Goal: Task Accomplishment & Management: Use online tool/utility

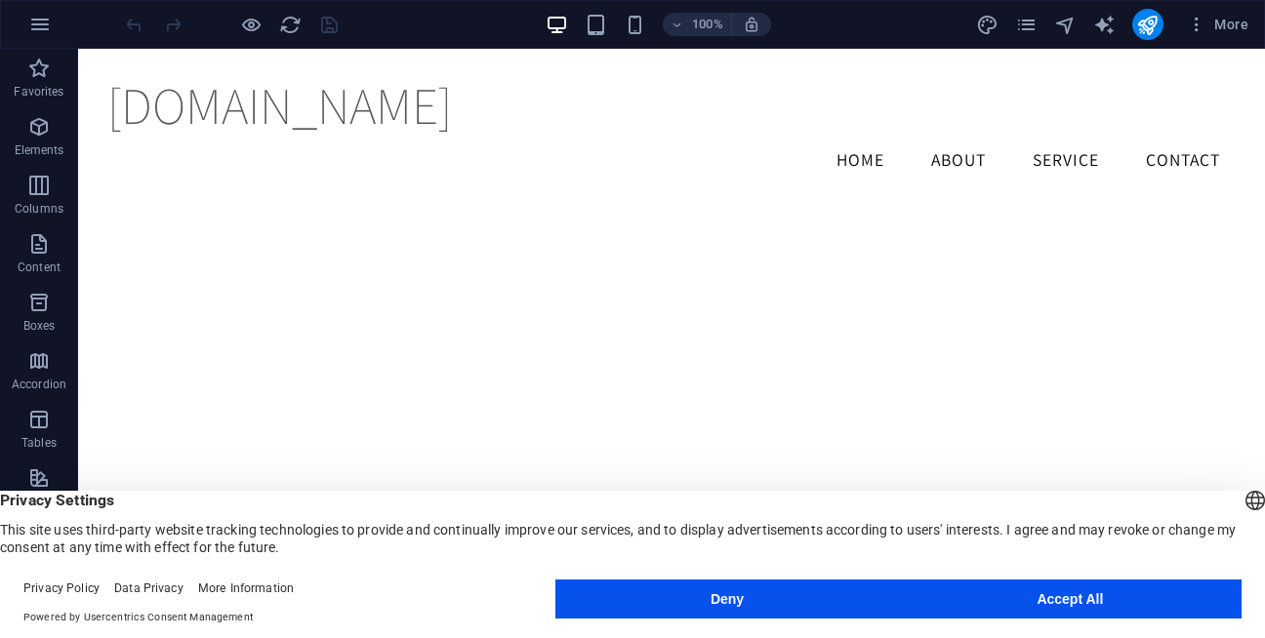
scroll to position [2001, 0]
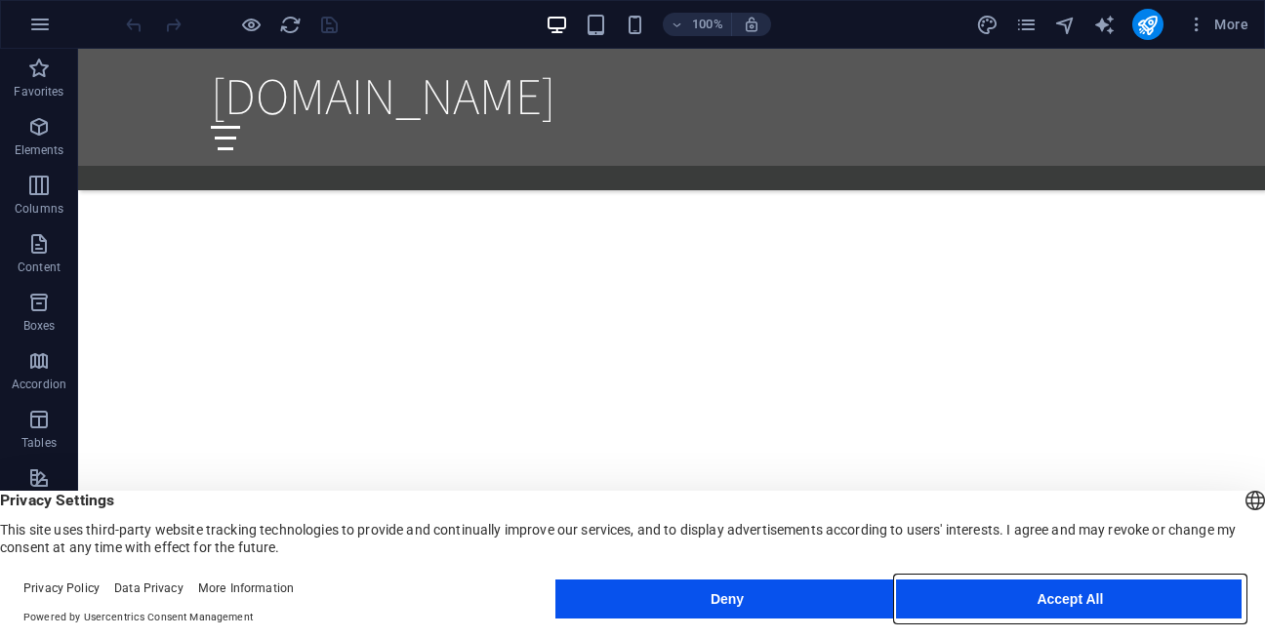
click at [1078, 597] on button "Accept All" at bounding box center [1070, 599] width 343 height 39
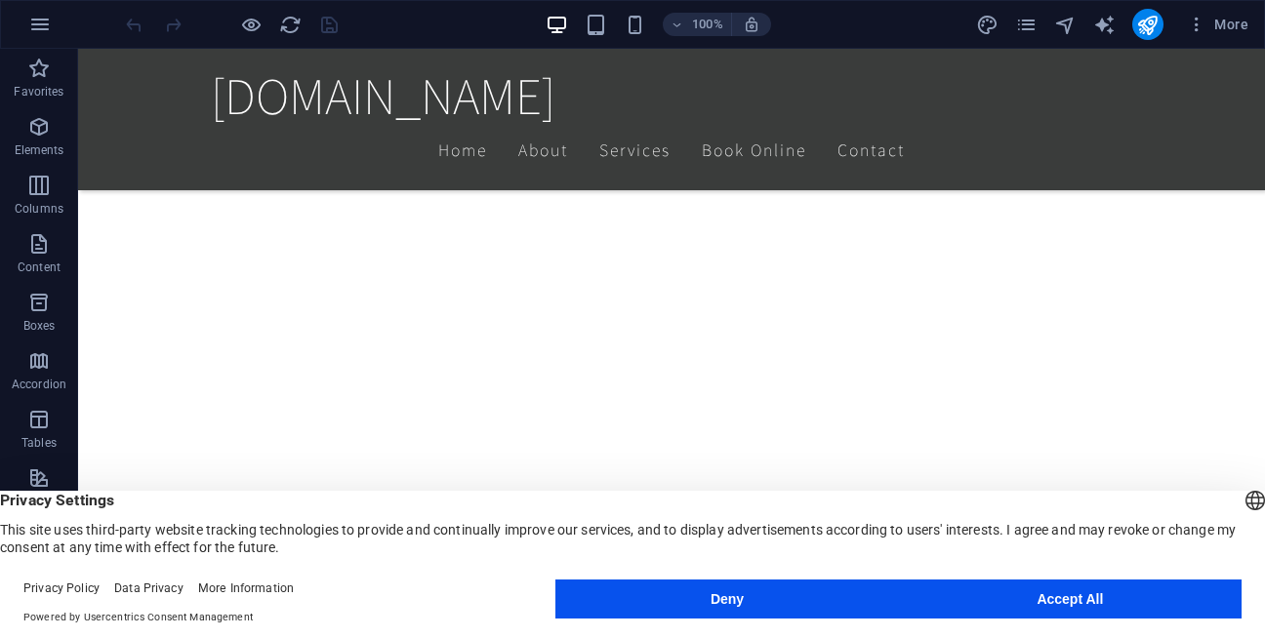
scroll to position [508, 0]
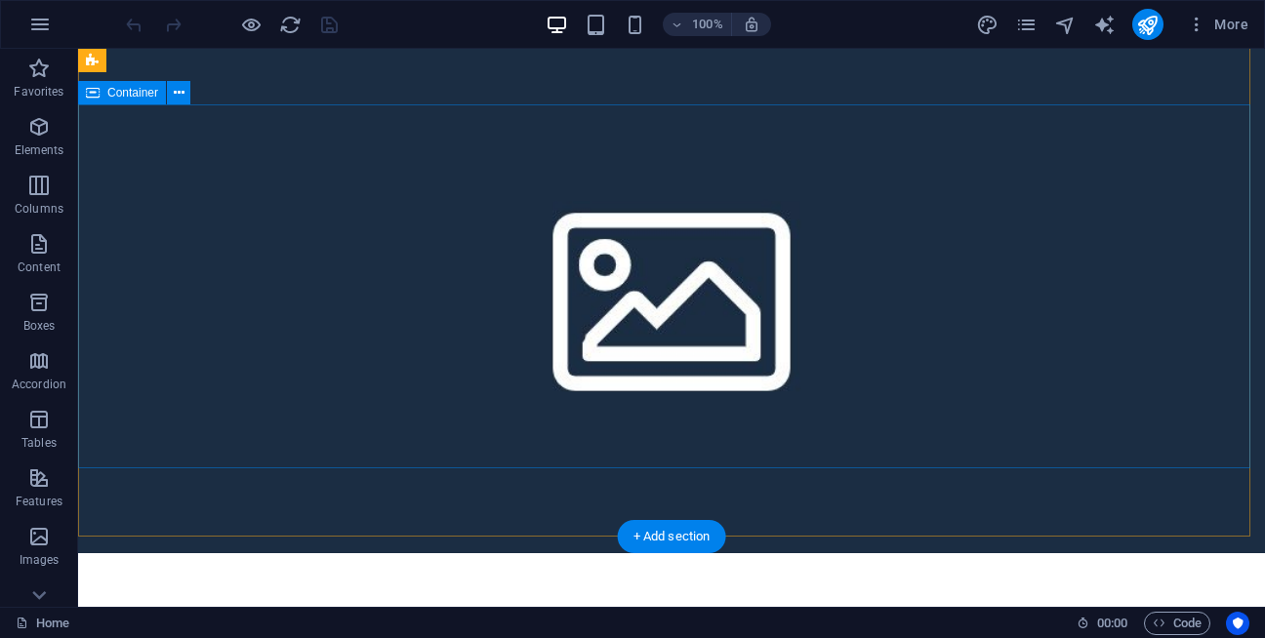
scroll to position [47, 0]
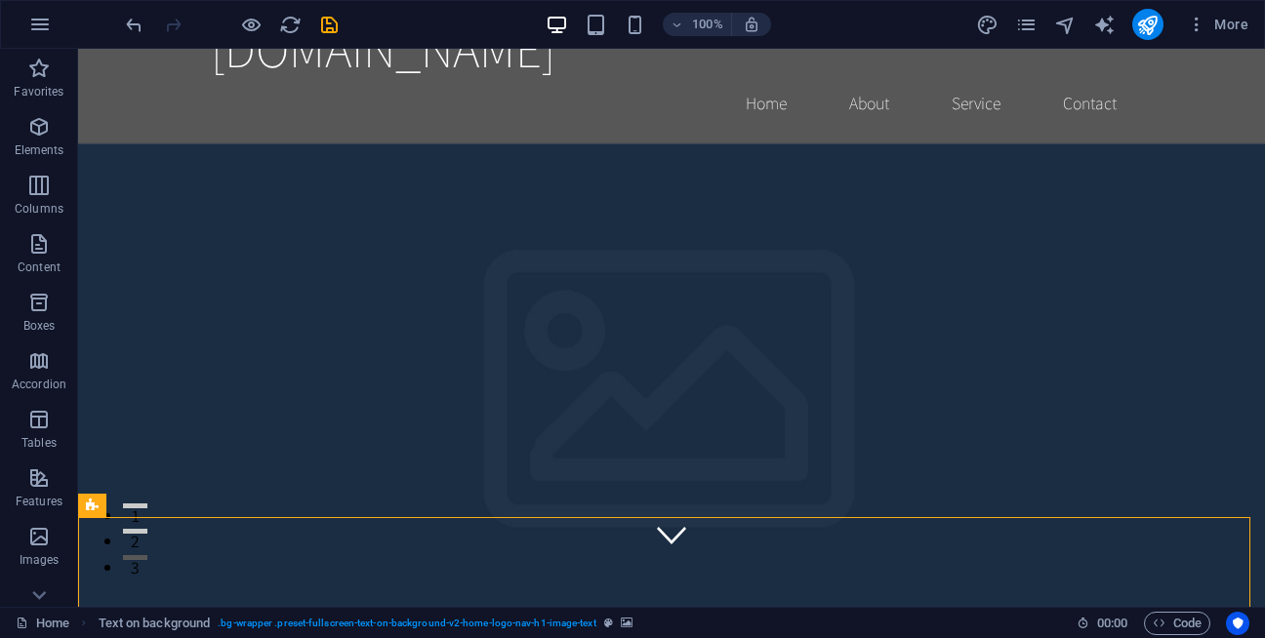
scroll to position [0, 0]
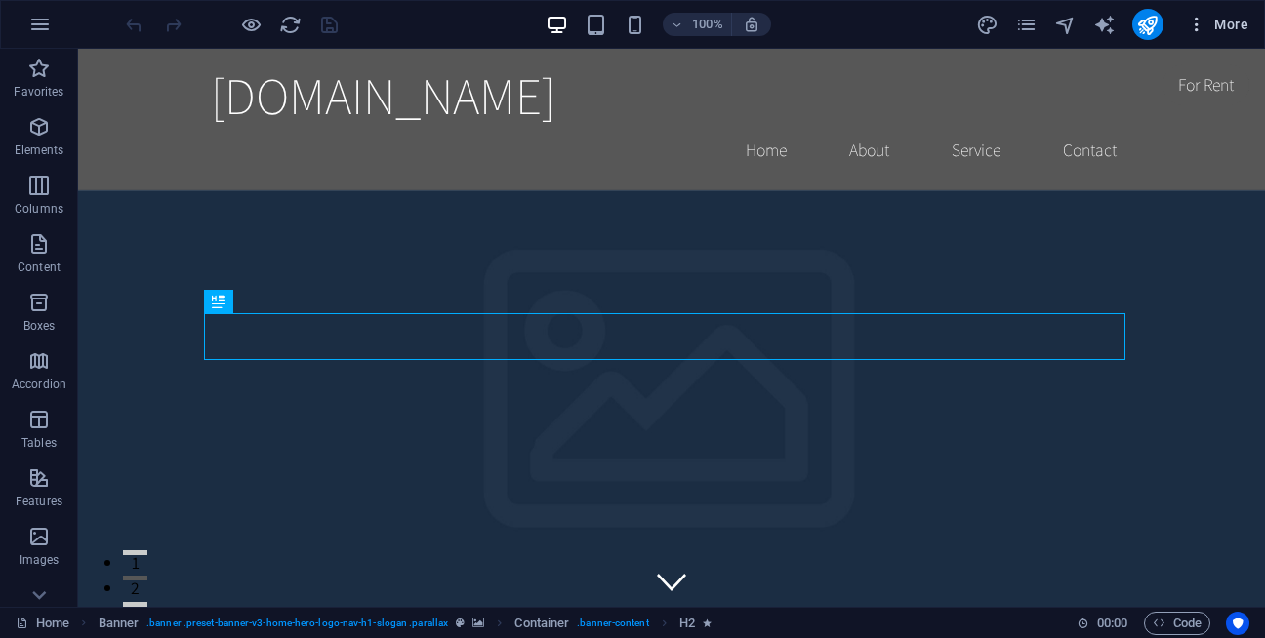
click at [1195, 20] on icon "button" at bounding box center [1197, 25] width 20 height 20
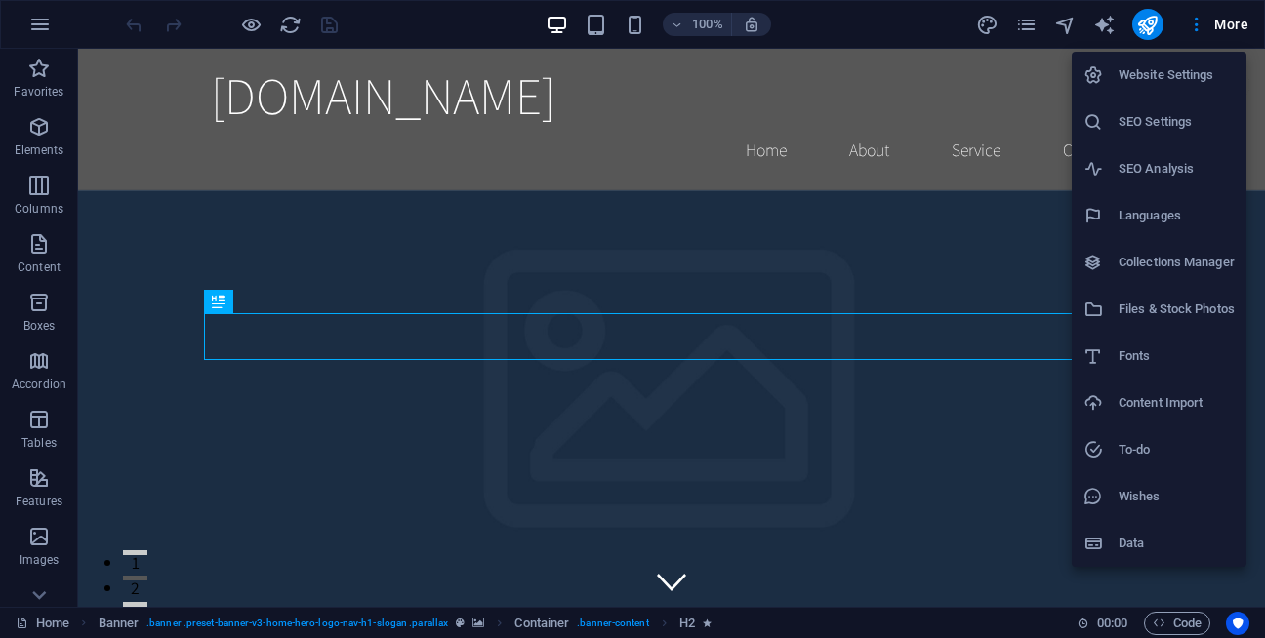
click at [879, 455] on div at bounding box center [632, 319] width 1265 height 638
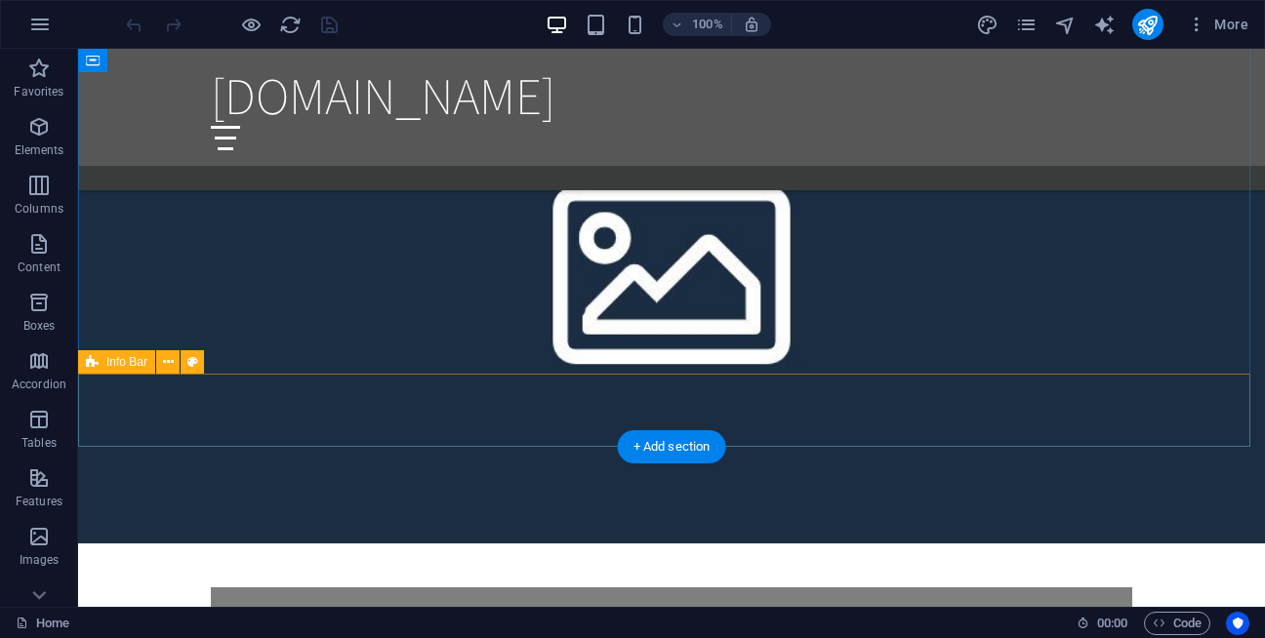
scroll to position [1877, 0]
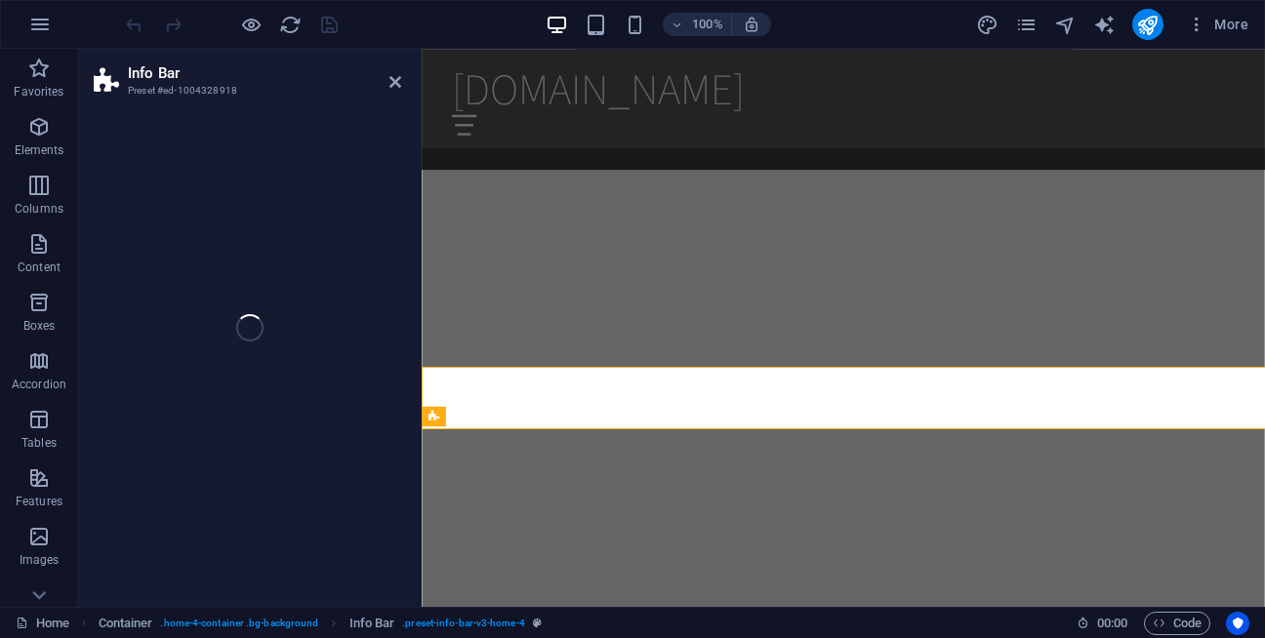
drag, startPoint x: 891, startPoint y: 383, endPoint x: 569, endPoint y: 429, distance: 325.4
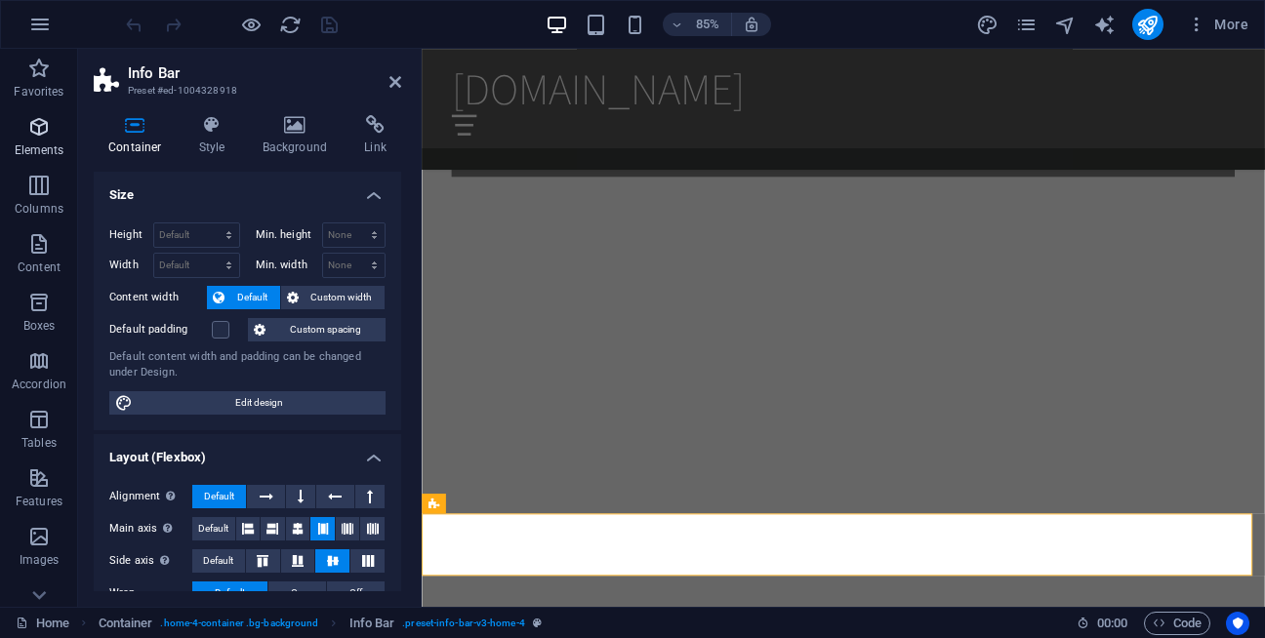
scroll to position [1838, 0]
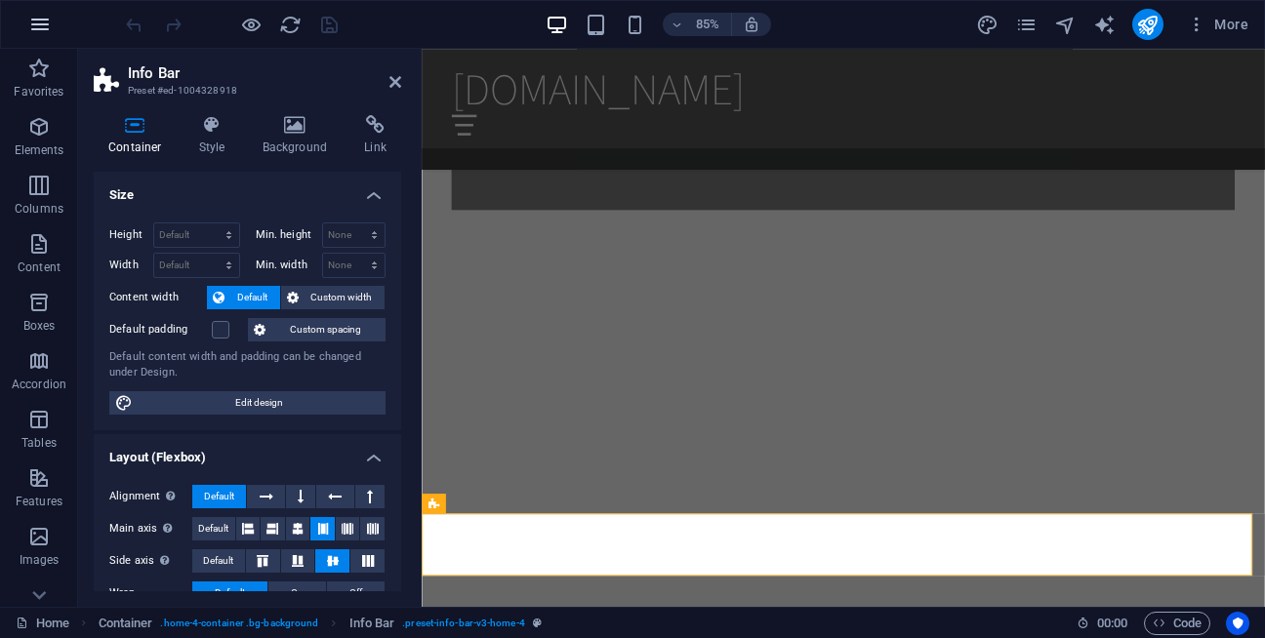
click at [57, 19] on button "button" at bounding box center [40, 24] width 47 height 47
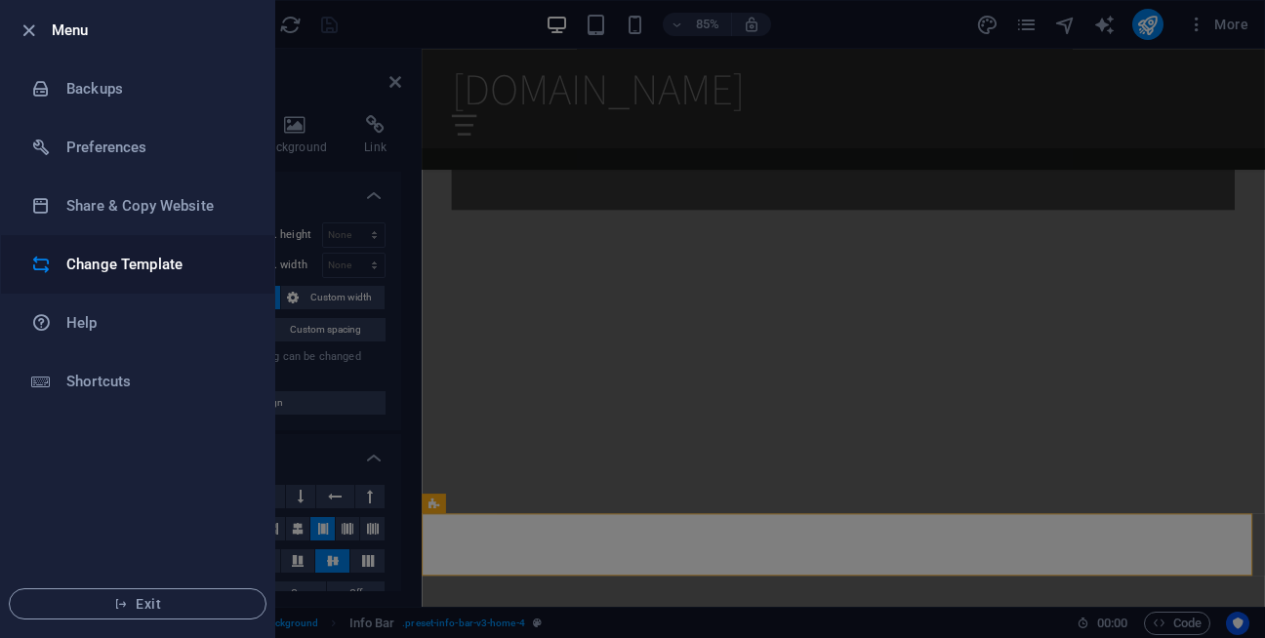
click at [230, 271] on h6 "Change Template" at bounding box center [156, 264] width 181 height 23
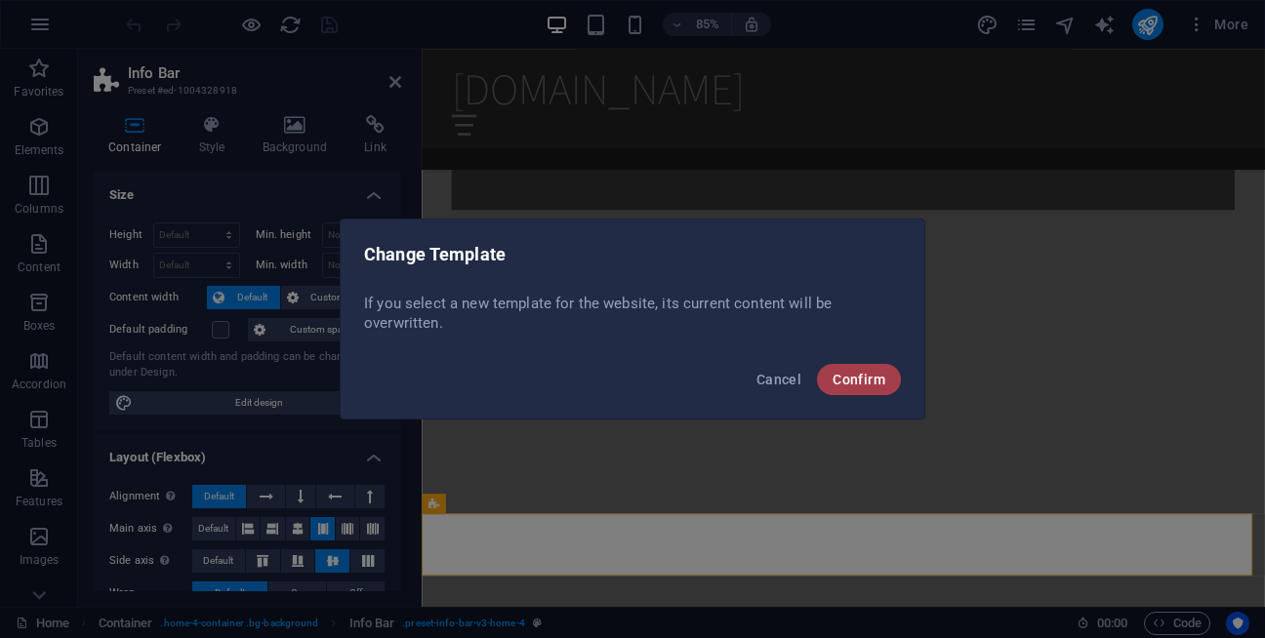
click at [852, 379] on span "Confirm" at bounding box center [858, 380] width 53 height 16
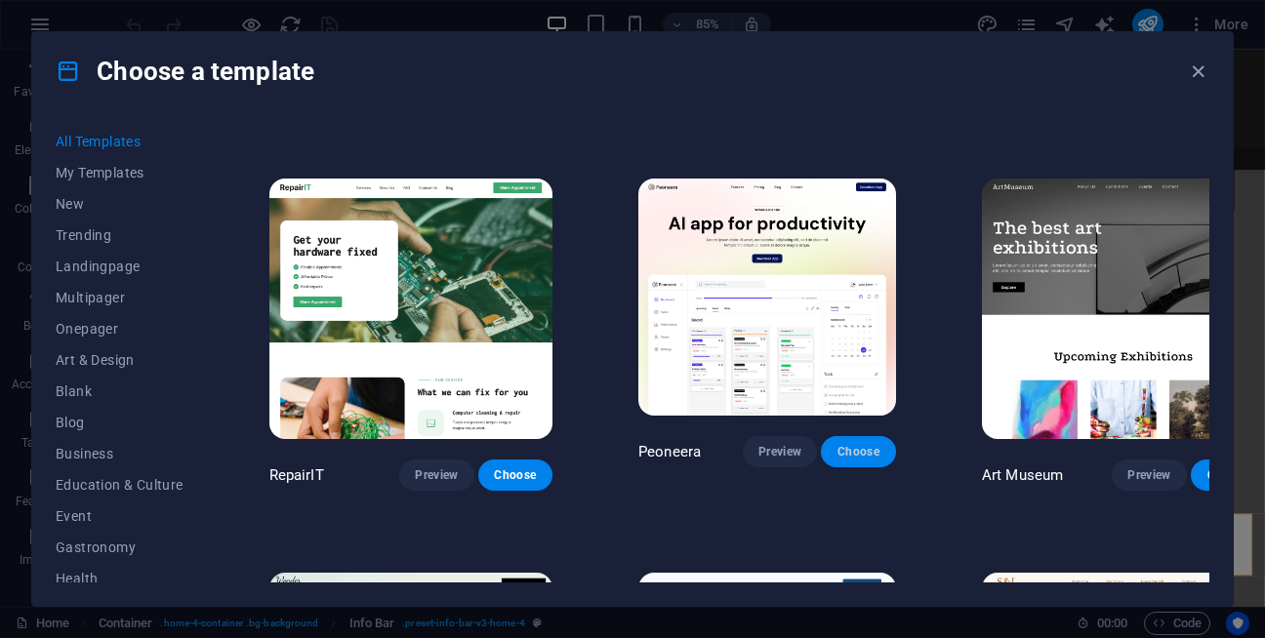
scroll to position [0, 0]
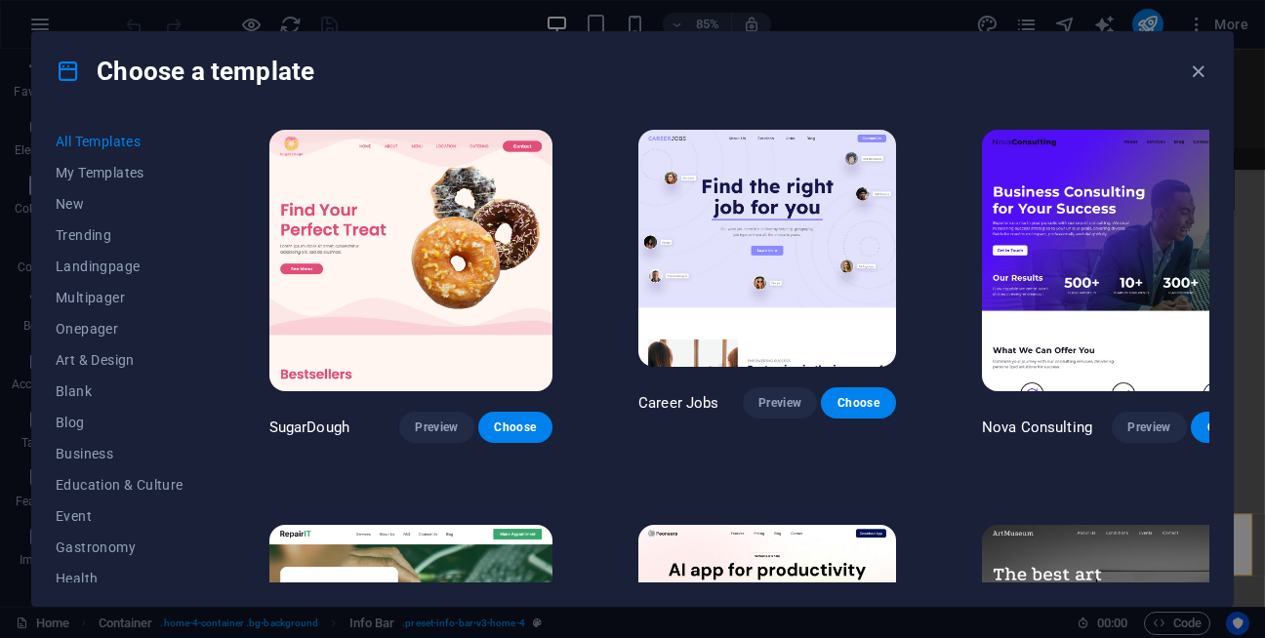
click at [858, 402] on button "Choose" at bounding box center [858, 402] width 74 height 31
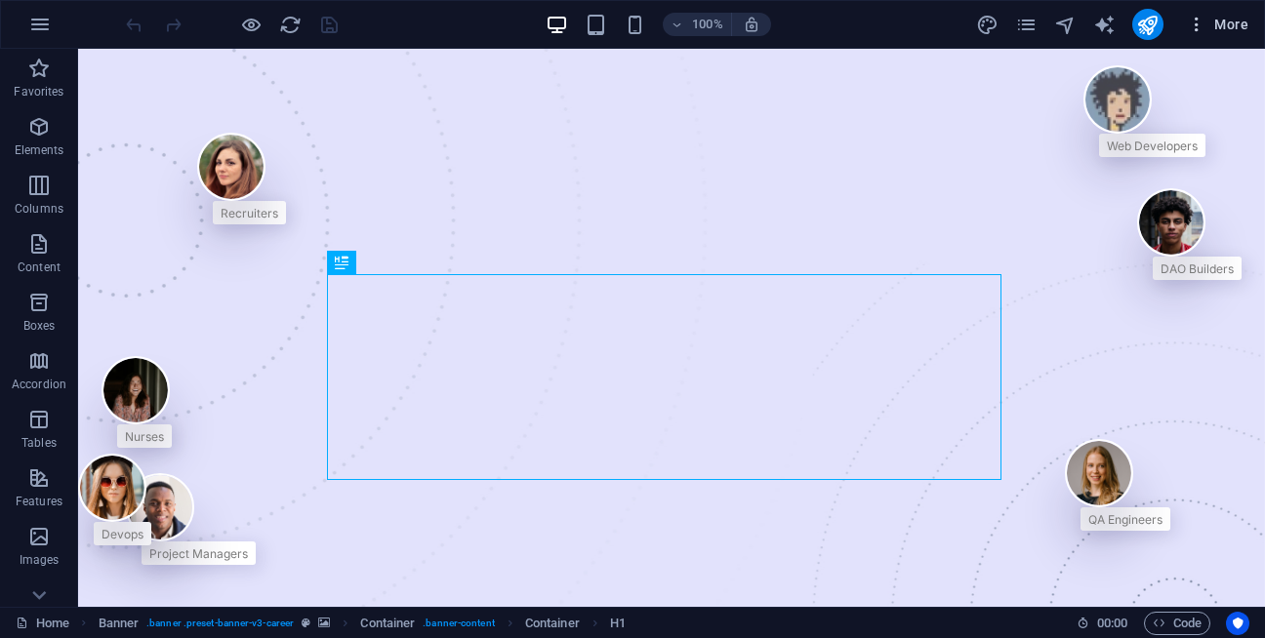
click at [1201, 30] on icon "button" at bounding box center [1197, 25] width 20 height 20
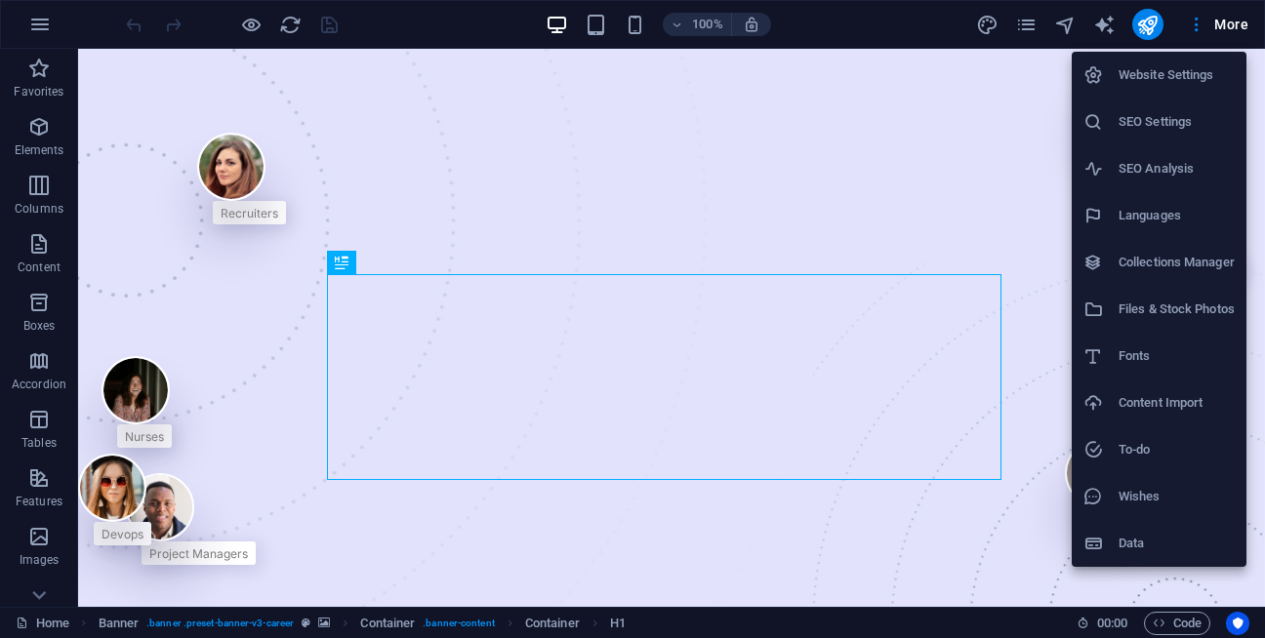
click at [463, 21] on div at bounding box center [632, 319] width 1265 height 638
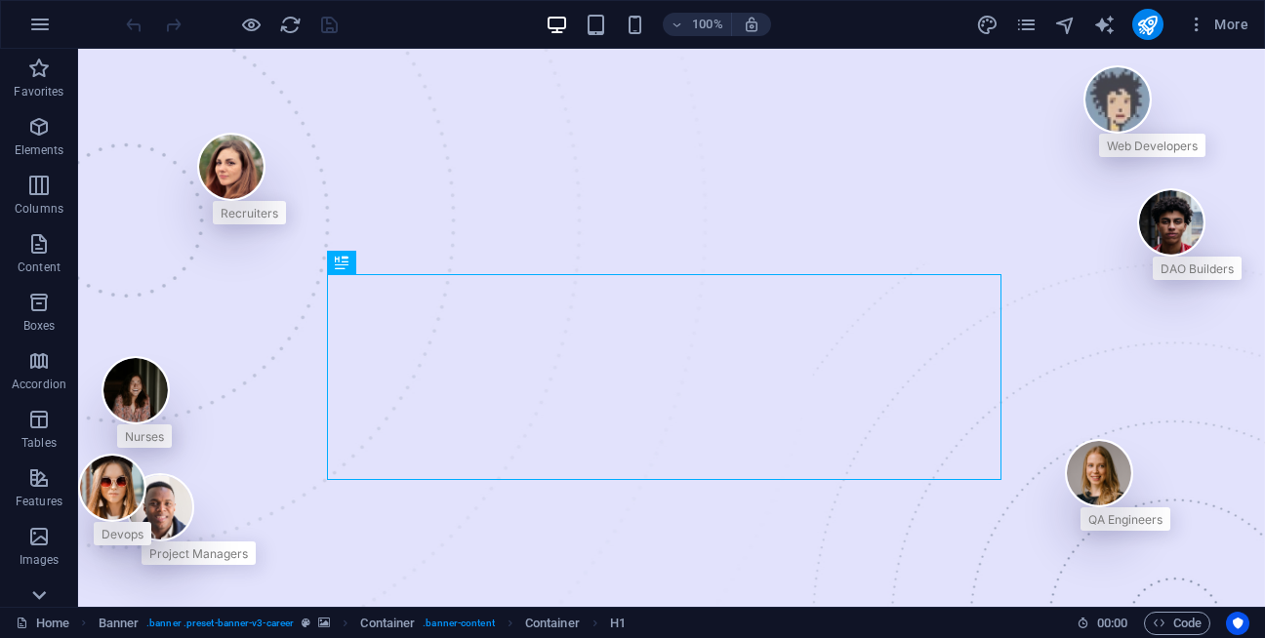
click at [30, 601] on icon at bounding box center [38, 595] width 27 height 27
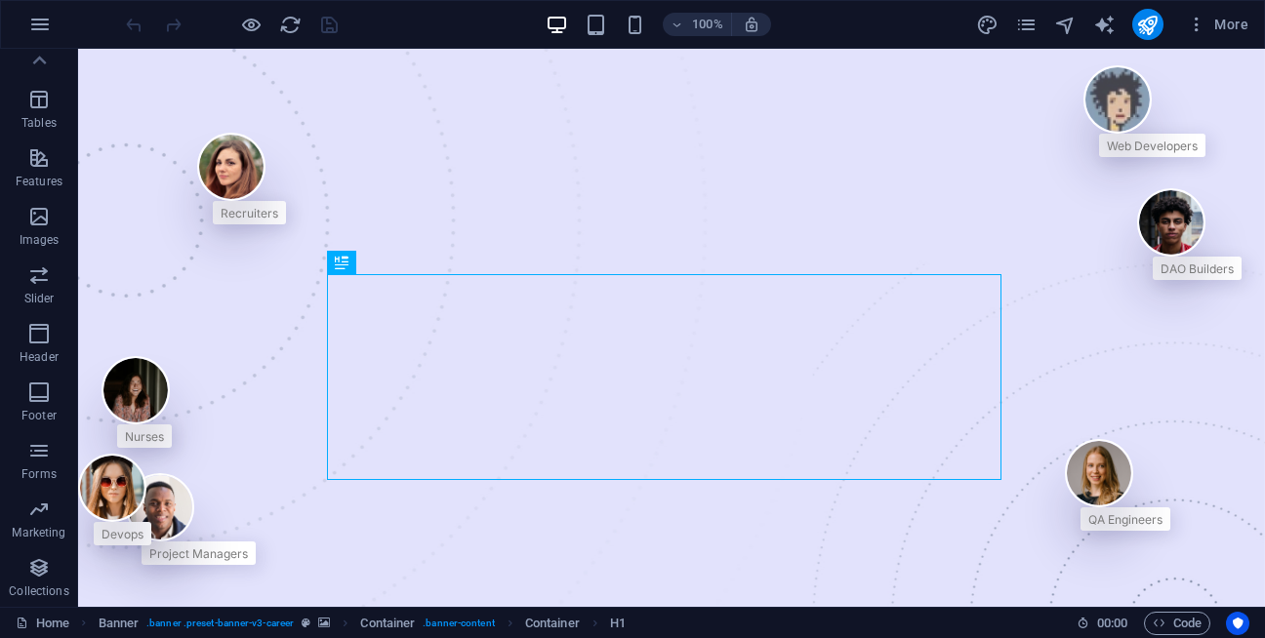
click at [30, 601] on span "Collections" at bounding box center [39, 579] width 78 height 47
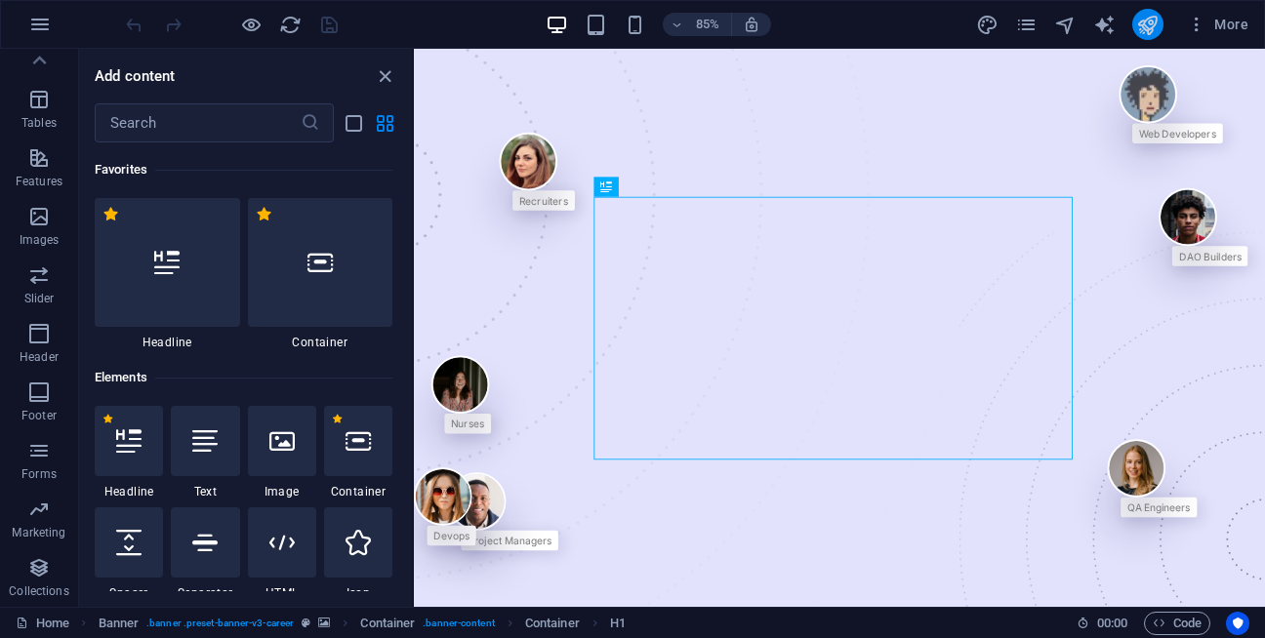
scroll to position [17863, 0]
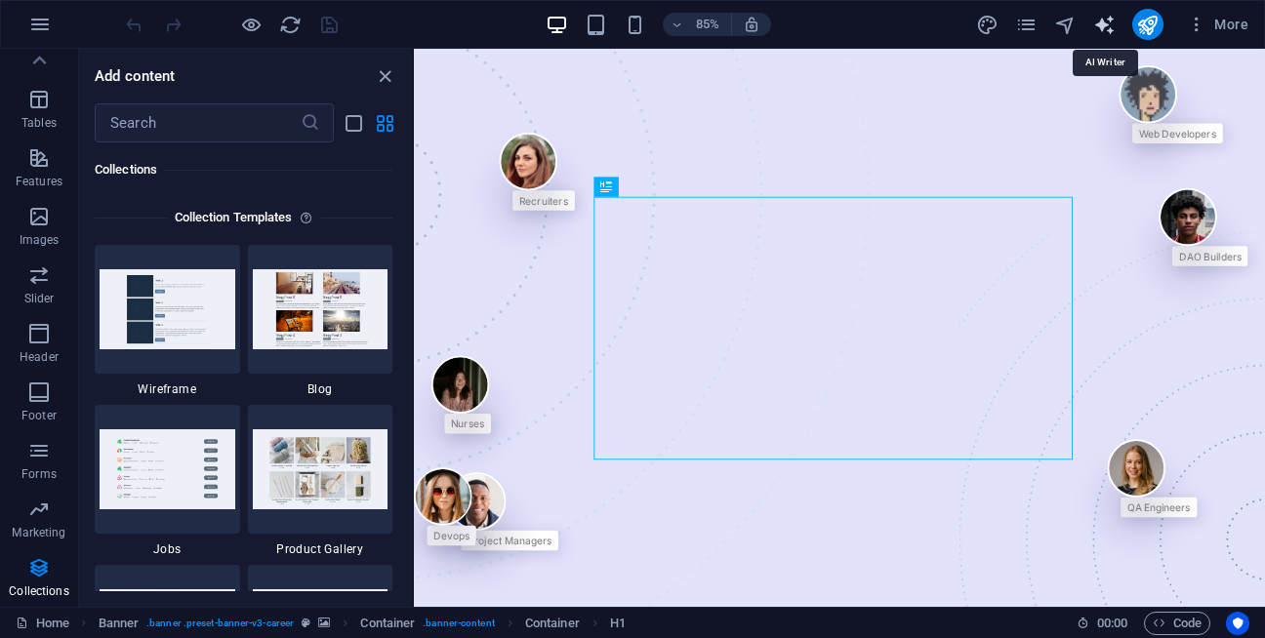
click at [1102, 16] on icon "text_generator" at bounding box center [1104, 25] width 22 height 22
select select "English"
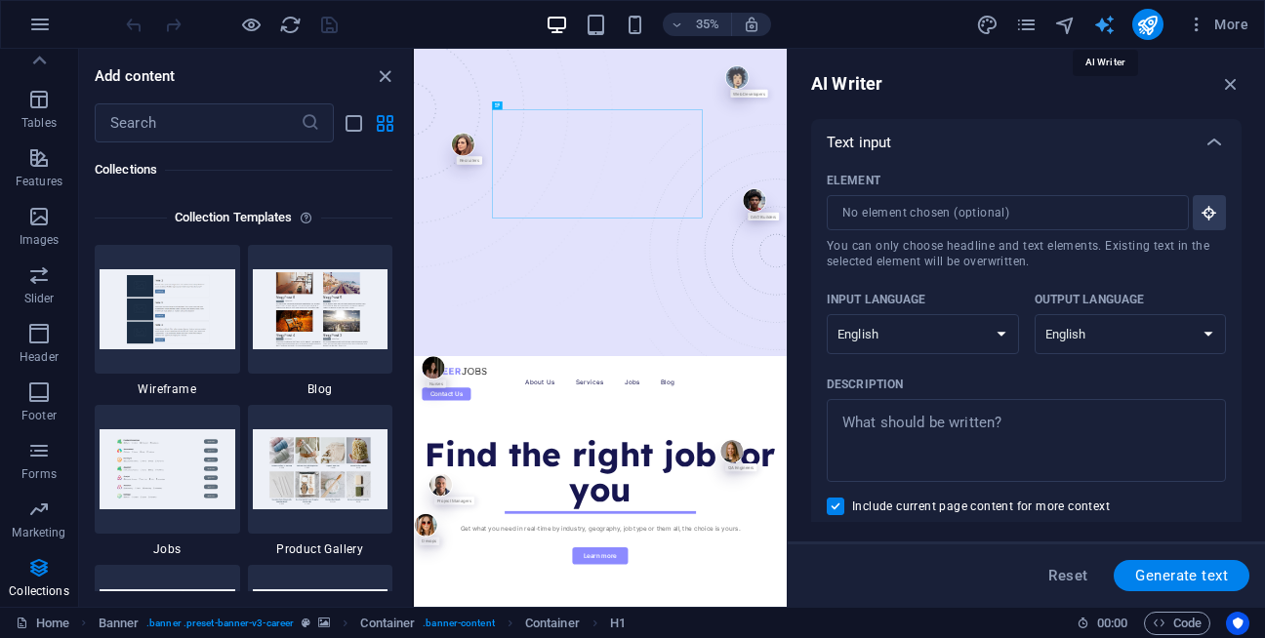
scroll to position [0, 0]
click at [1231, 89] on icon "button" at bounding box center [1230, 83] width 21 height 21
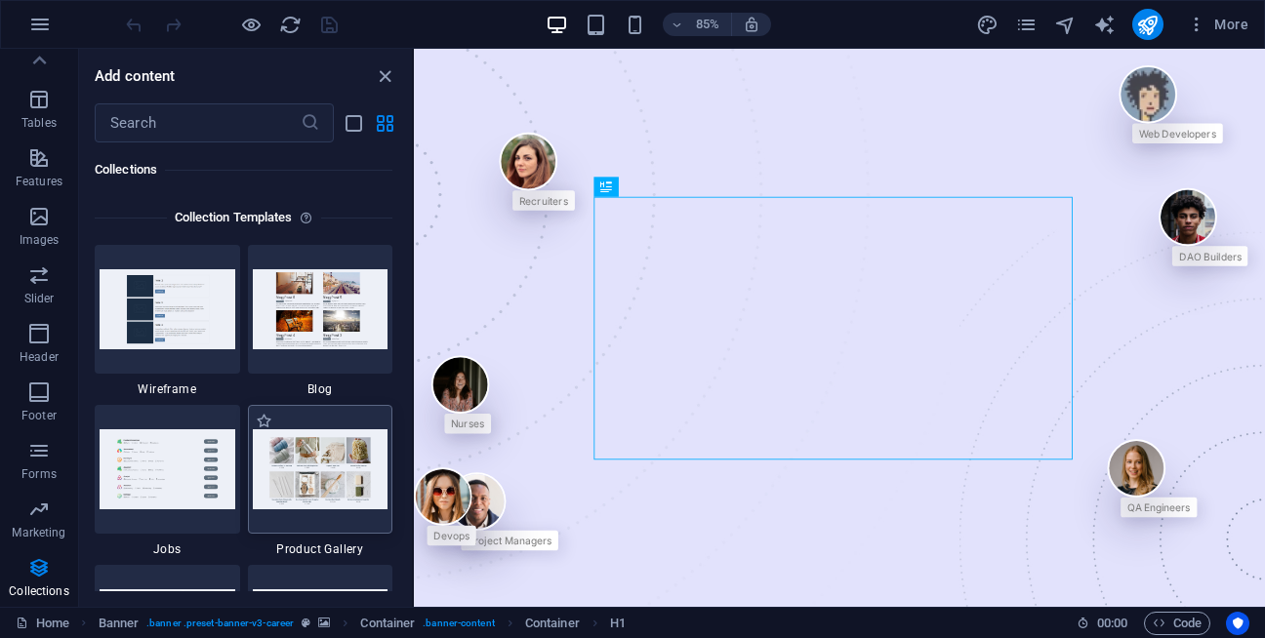
scroll to position [18702, 0]
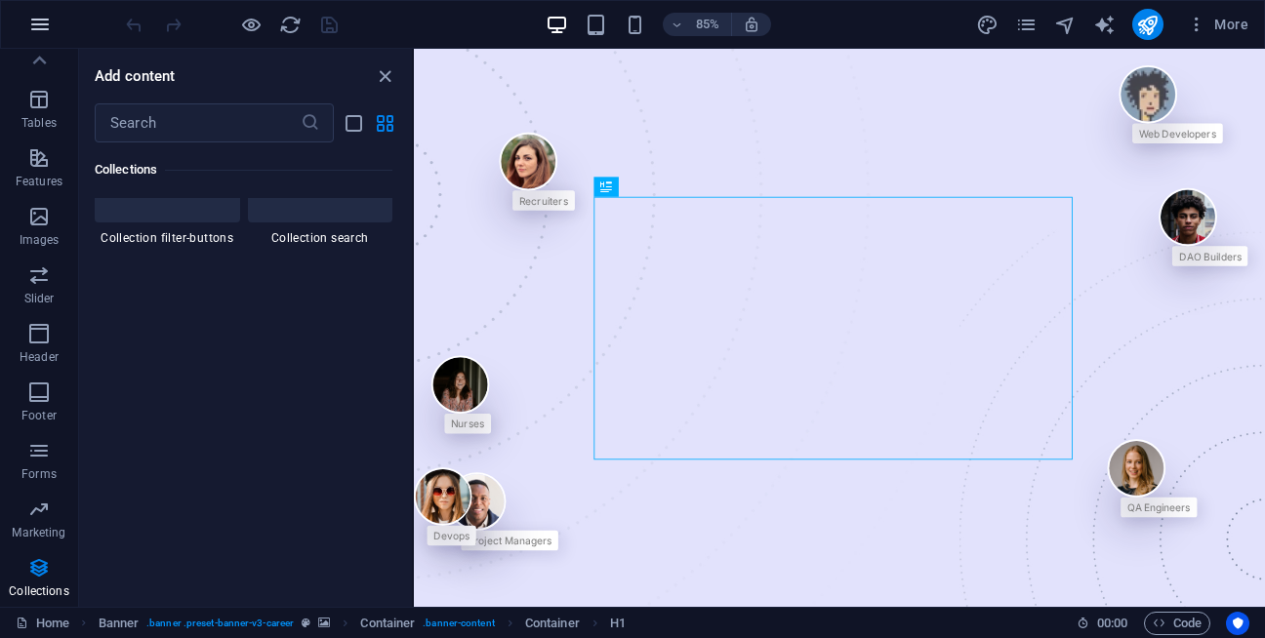
click at [47, 30] on icon "button" at bounding box center [39, 24] width 23 height 23
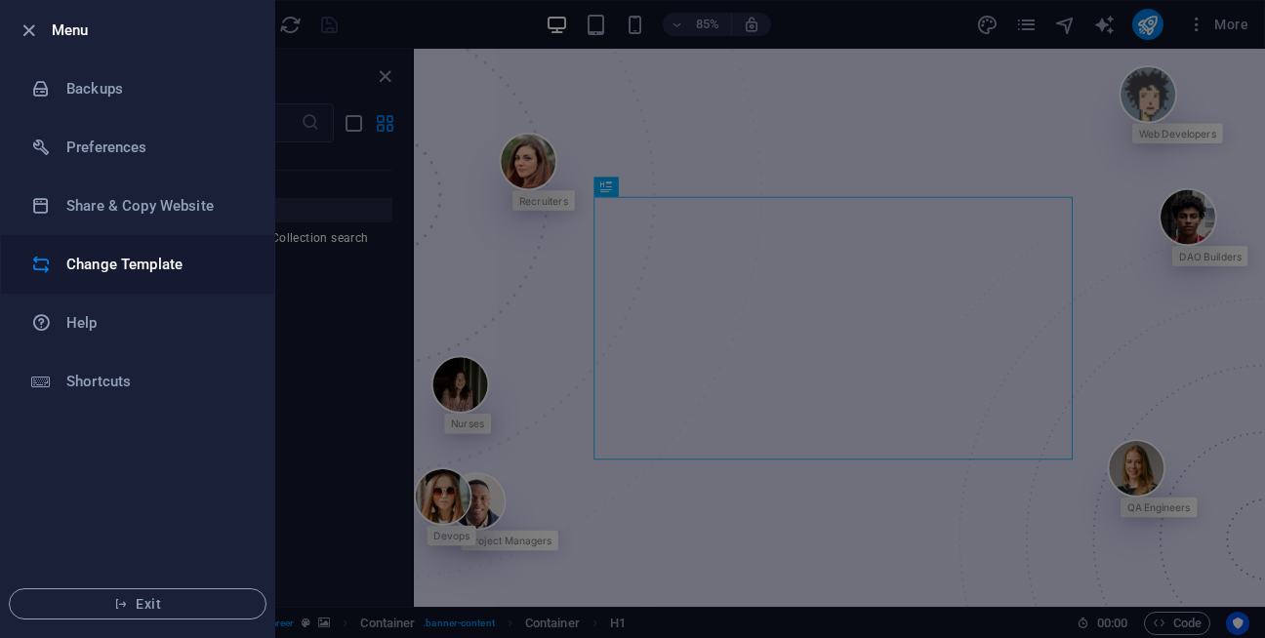
click at [93, 263] on h6 "Change Template" at bounding box center [156, 264] width 181 height 23
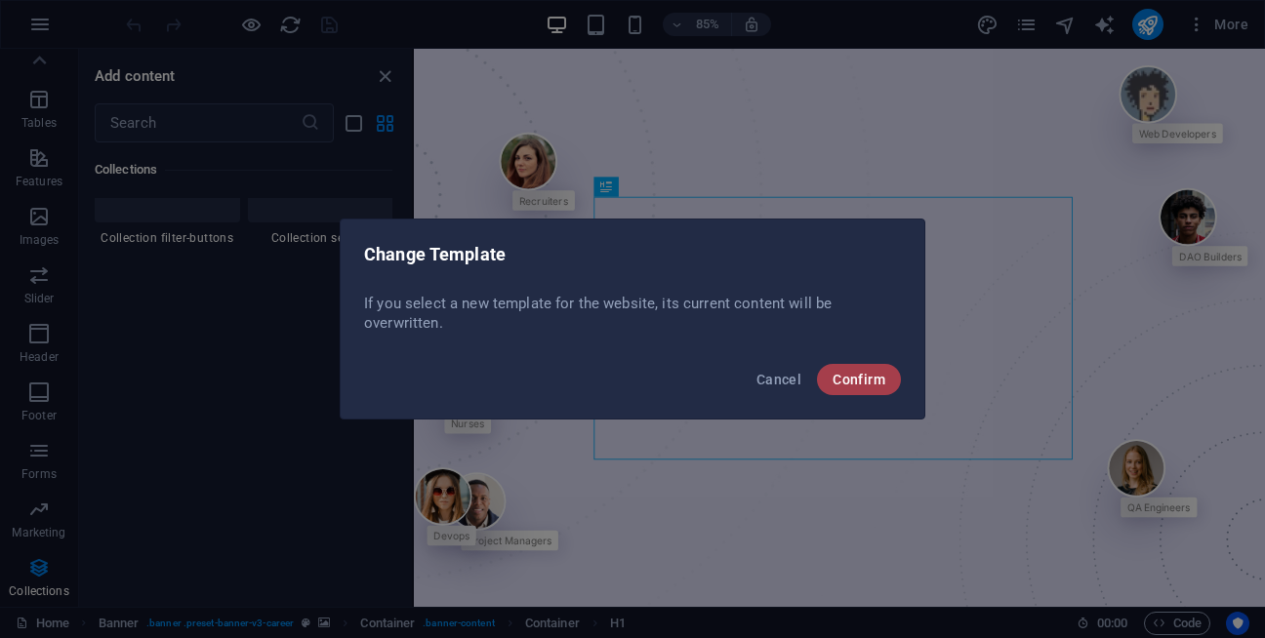
click at [846, 368] on button "Confirm" at bounding box center [859, 379] width 84 height 31
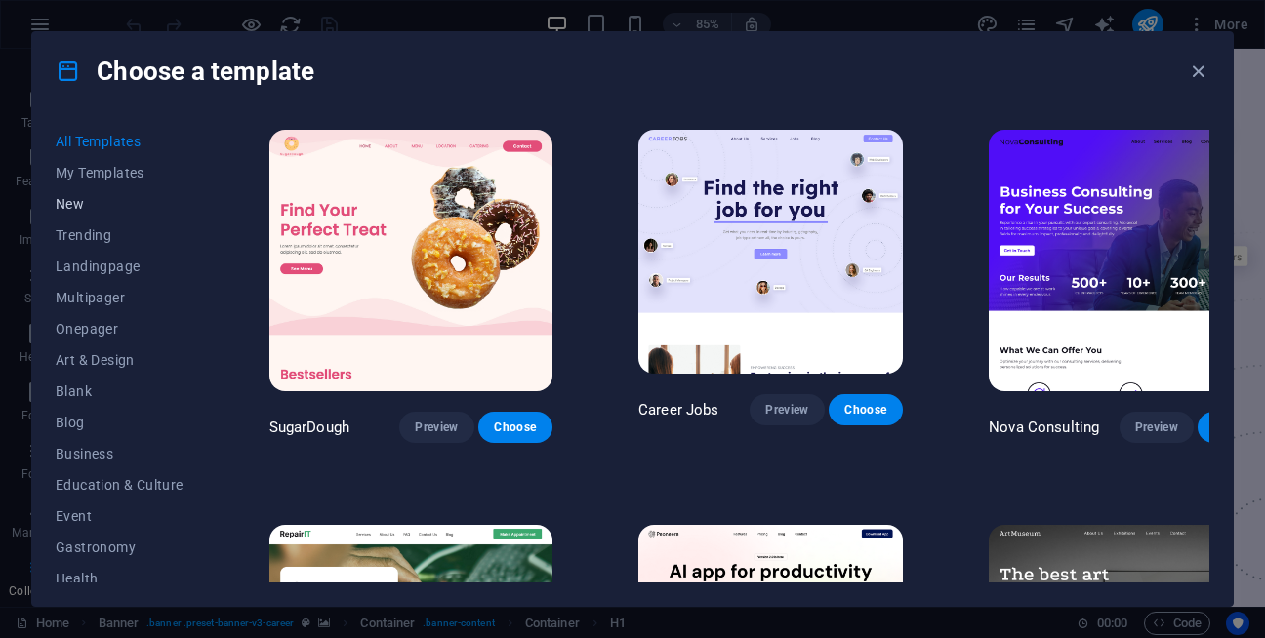
click at [69, 209] on span "New" at bounding box center [120, 204] width 128 height 16
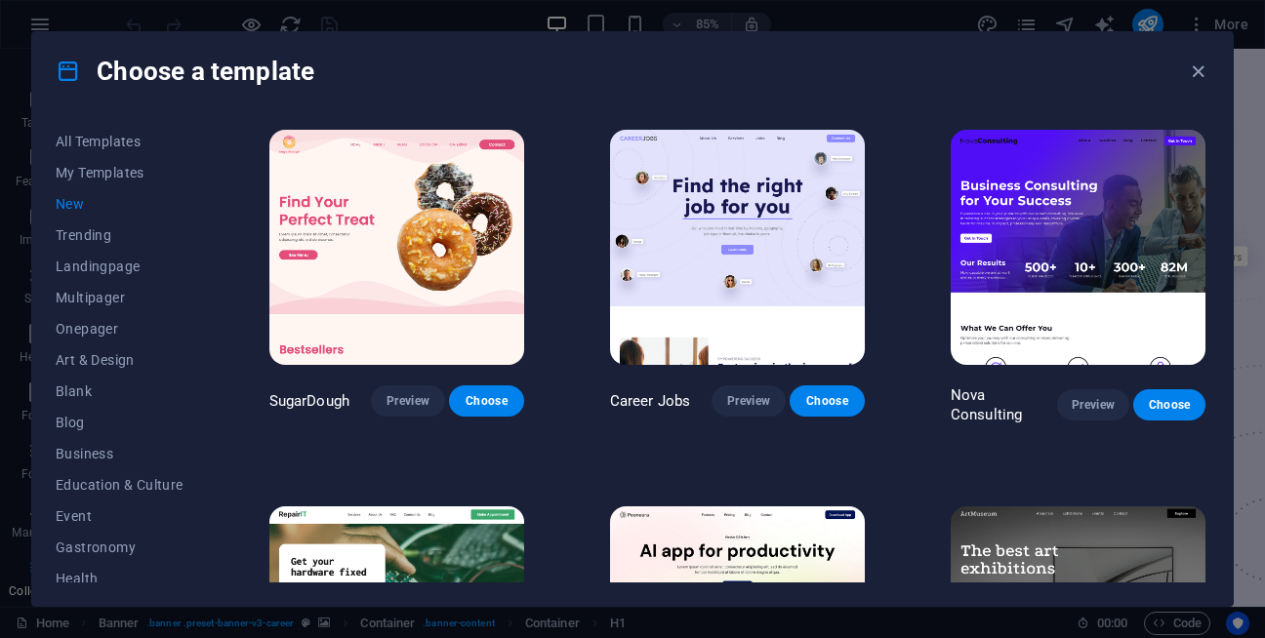
click at [69, 209] on span "New" at bounding box center [120, 204] width 128 height 16
click at [70, 226] on button "Trending" at bounding box center [120, 235] width 128 height 31
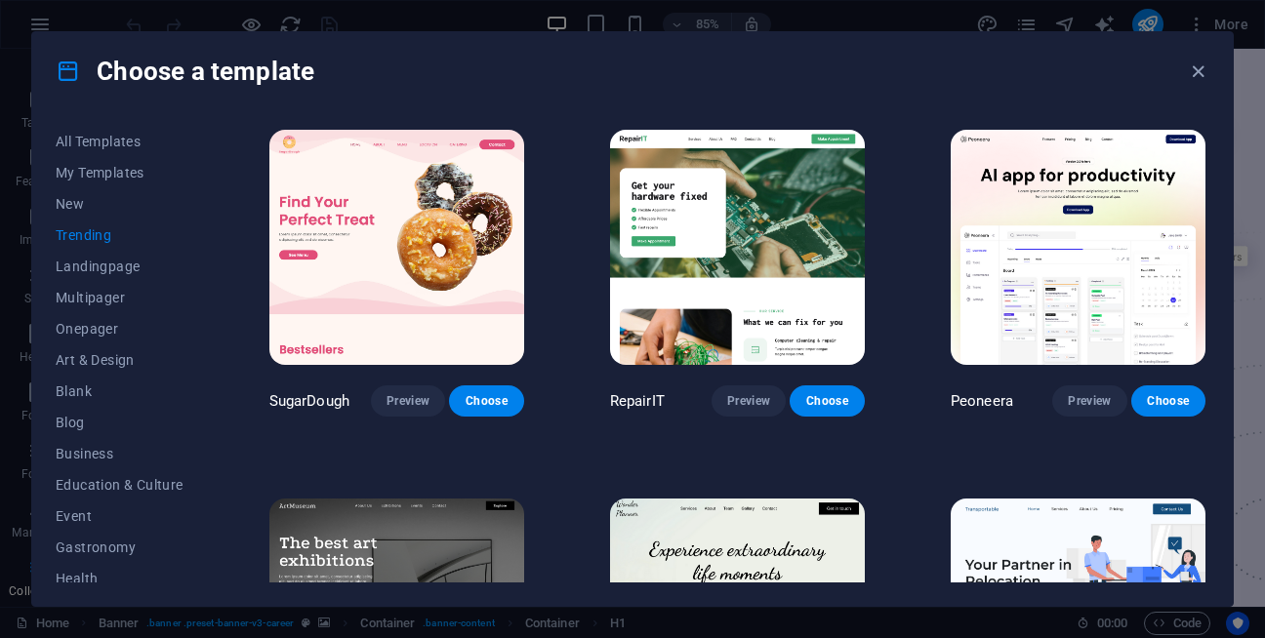
click at [70, 226] on button "Trending" at bounding box center [120, 235] width 128 height 31
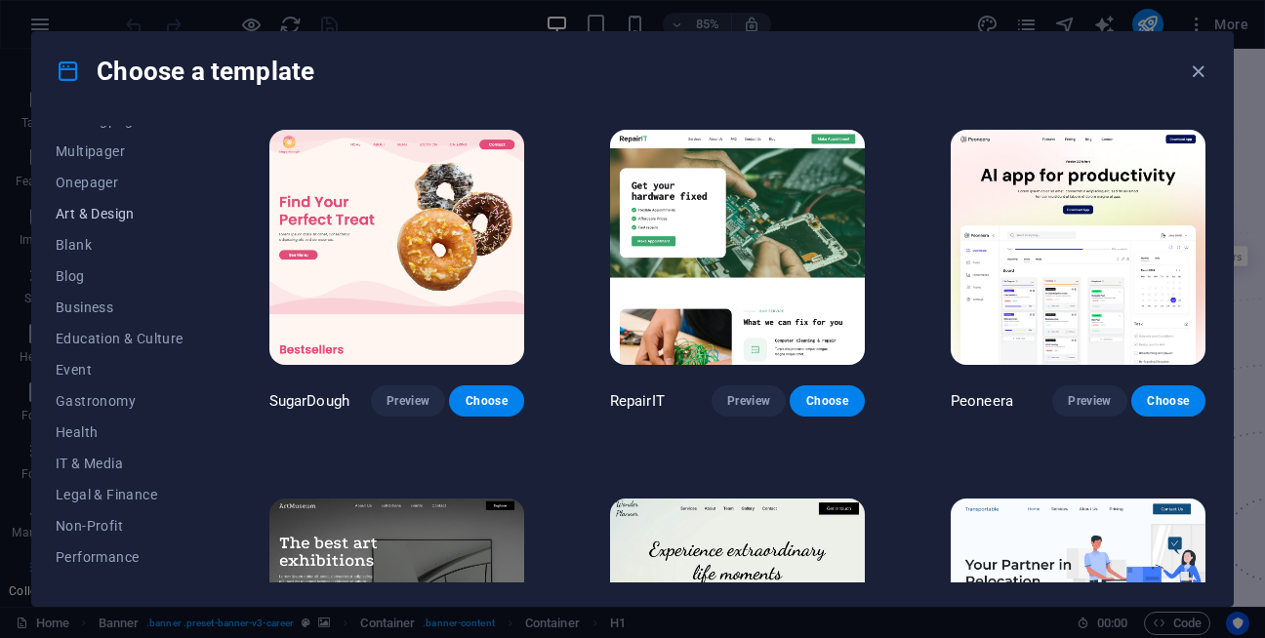
scroll to position [88, 0]
click at [76, 362] on span "Business" at bounding box center [120, 366] width 128 height 16
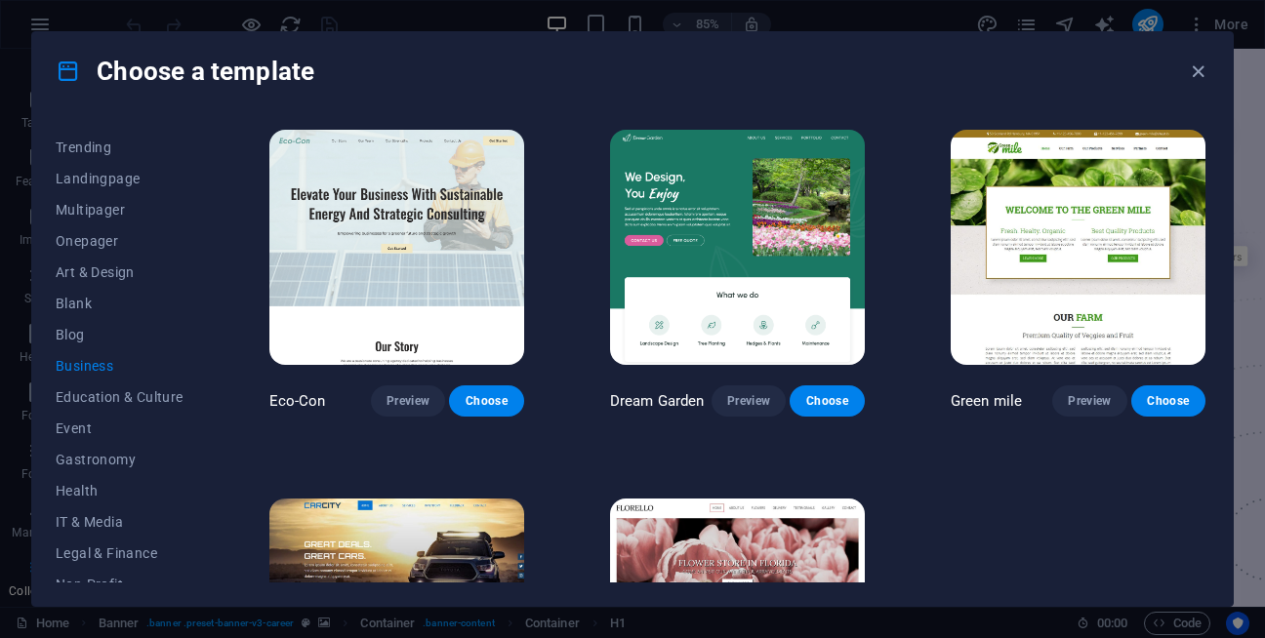
click at [76, 362] on span "Business" at bounding box center [120, 366] width 128 height 16
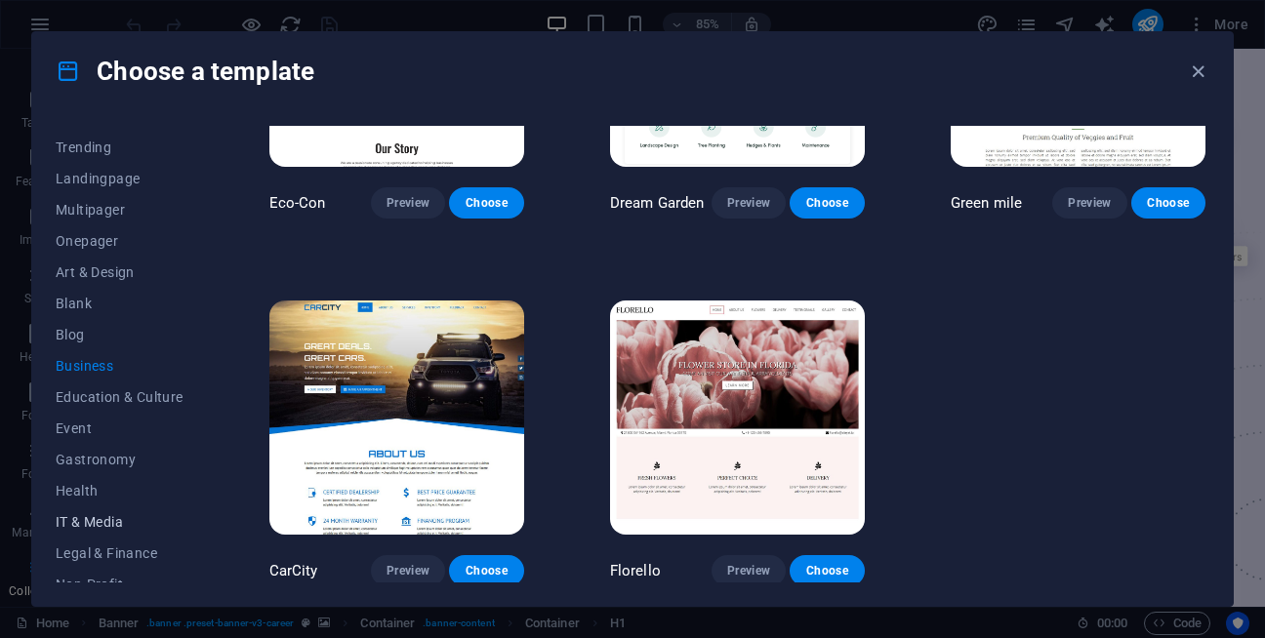
scroll to position [324, 0]
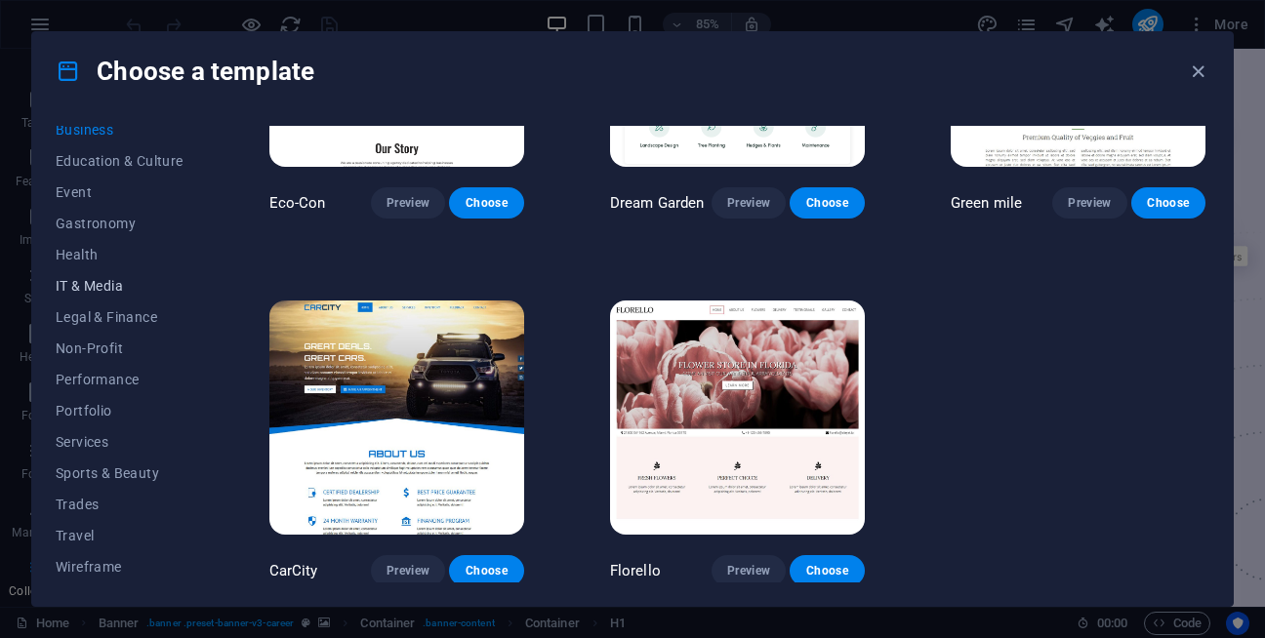
click at [86, 292] on span "IT & Media" at bounding box center [120, 286] width 128 height 16
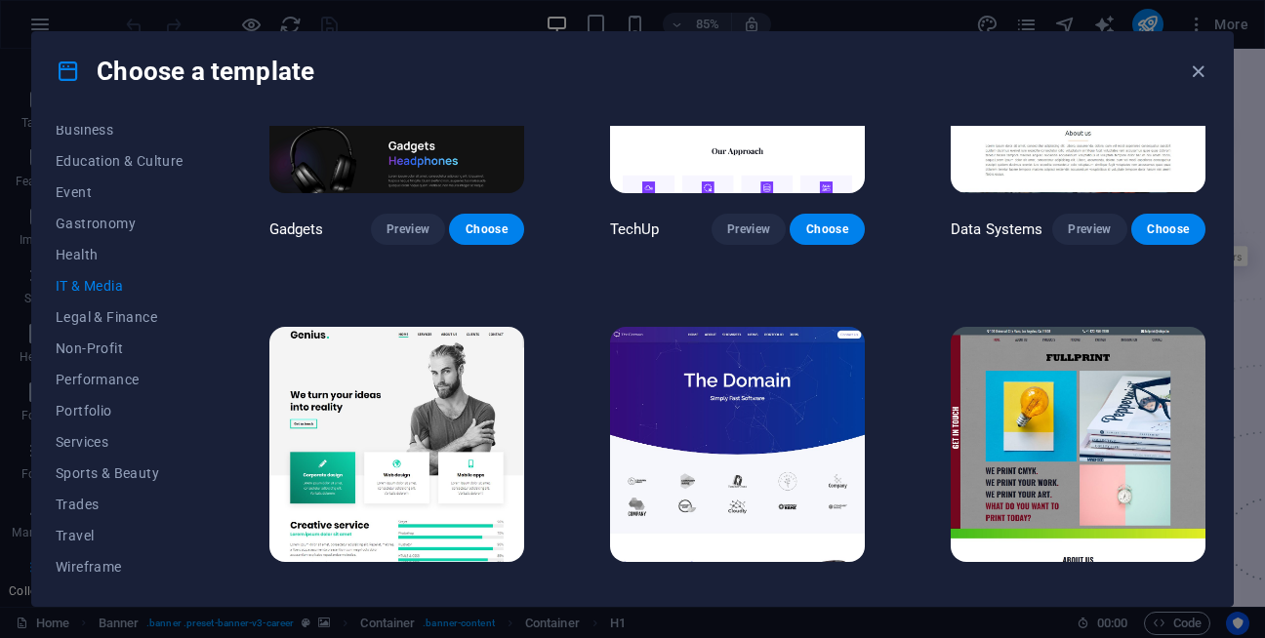
scroll to position [0, 0]
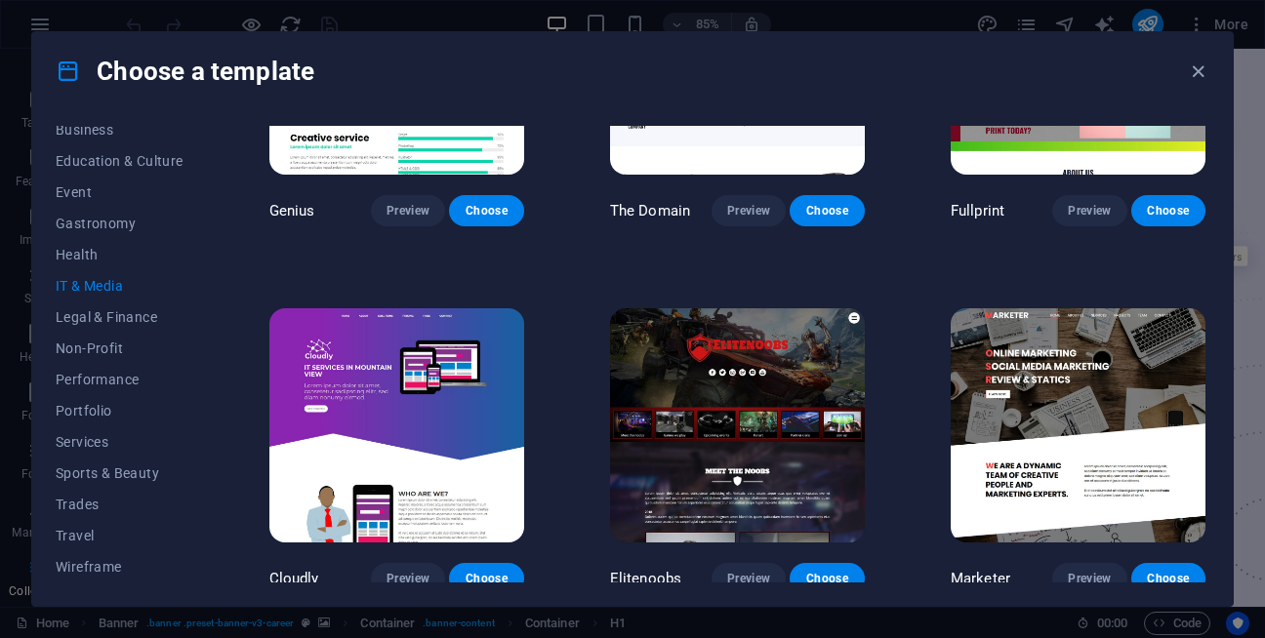
scroll to position [938, 0]
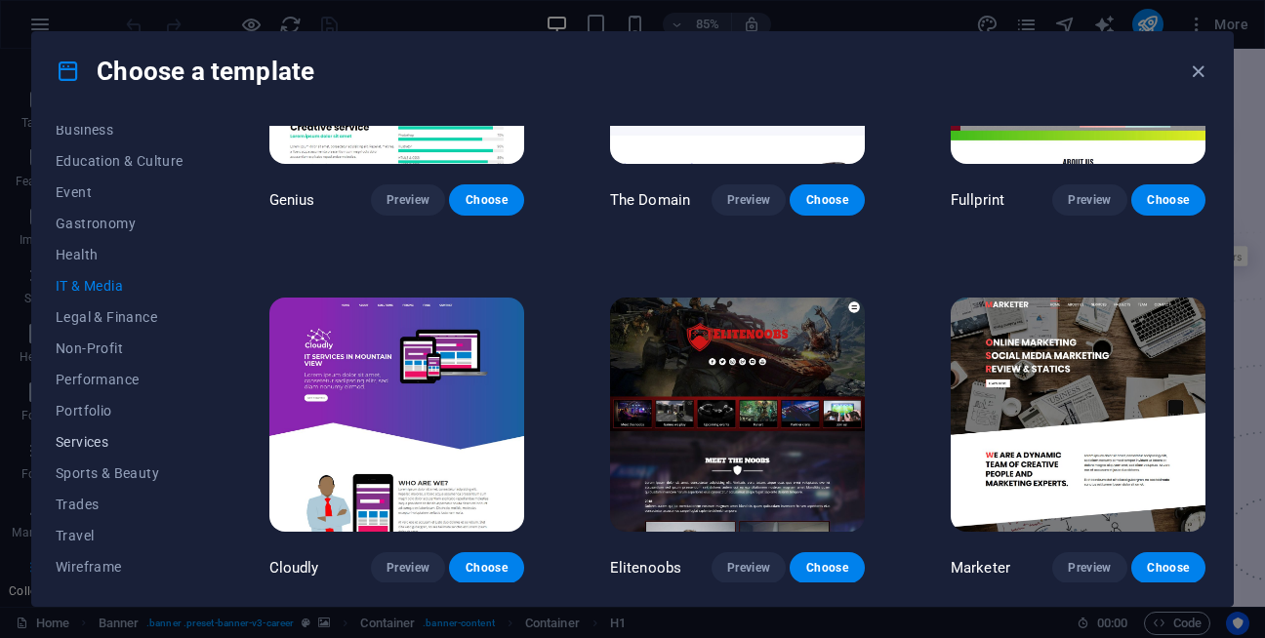
click at [63, 443] on span "Services" at bounding box center [120, 442] width 128 height 16
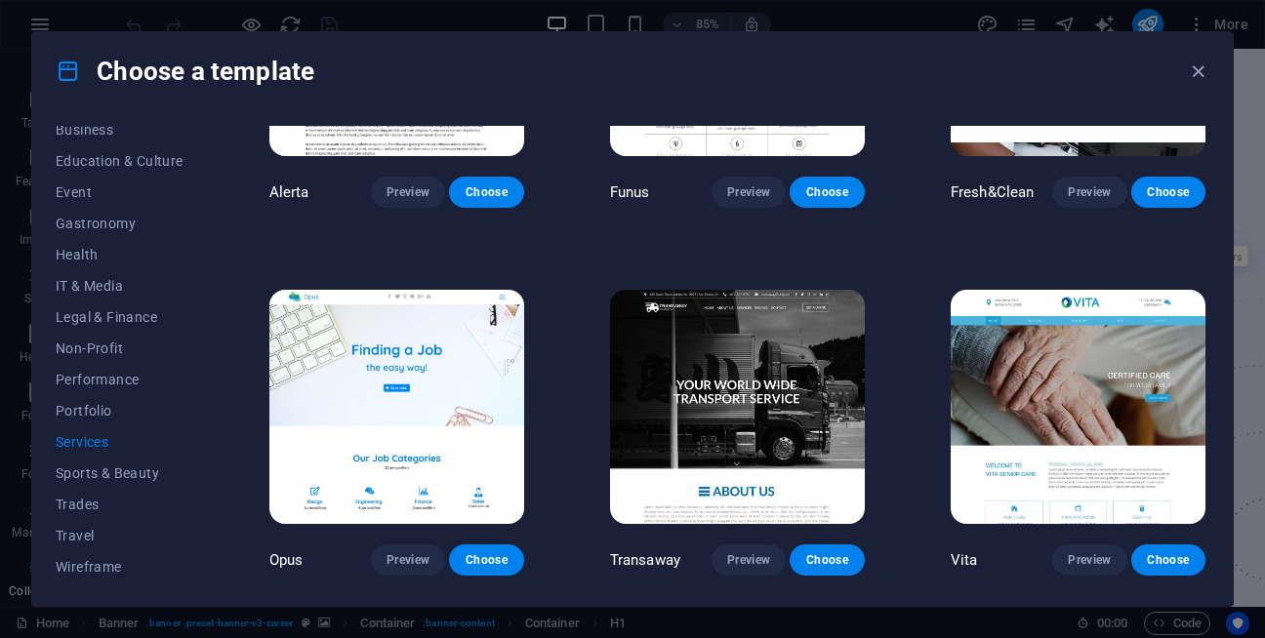
scroll to position [0, 0]
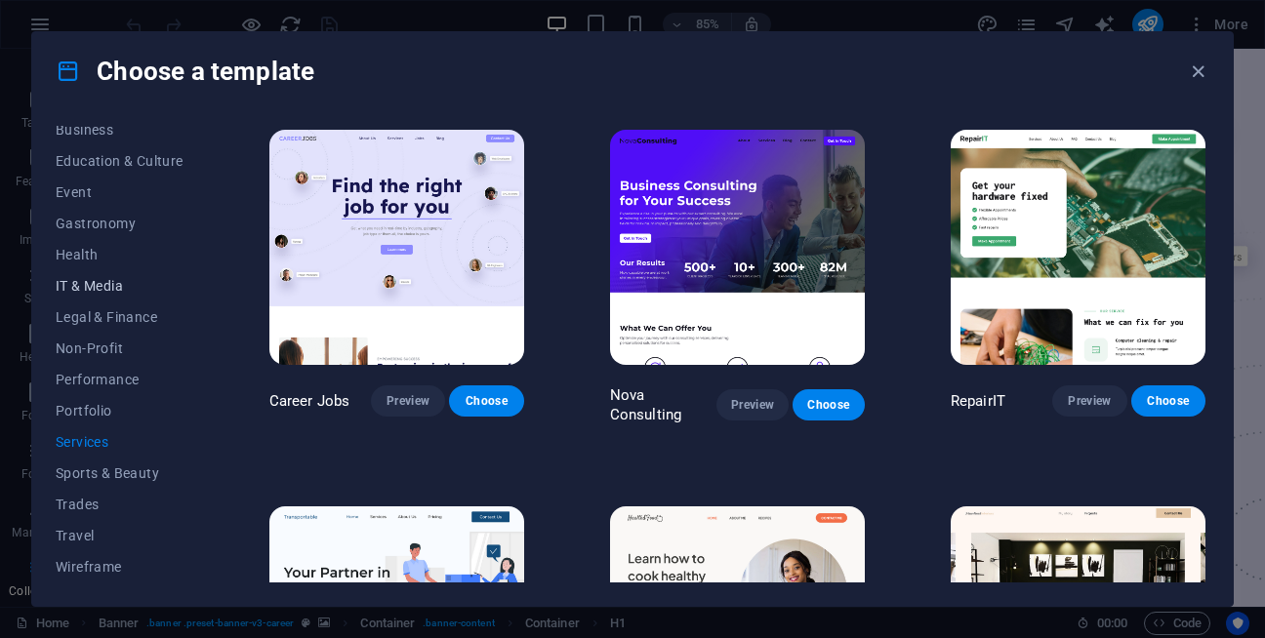
click at [90, 287] on span "IT & Media" at bounding box center [120, 286] width 128 height 16
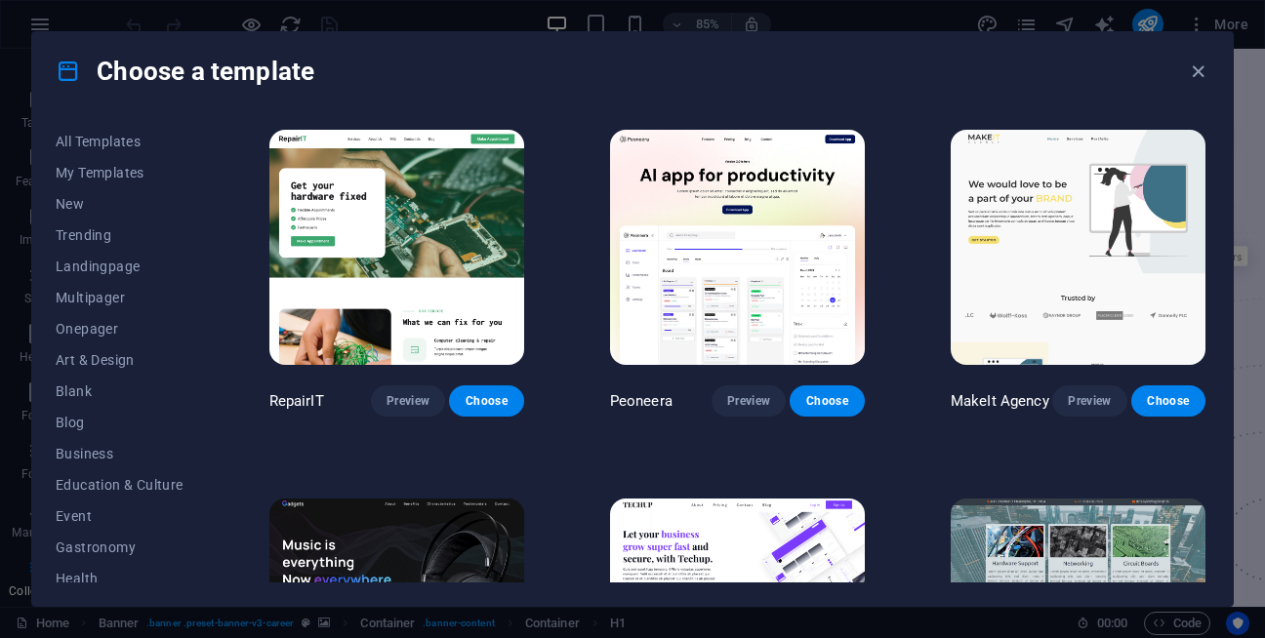
click at [87, 308] on button "Multipager" at bounding box center [120, 297] width 128 height 31
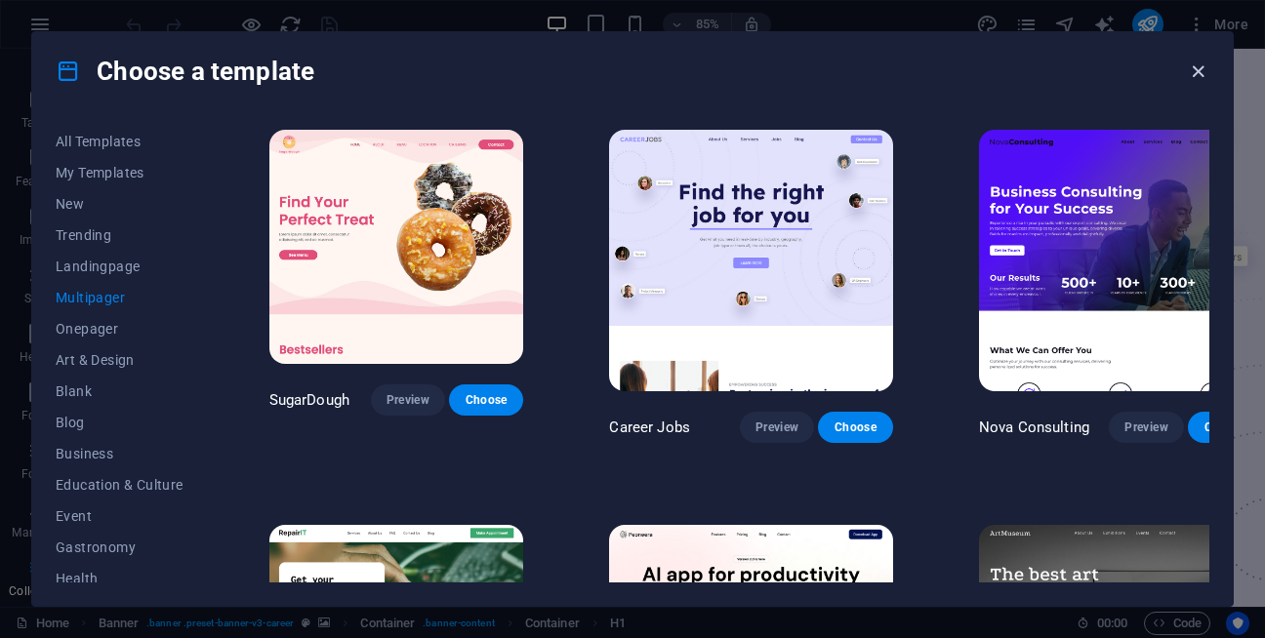
click at [1193, 72] on icon "button" at bounding box center [1198, 72] width 22 height 22
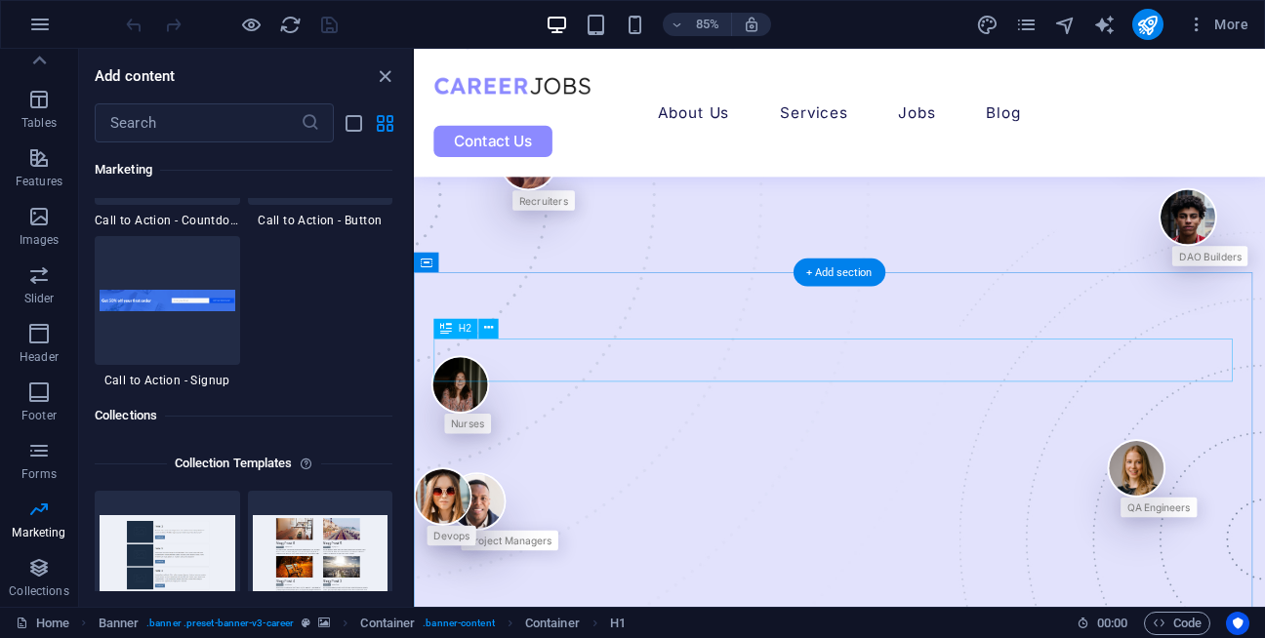
scroll to position [2057, 0]
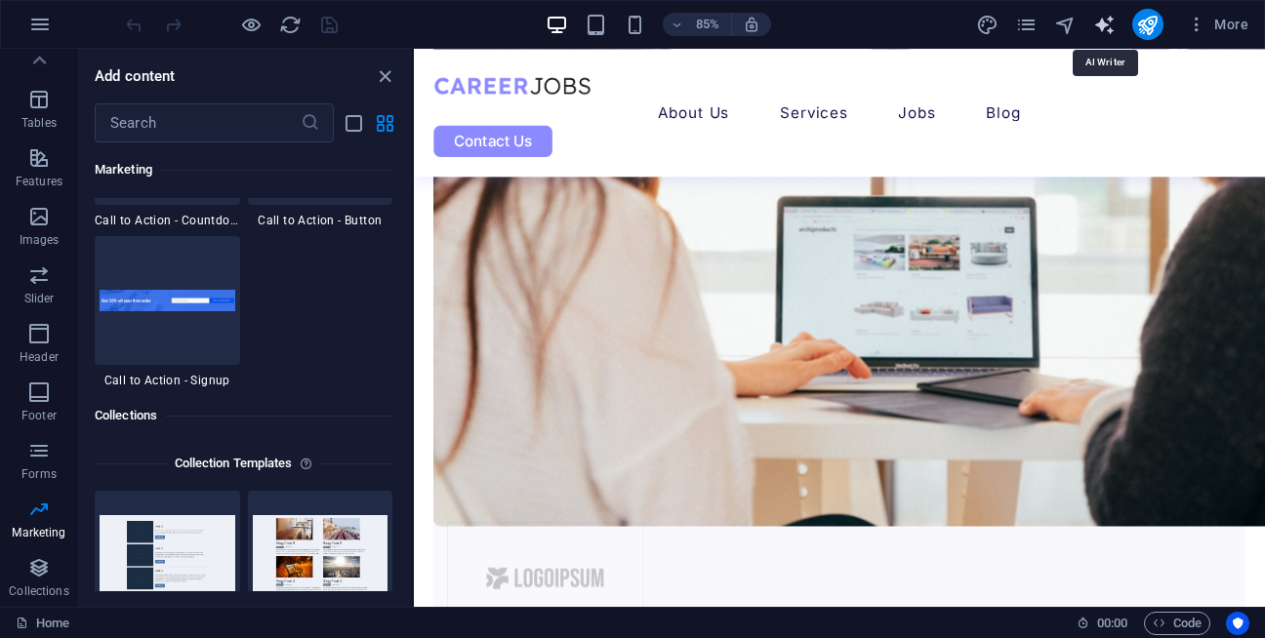
click at [1113, 18] on icon "text_generator" at bounding box center [1104, 25] width 22 height 22
select select "English"
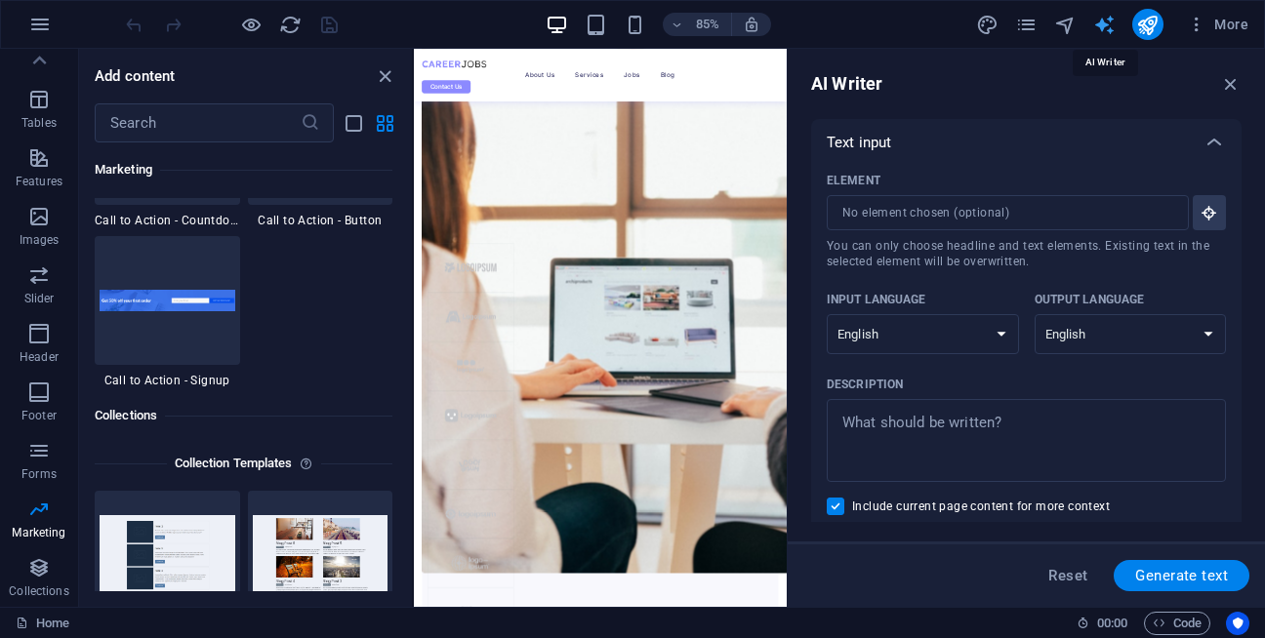
scroll to position [2075, 0]
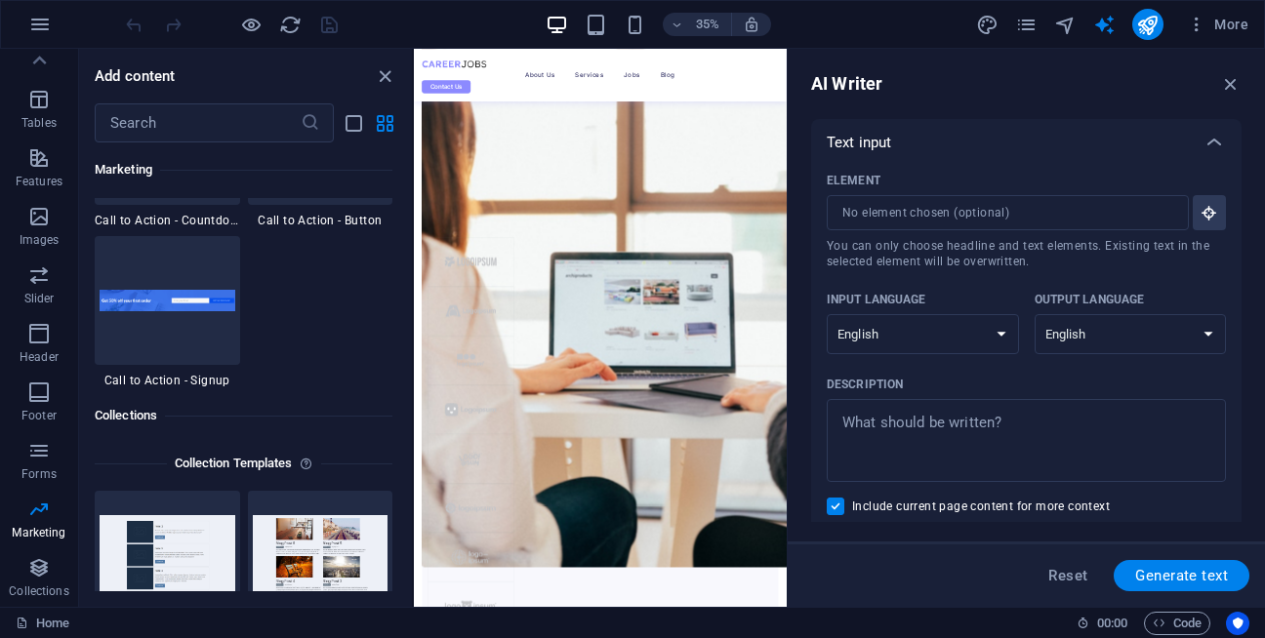
click at [941, 136] on div "Text input" at bounding box center [1009, 143] width 364 height 20
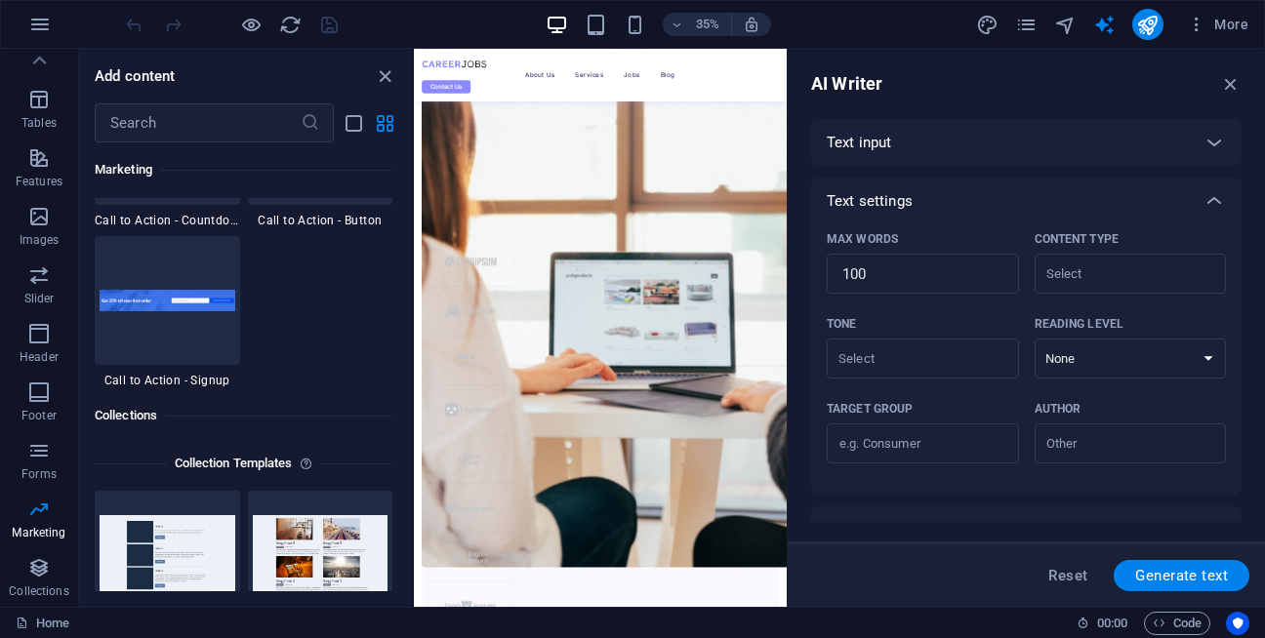
click at [941, 136] on div "Text input" at bounding box center [1009, 143] width 364 height 20
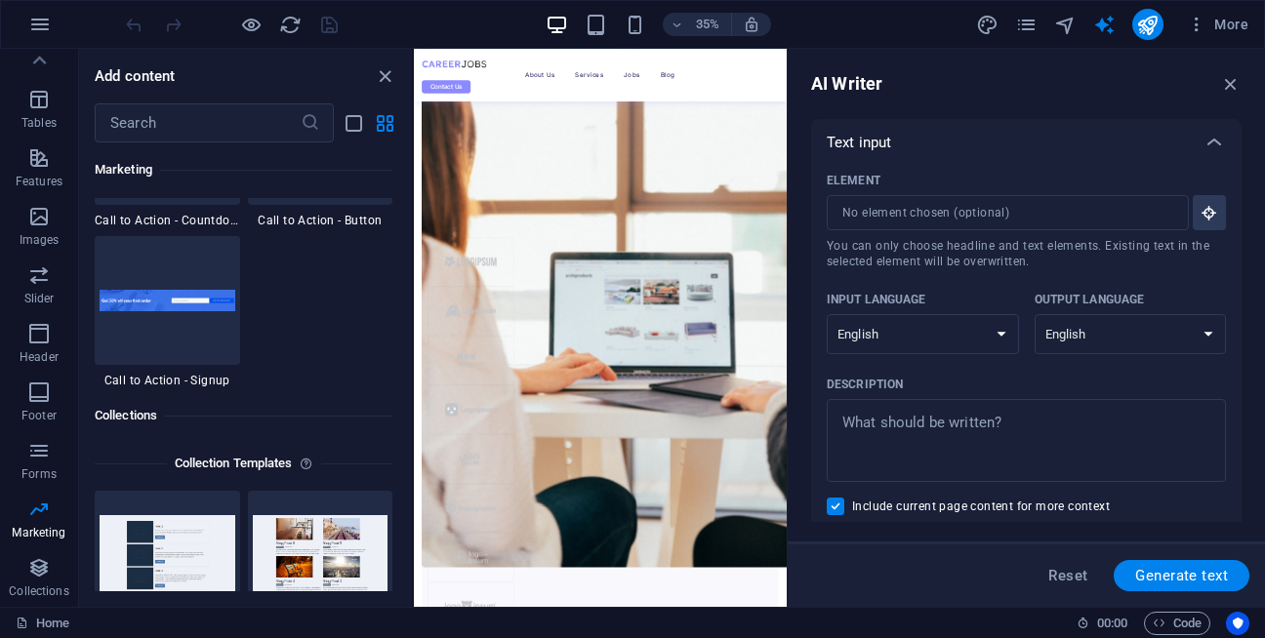
click at [941, 136] on div "Text input" at bounding box center [1009, 143] width 364 height 20
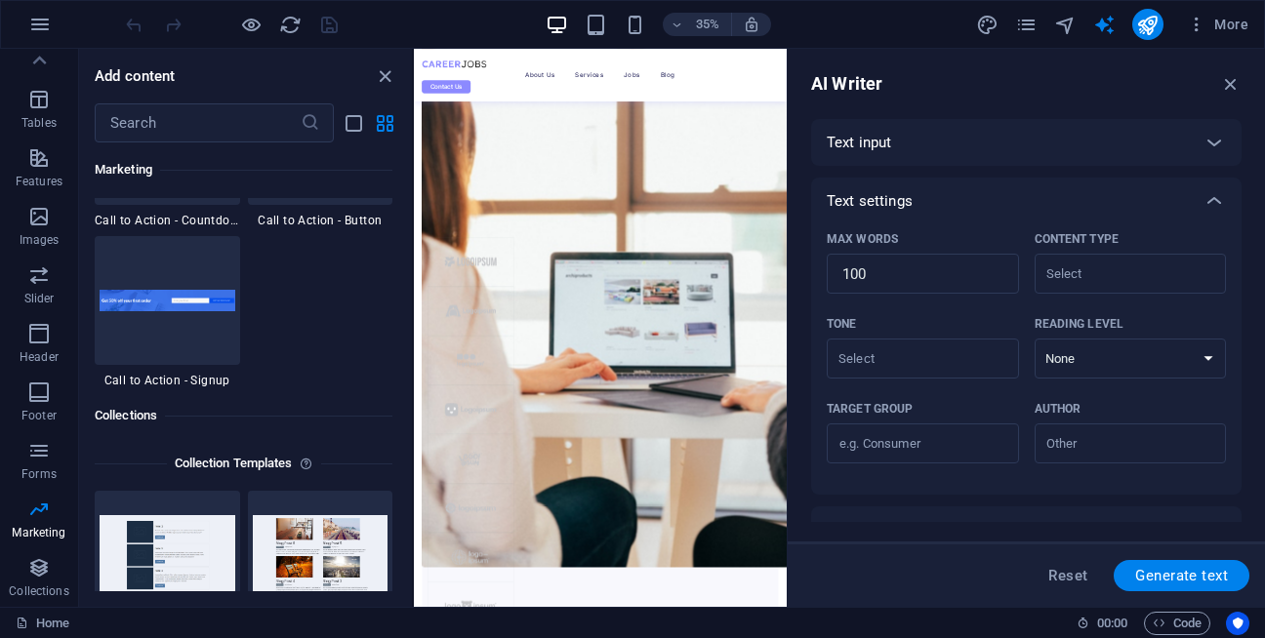
click at [941, 136] on div "Text input" at bounding box center [1009, 143] width 364 height 20
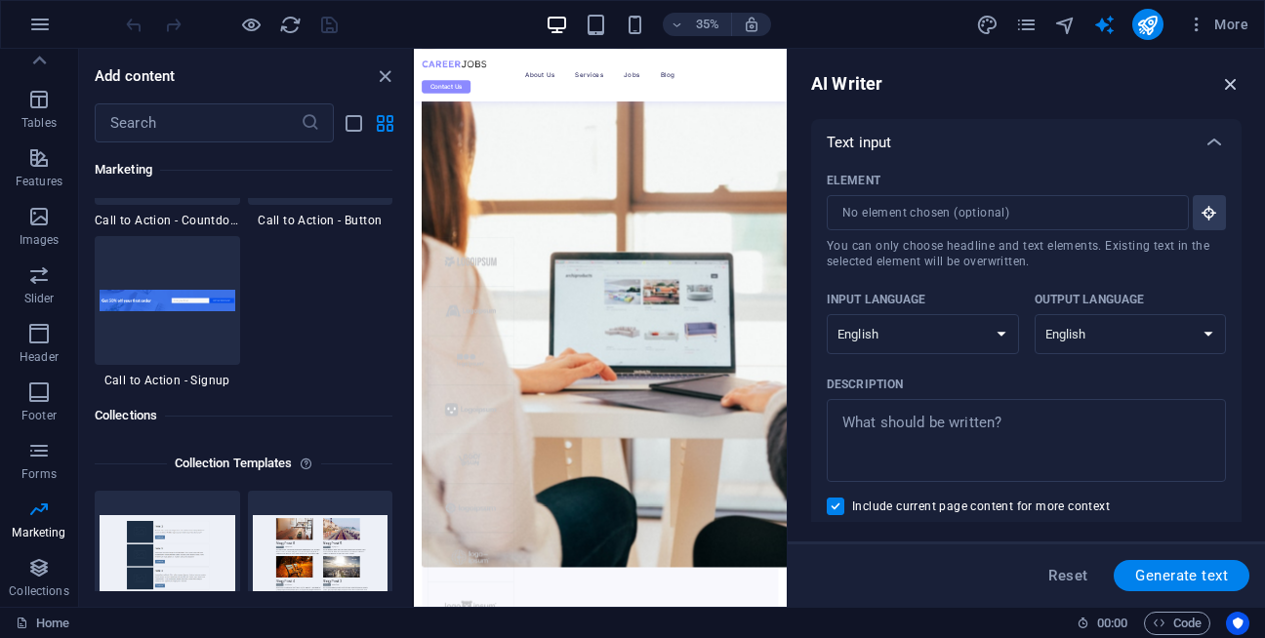
click at [1220, 84] on icon "button" at bounding box center [1230, 83] width 21 height 21
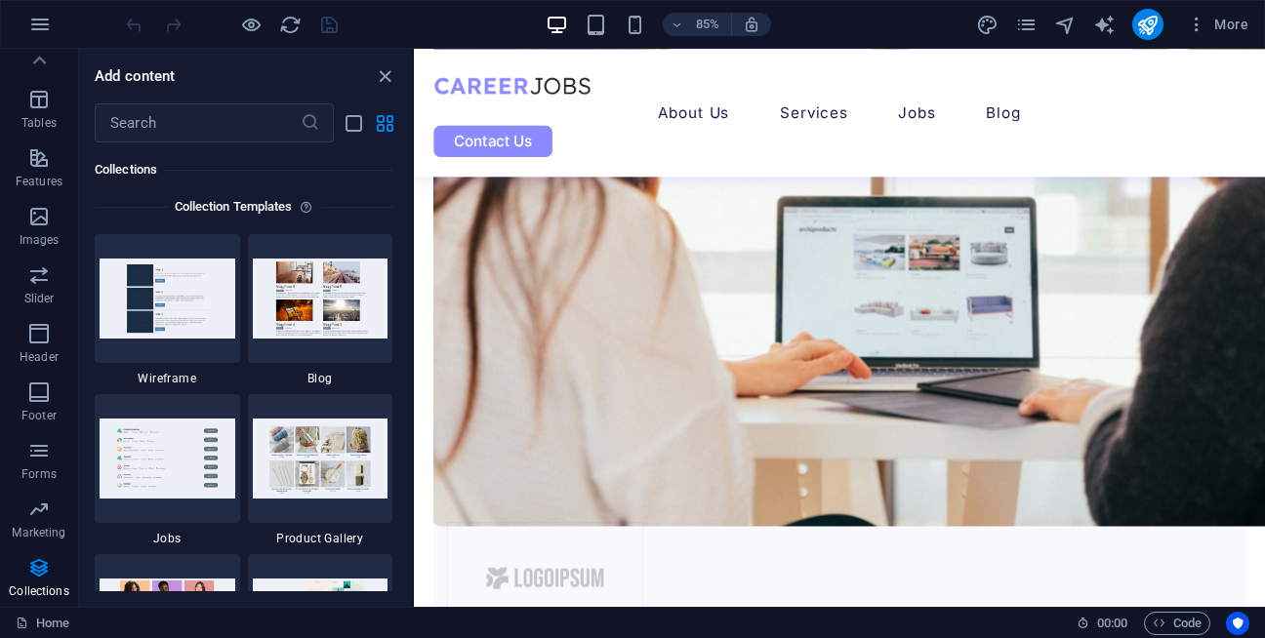
scroll to position [17889, 0]
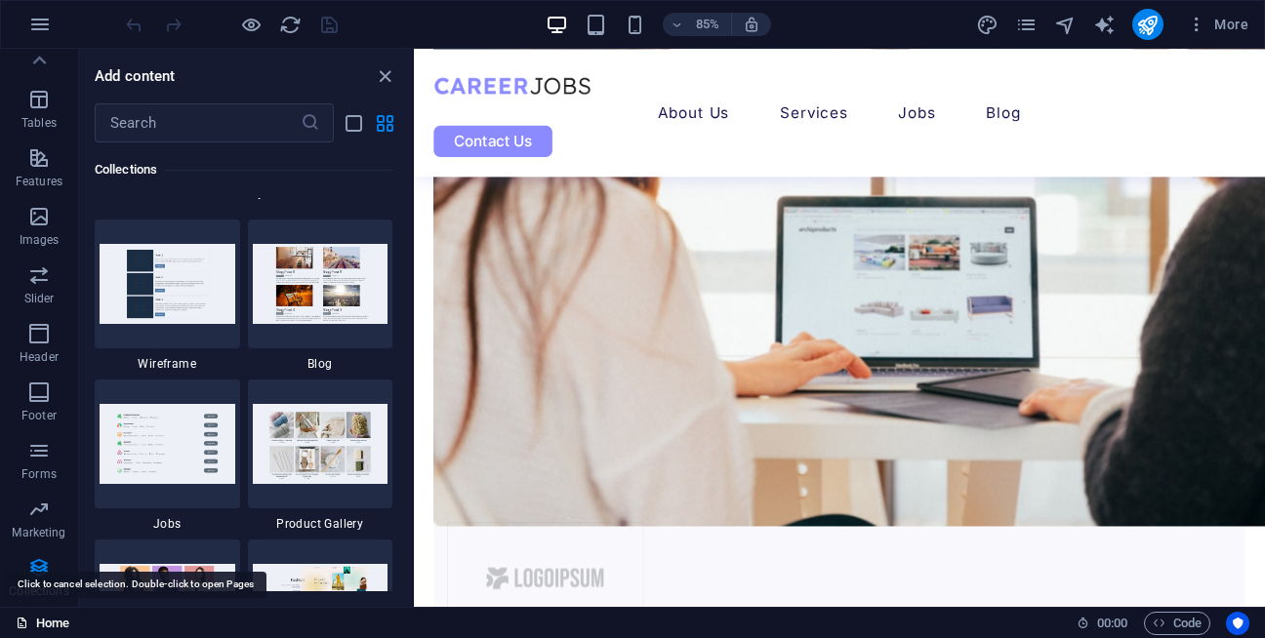
click at [53, 612] on link "Home" at bounding box center [43, 623] width 54 height 23
click at [41, 626] on link "Home" at bounding box center [43, 623] width 54 height 23
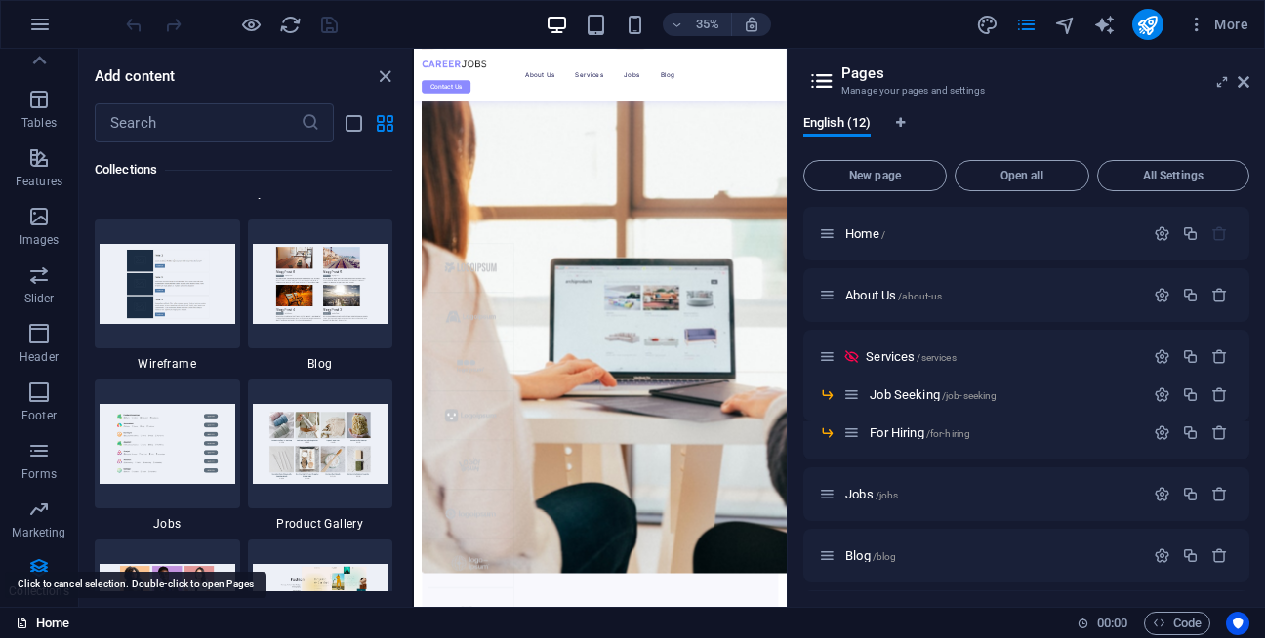
scroll to position [2075, 0]
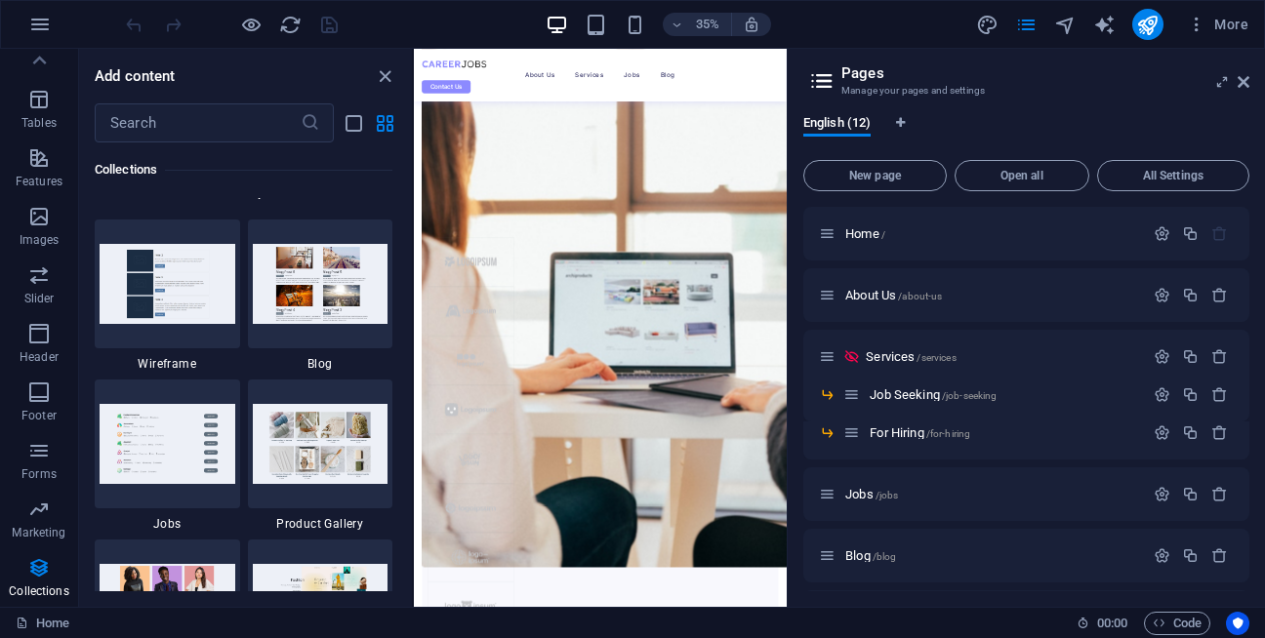
click at [1250, 87] on aside "Pages Manage your pages and settings English (12) New page Open all All Setting…" at bounding box center [1026, 328] width 478 height 558
click at [1243, 80] on icon at bounding box center [1243, 82] width 12 height 16
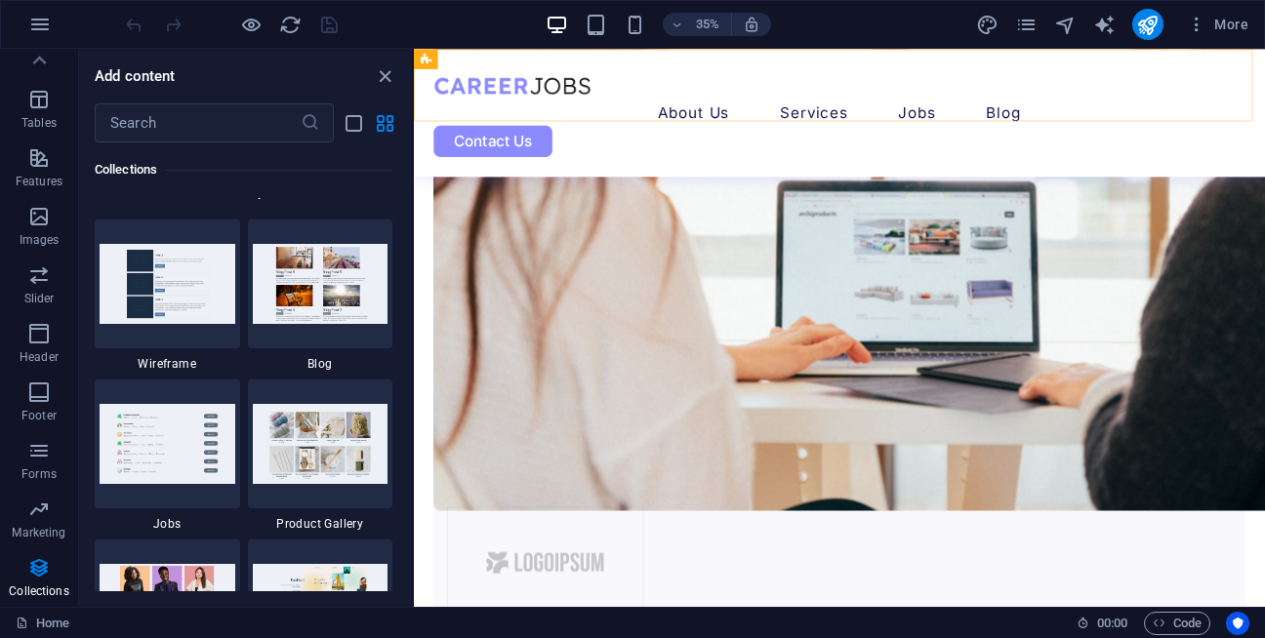
click at [1264, 85] on div "About Us Services Job Seeking For Hiring Jobs Blog Contact Us" at bounding box center [914, 124] width 1001 height 150
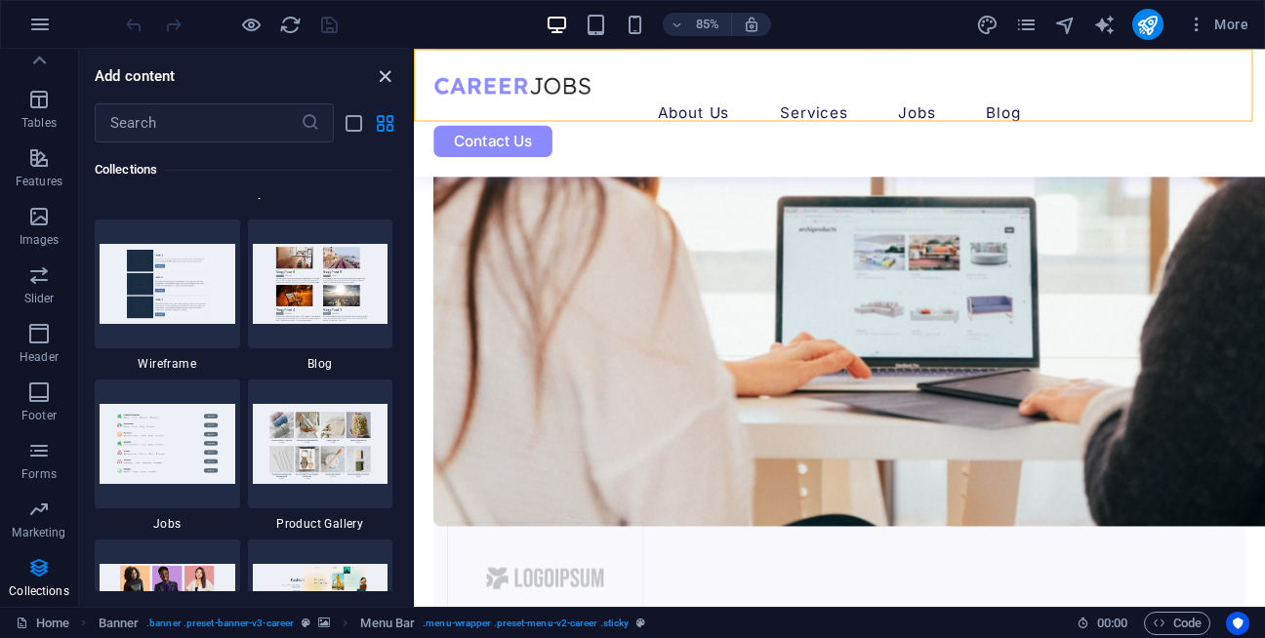
click at [383, 81] on icon "close panel" at bounding box center [385, 76] width 22 height 22
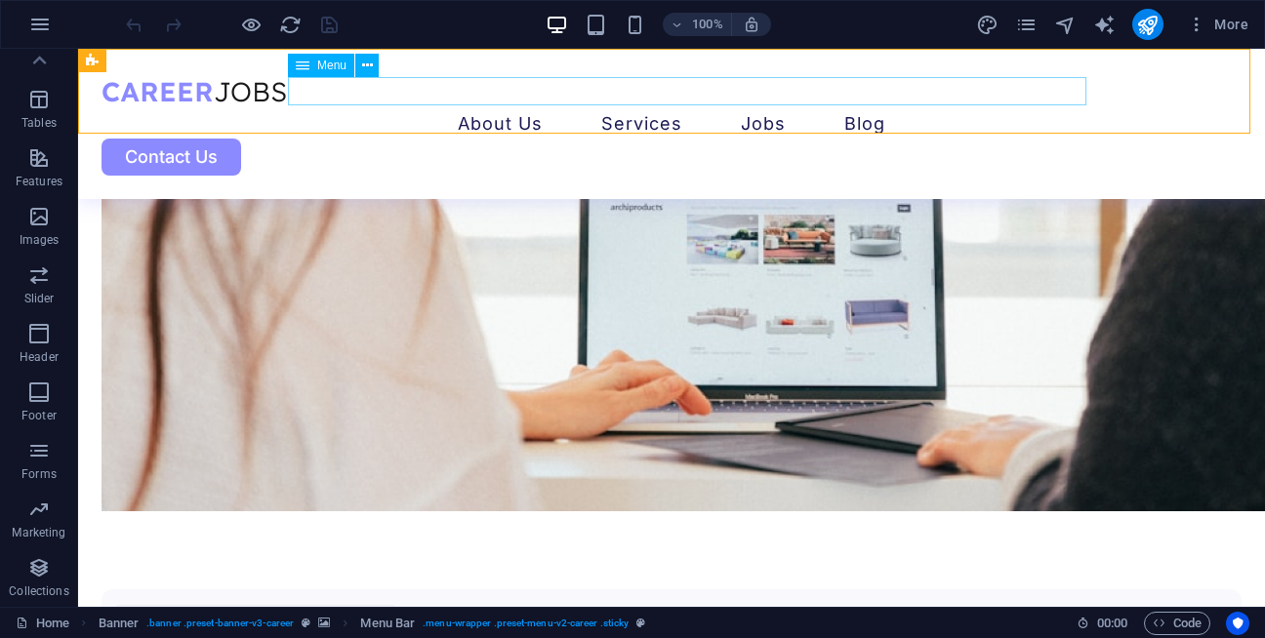
scroll to position [2109, 0]
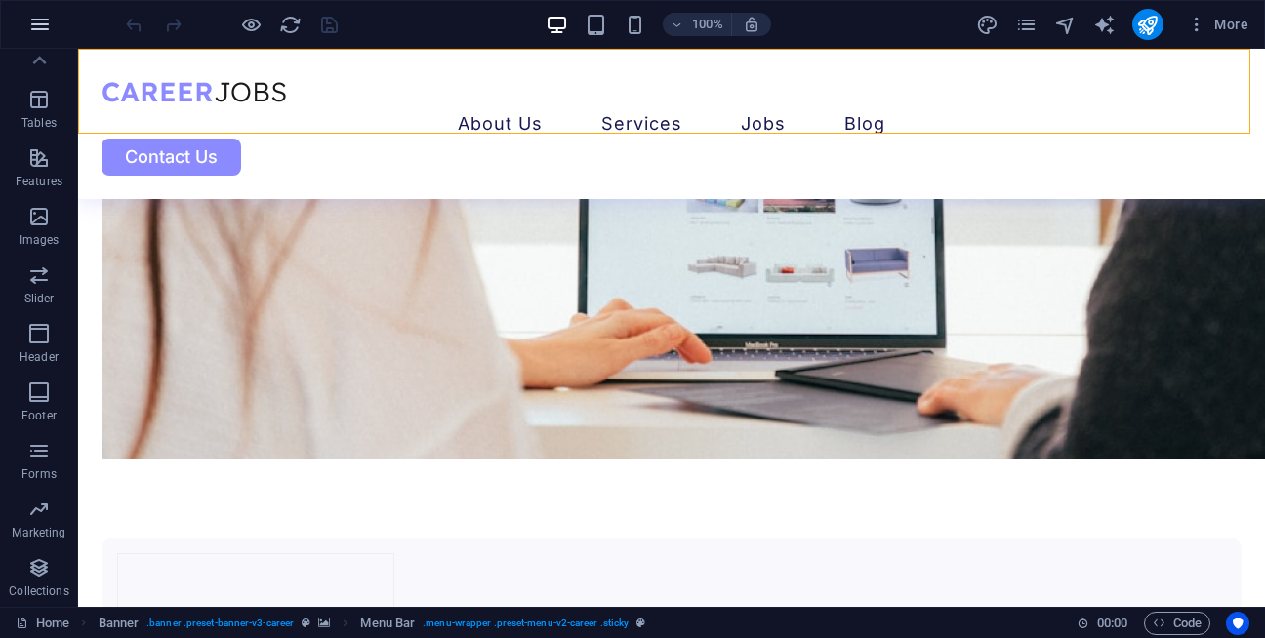
click at [38, 33] on icon "button" at bounding box center [39, 24] width 23 height 23
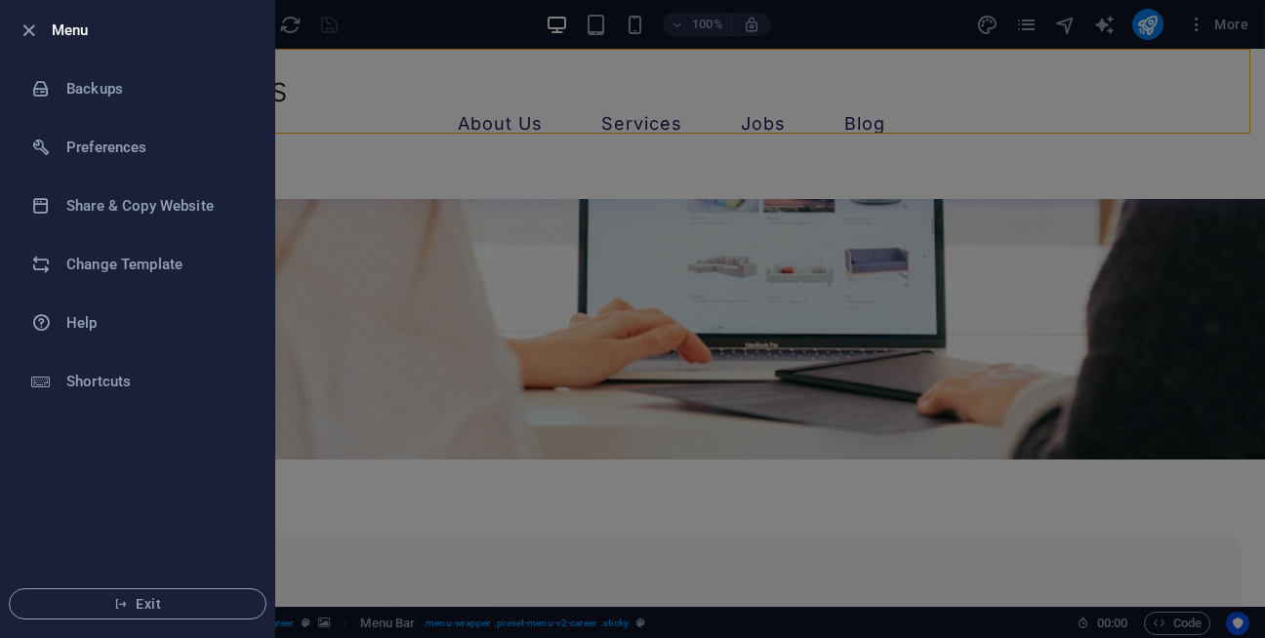
click at [38, 33] on li "Menu" at bounding box center [137, 30] width 273 height 59
click at [122, 614] on button "Exit" at bounding box center [138, 603] width 258 height 31
click at [188, 613] on button "Exit" at bounding box center [138, 603] width 258 height 31
click at [176, 609] on span "Exit" at bounding box center [137, 604] width 224 height 16
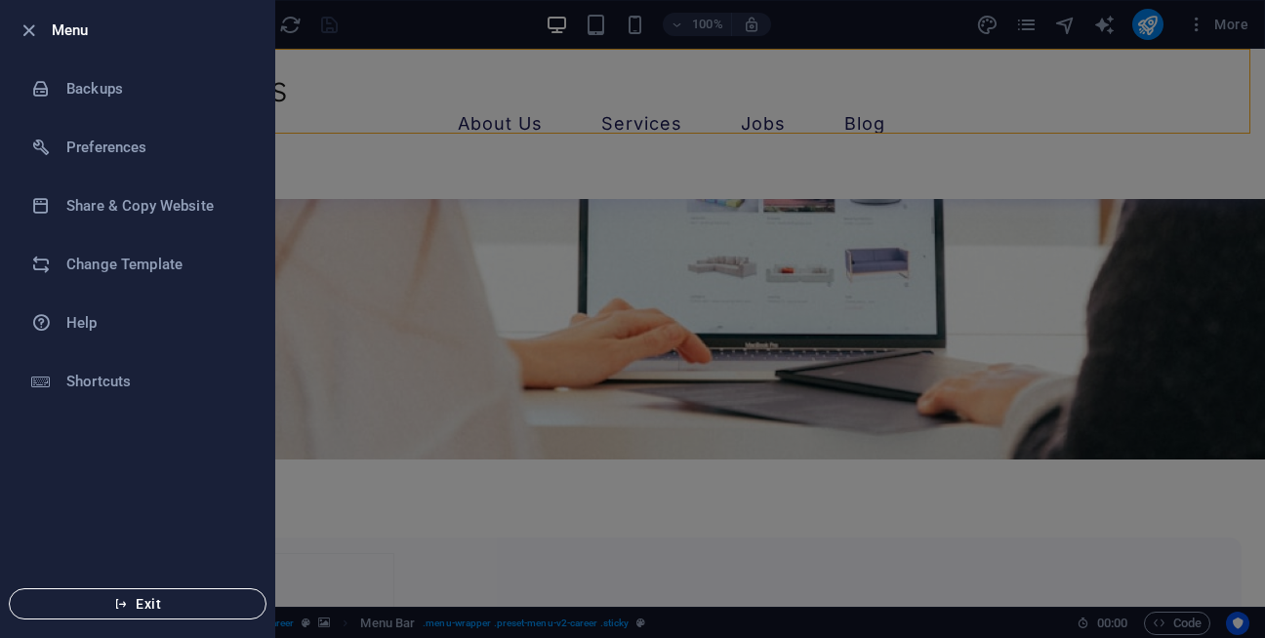
click at [176, 609] on span "Exit" at bounding box center [137, 604] width 224 height 16
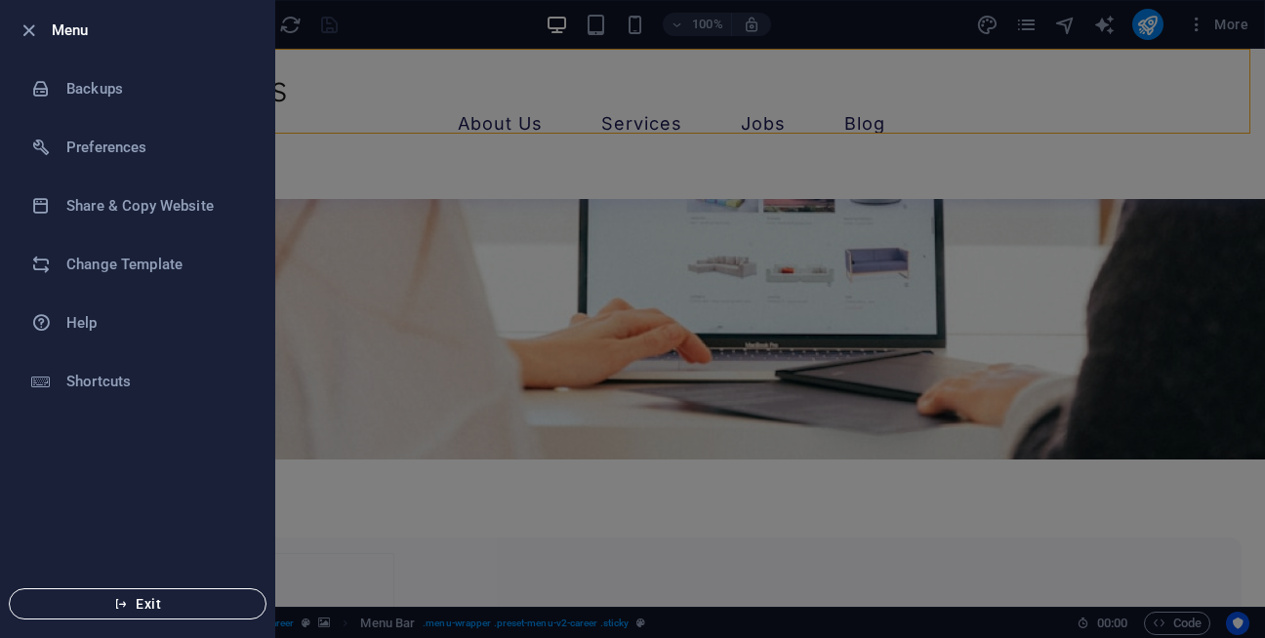
click at [176, 609] on span "Exit" at bounding box center [137, 604] width 224 height 16
click at [32, 28] on icon "button" at bounding box center [29, 31] width 22 height 22
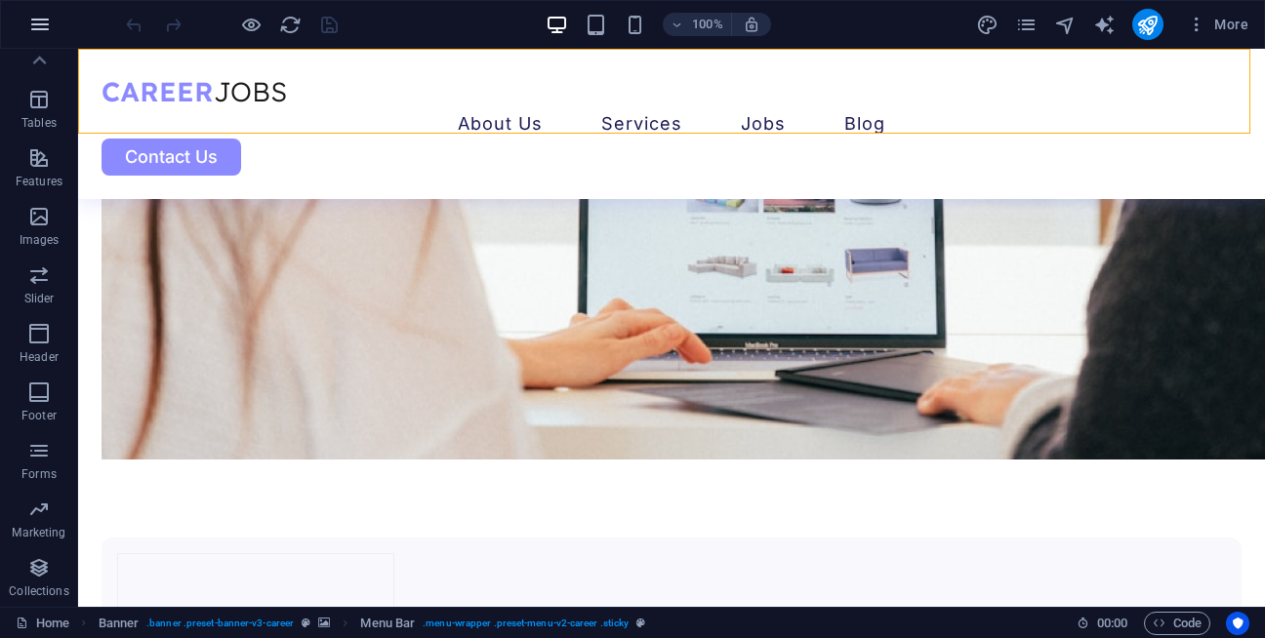
click at [22, 19] on button "button" at bounding box center [40, 24] width 47 height 47
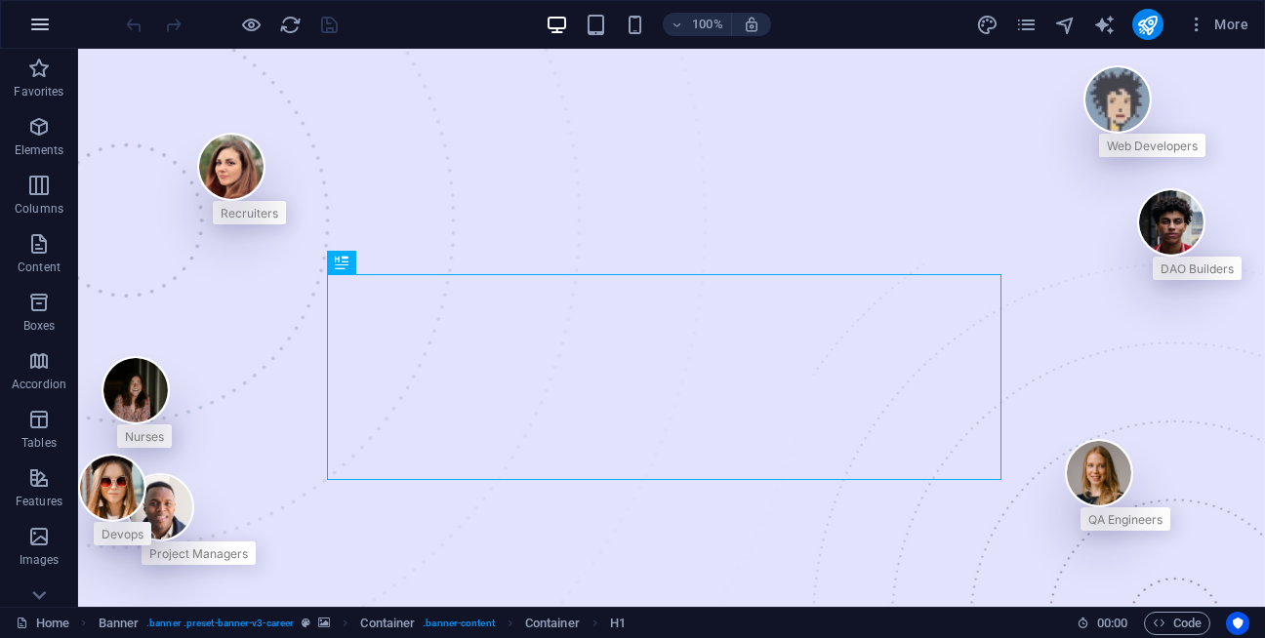
click at [32, 31] on icon "button" at bounding box center [39, 24] width 23 height 23
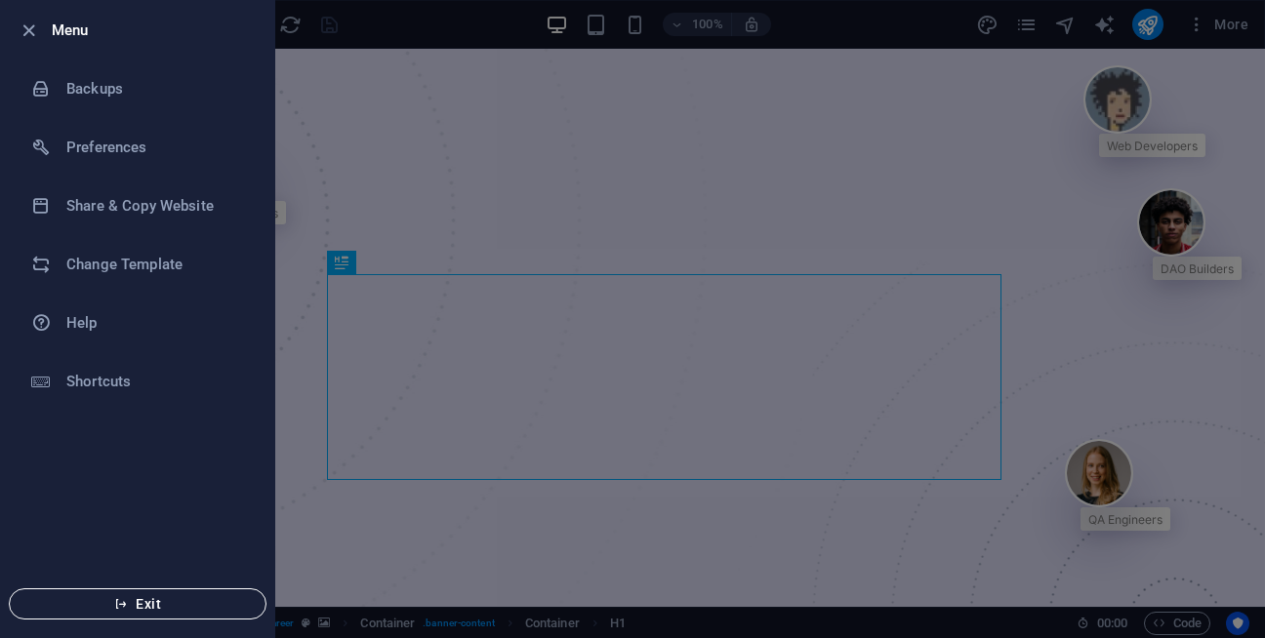
click at [134, 607] on span "Exit" at bounding box center [137, 604] width 224 height 16
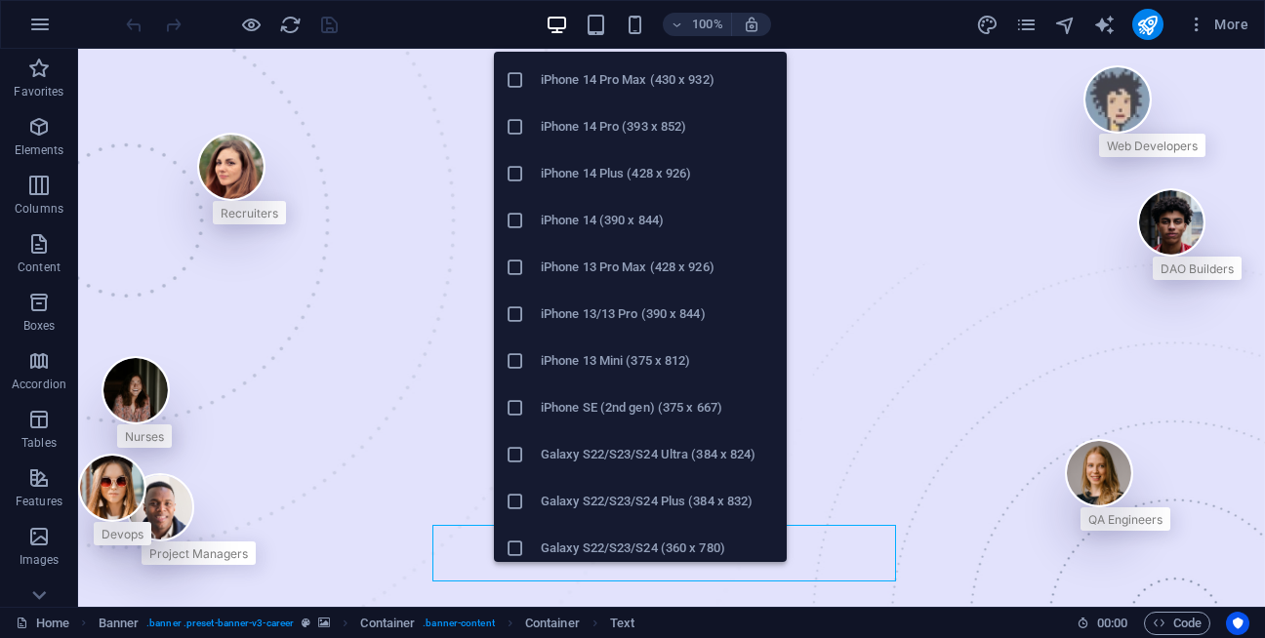
scroll to position [306, 0]
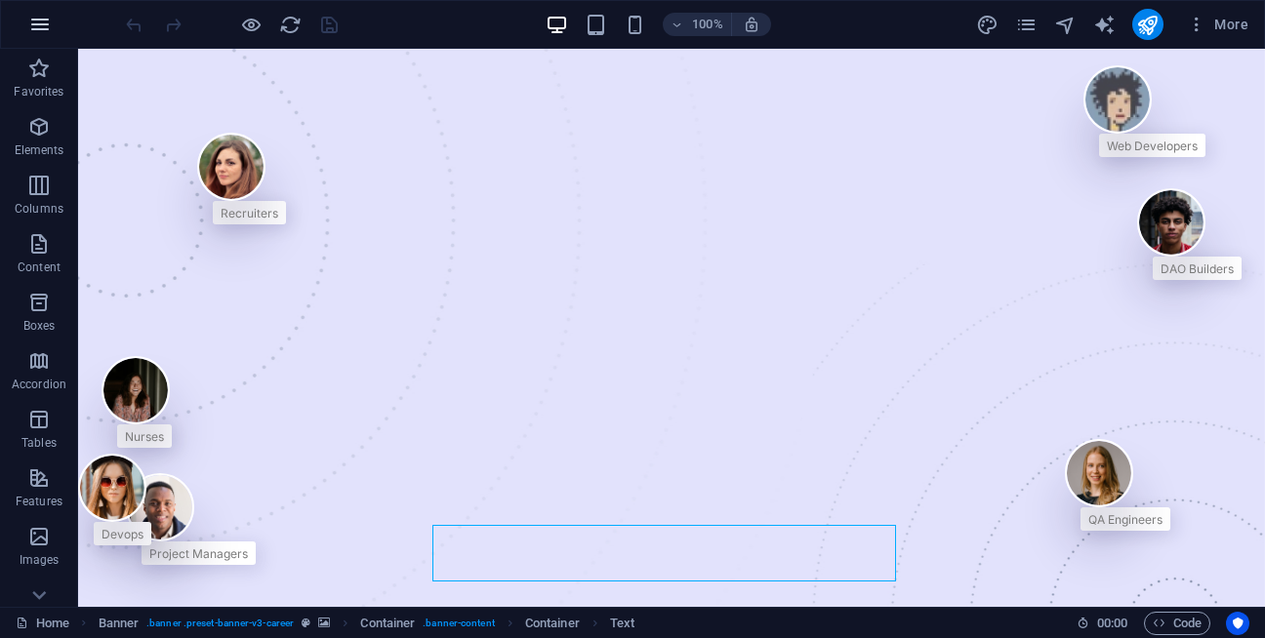
click at [50, 25] on icon "button" at bounding box center [39, 24] width 23 height 23
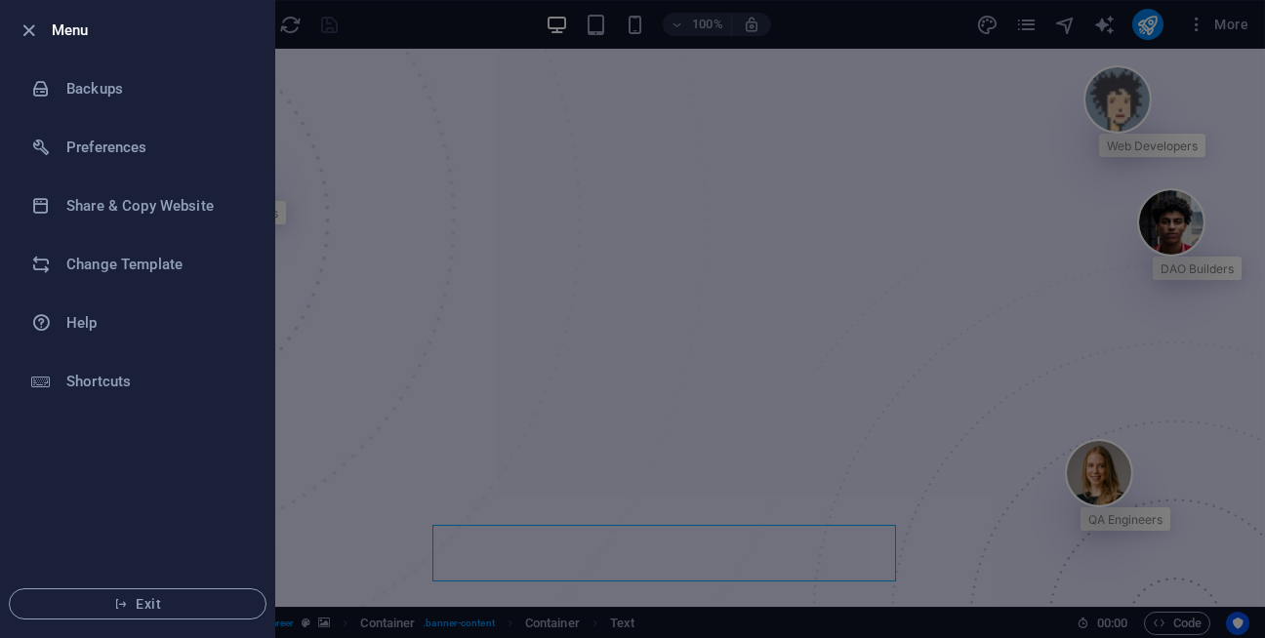
click at [395, 168] on div at bounding box center [632, 319] width 1265 height 638
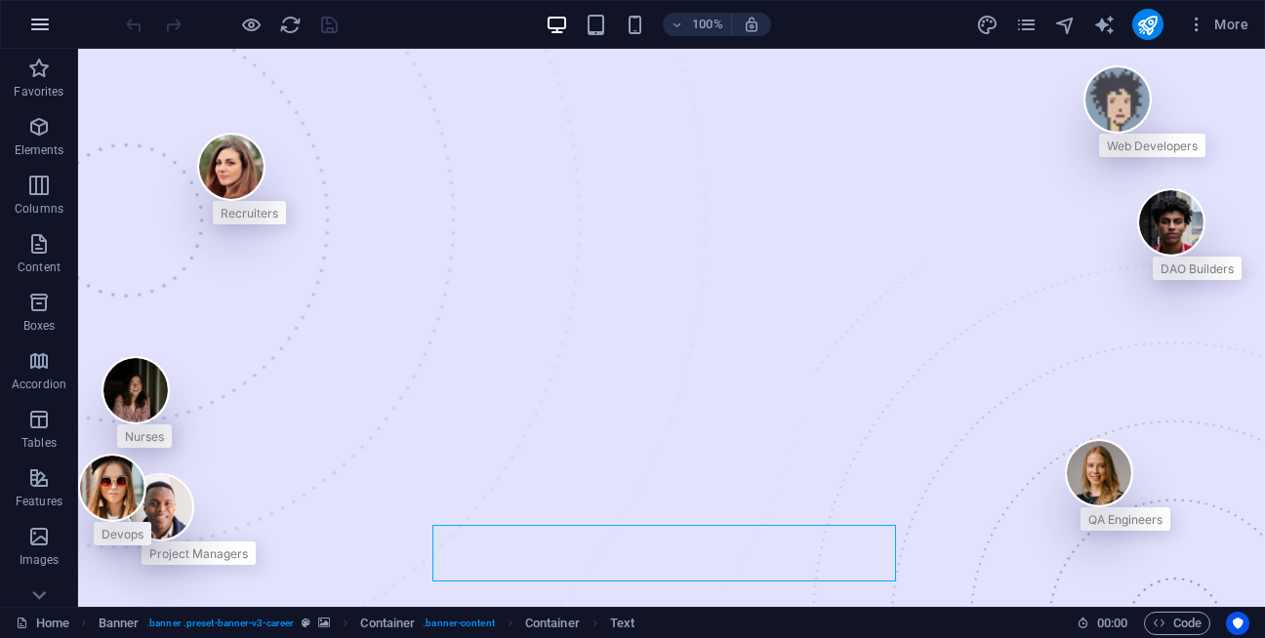
click at [50, 36] on button "button" at bounding box center [40, 24] width 47 height 47
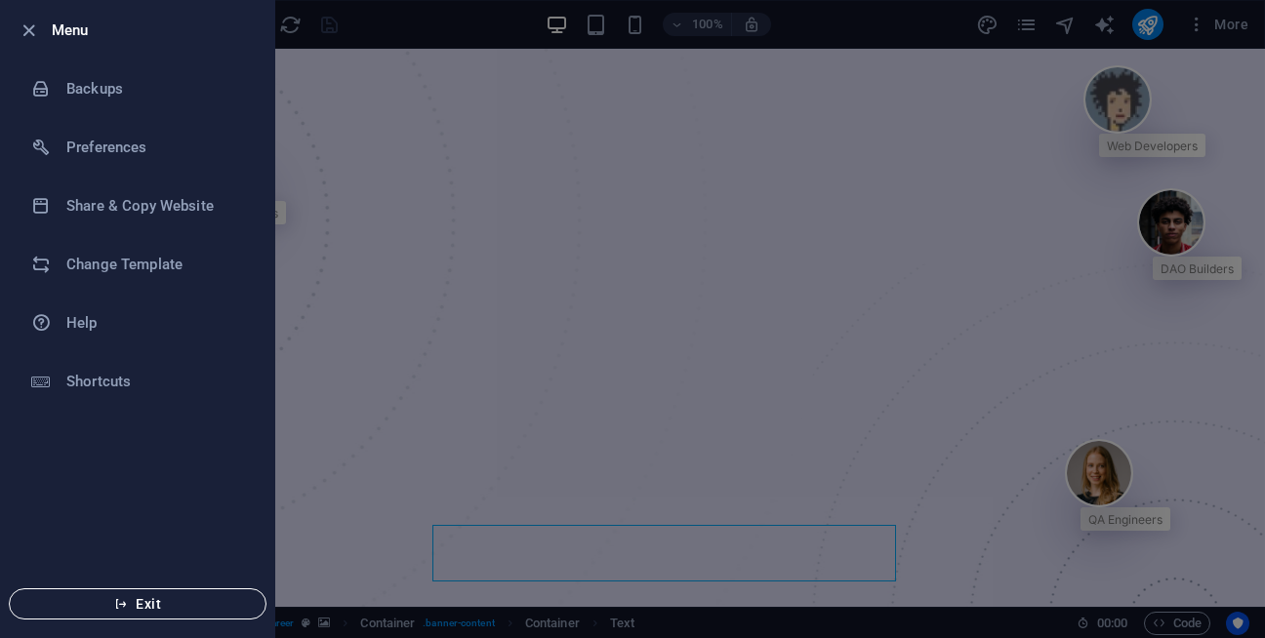
click at [101, 601] on span "Exit" at bounding box center [137, 604] width 224 height 16
click at [155, 613] on button "Exit" at bounding box center [138, 603] width 258 height 31
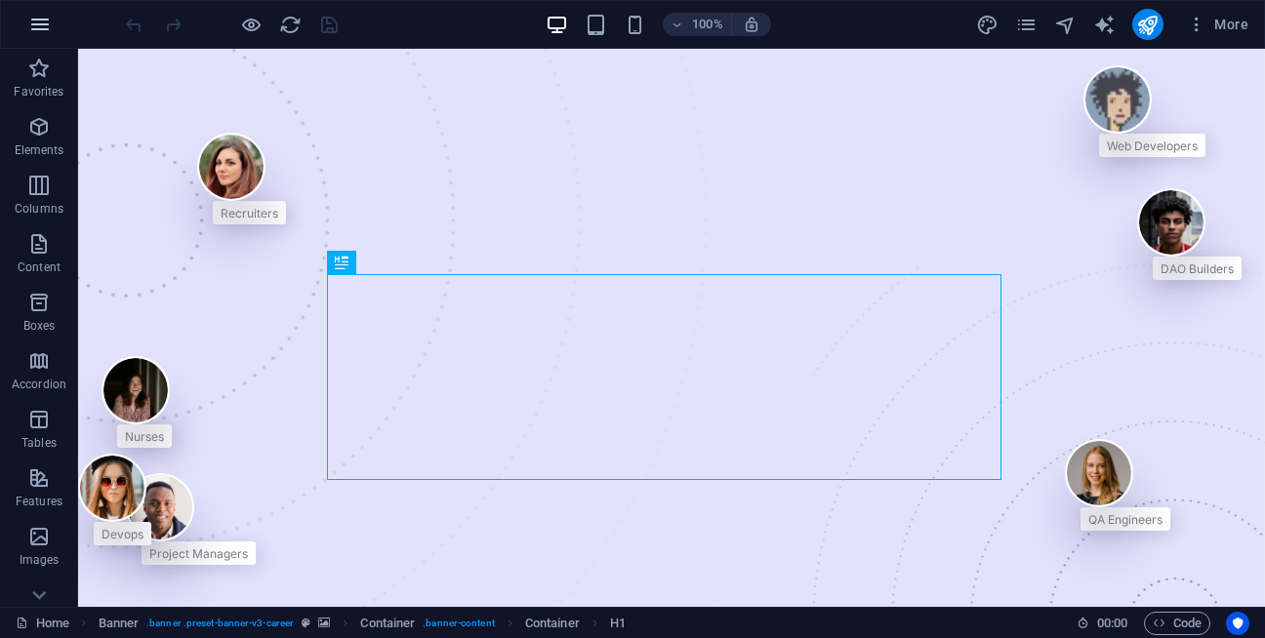
click at [41, 30] on icon "button" at bounding box center [39, 24] width 23 height 23
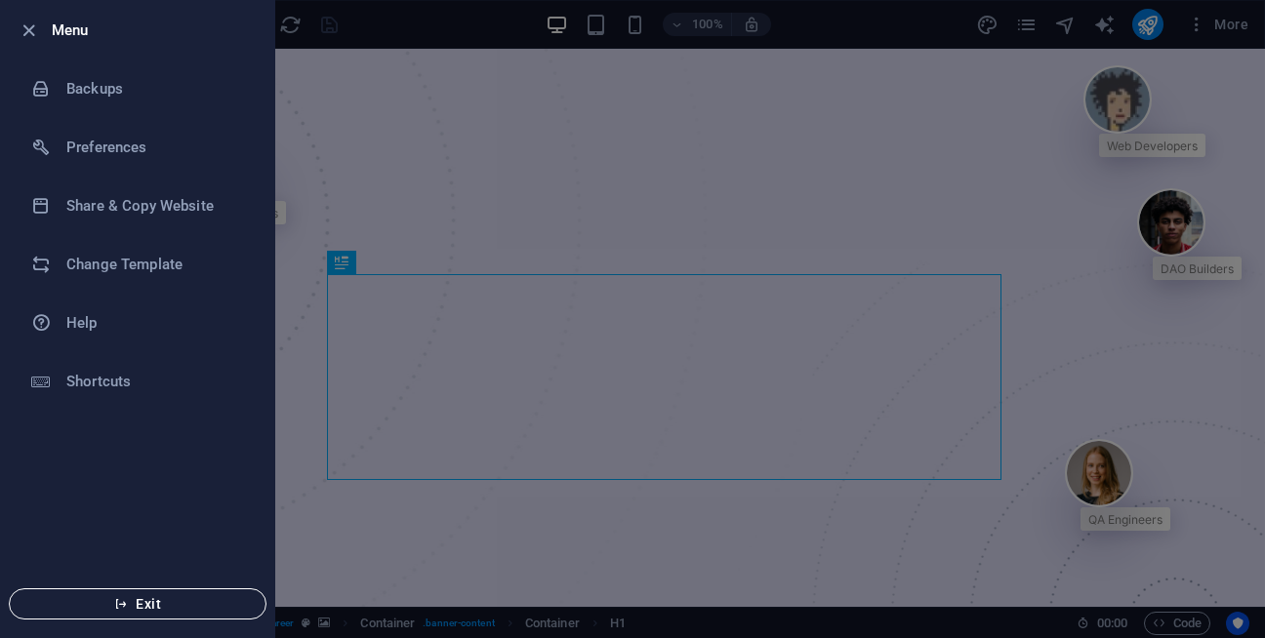
click at [93, 611] on span "Exit" at bounding box center [137, 604] width 224 height 16
click at [145, 612] on button "Exit" at bounding box center [138, 603] width 258 height 31
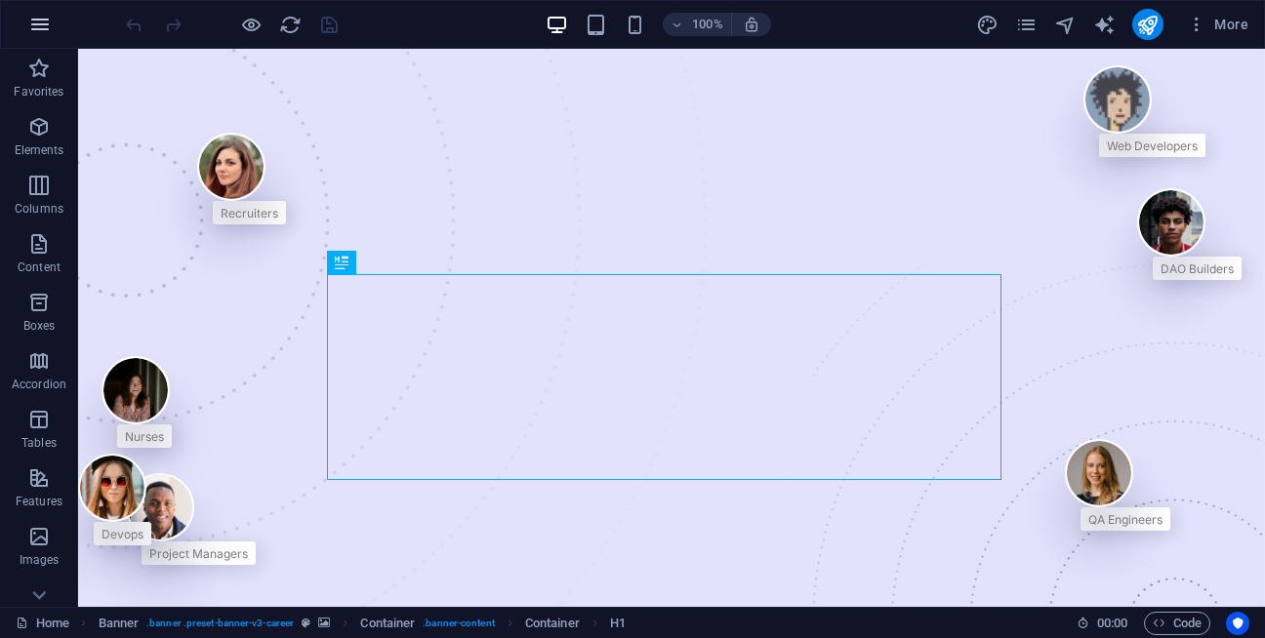
click at [24, 34] on button "button" at bounding box center [40, 24] width 47 height 47
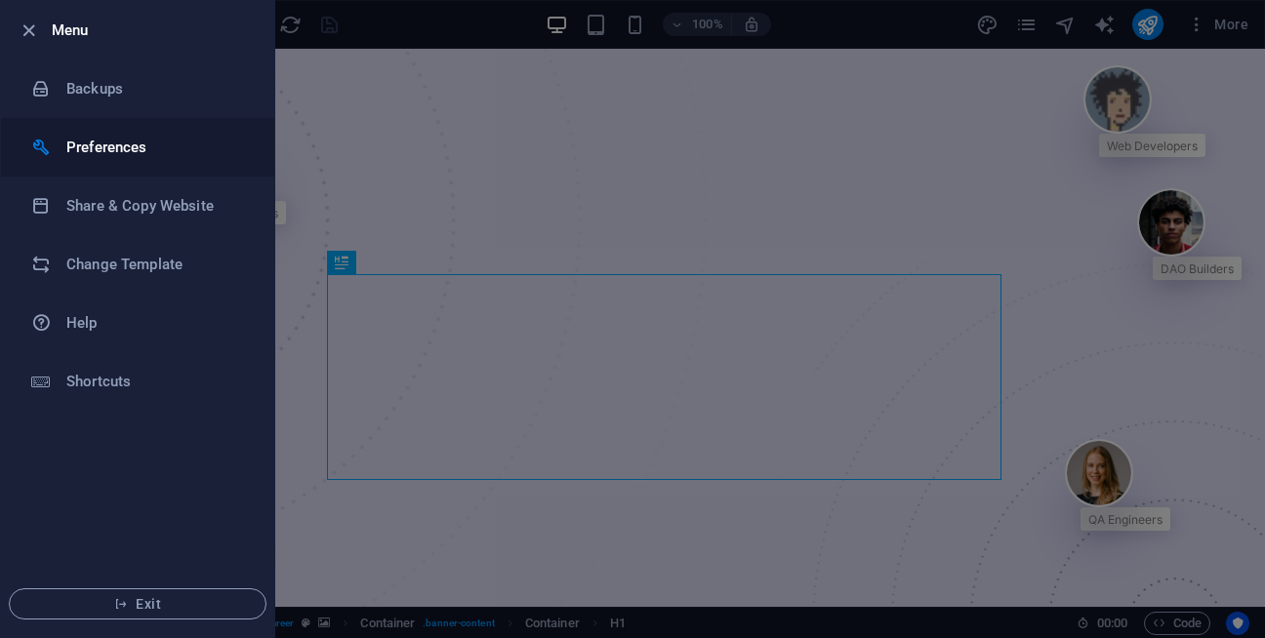
click at [87, 153] on h6 "Preferences" at bounding box center [156, 147] width 181 height 23
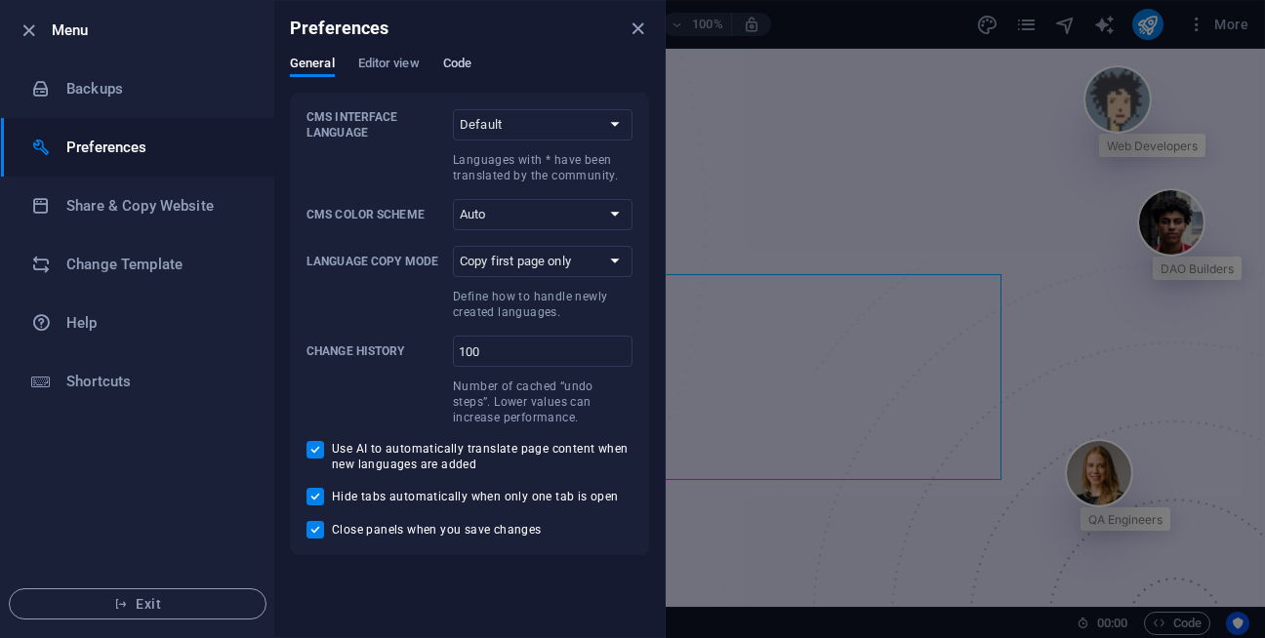
click at [468, 60] on span "Code" at bounding box center [457, 65] width 28 height 27
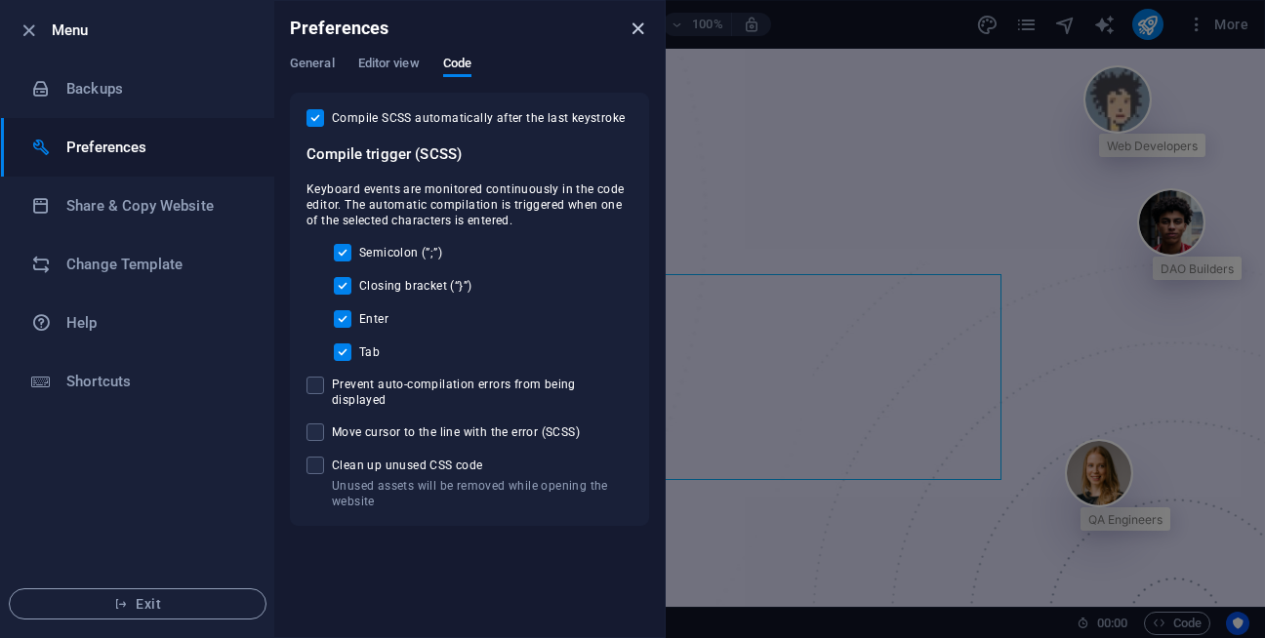
click at [632, 18] on icon "close" at bounding box center [637, 29] width 22 height 22
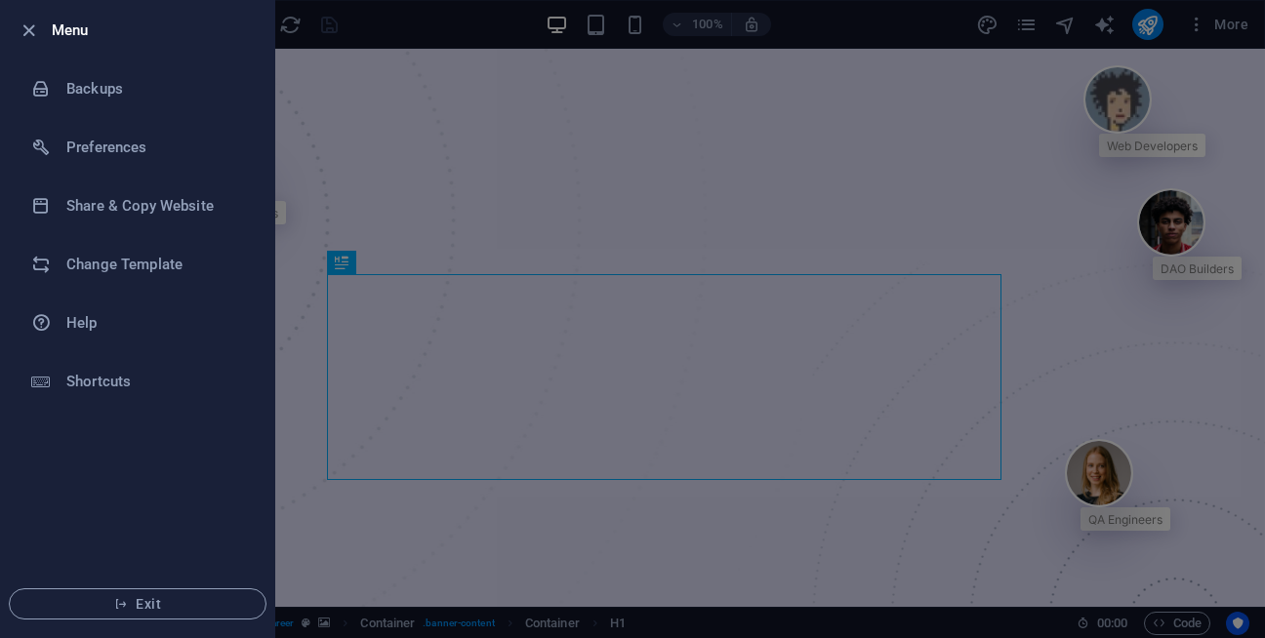
click at [632, 17] on div at bounding box center [632, 319] width 1265 height 638
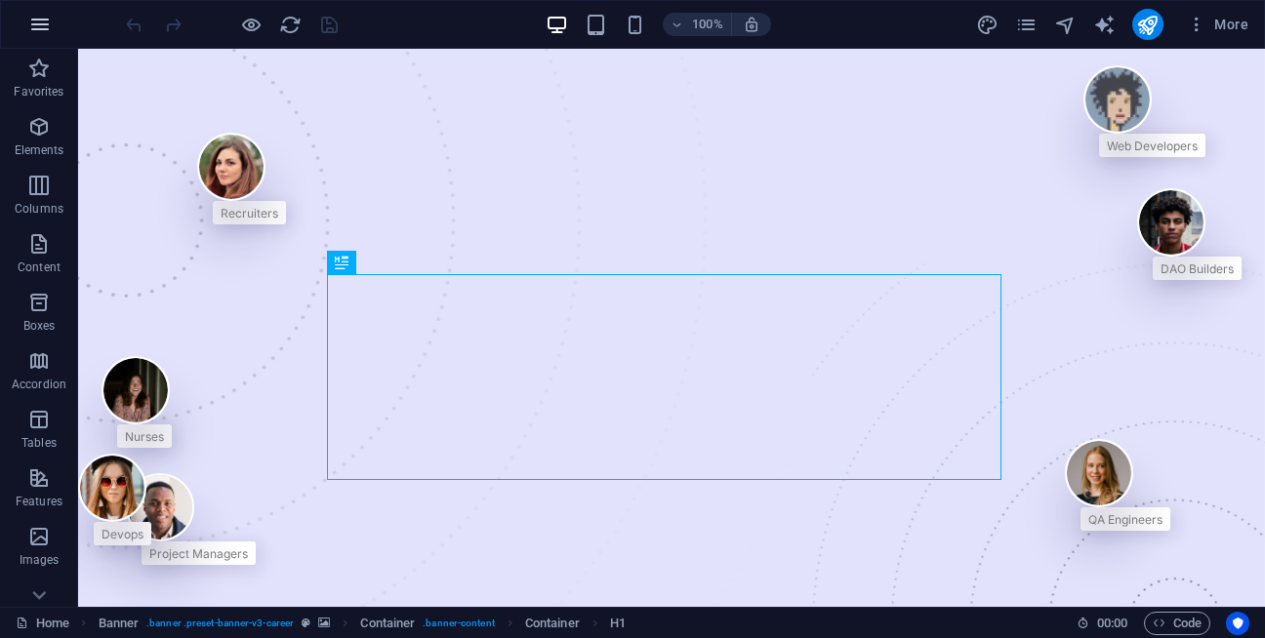
click at [22, 9] on button "button" at bounding box center [40, 24] width 47 height 47
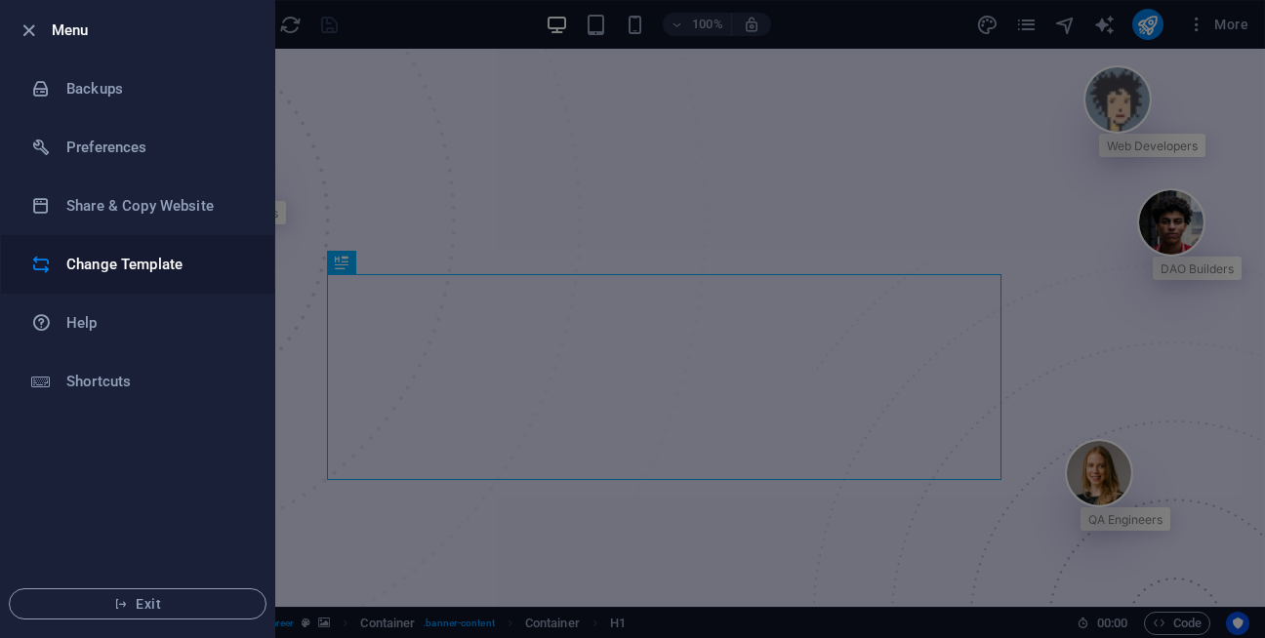
click at [133, 266] on h6 "Change Template" at bounding box center [156, 264] width 181 height 23
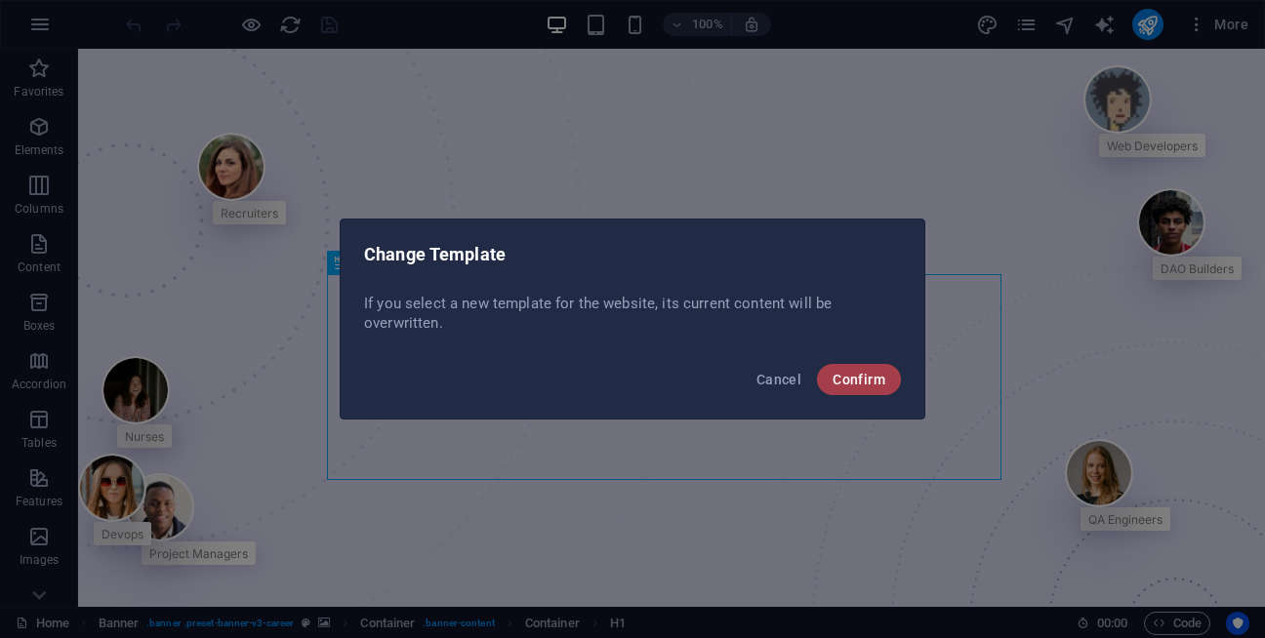
click at [829, 388] on button "Confirm" at bounding box center [859, 379] width 84 height 31
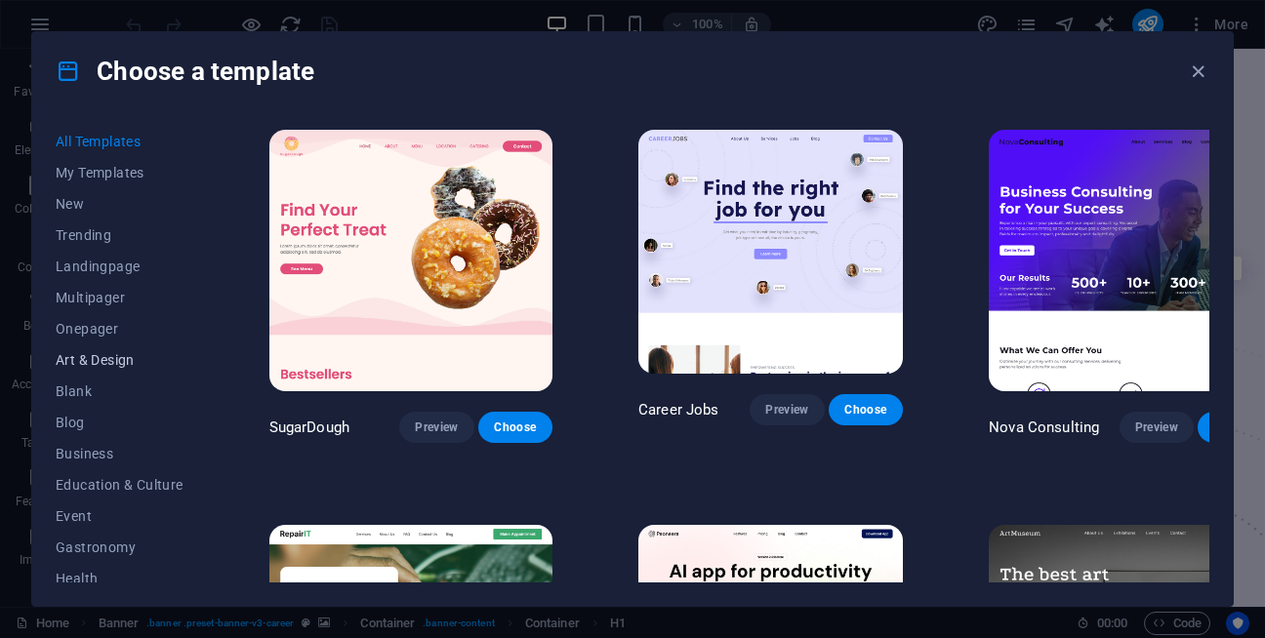
click at [88, 352] on span "Art & Design" at bounding box center [120, 360] width 128 height 16
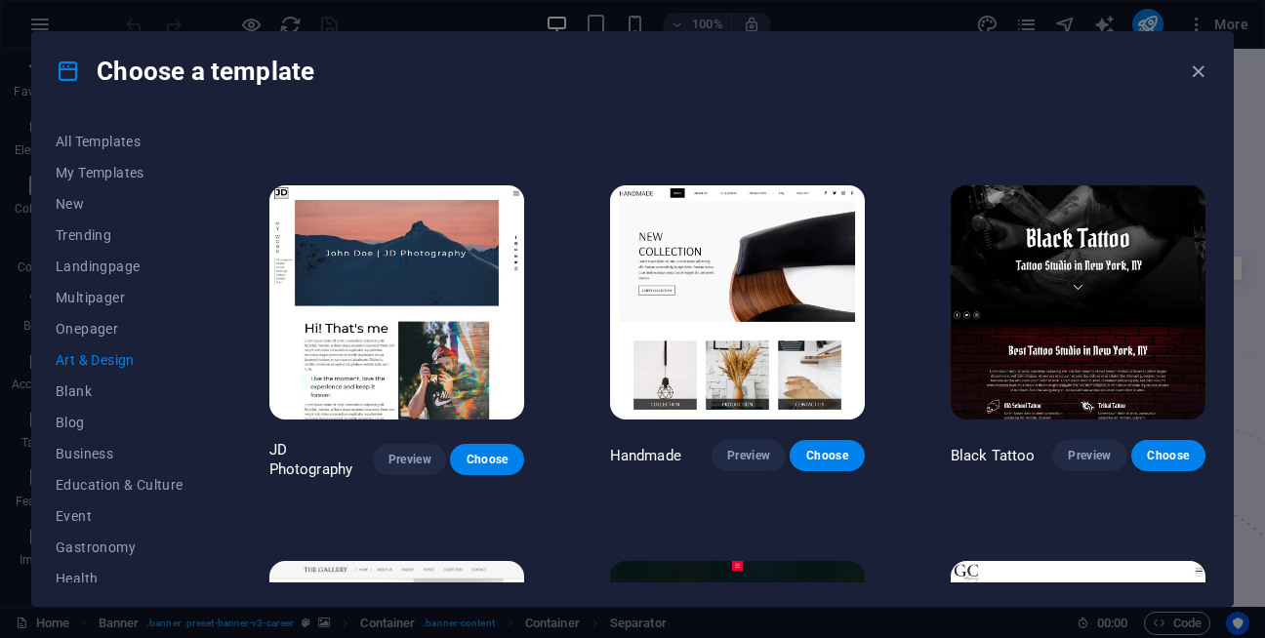
scroll to position [308, 0]
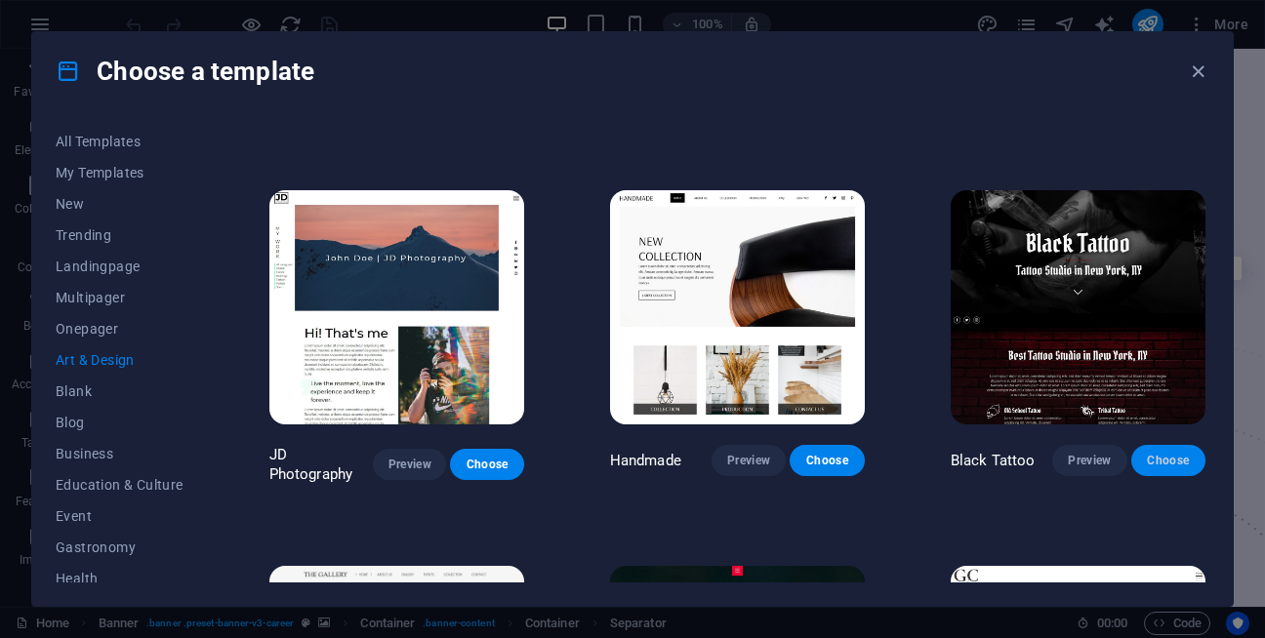
click at [1167, 466] on button "Choose" at bounding box center [1168, 460] width 74 height 31
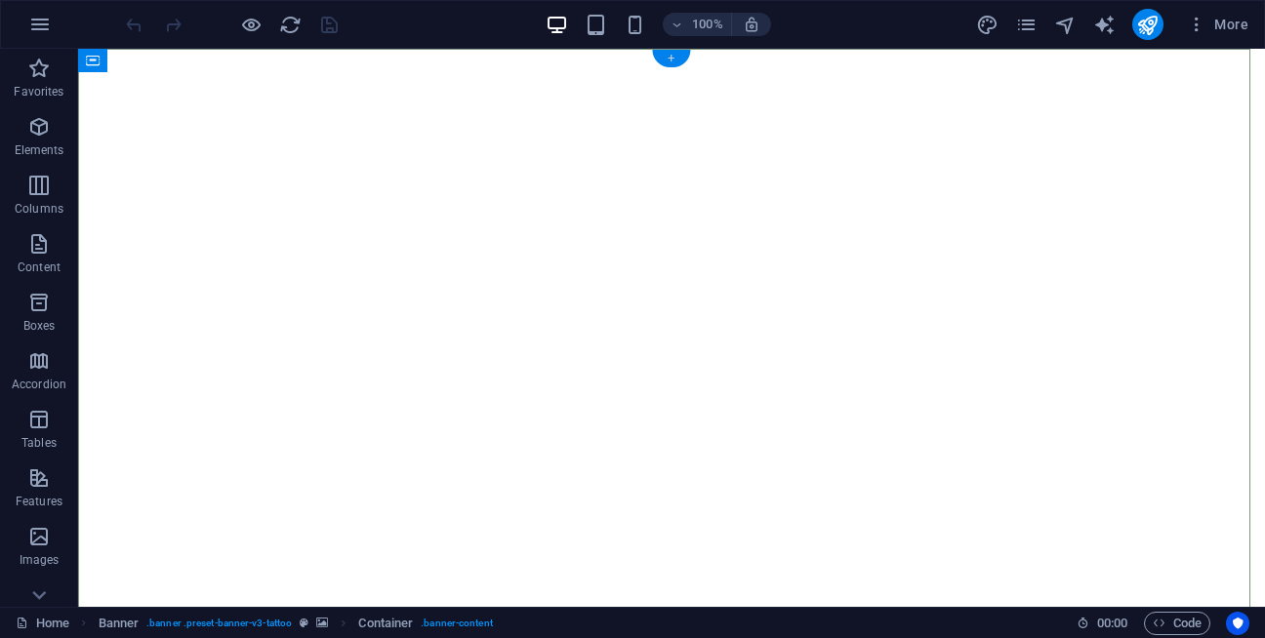
click at [667, 66] on div "+" at bounding box center [671, 59] width 38 height 18
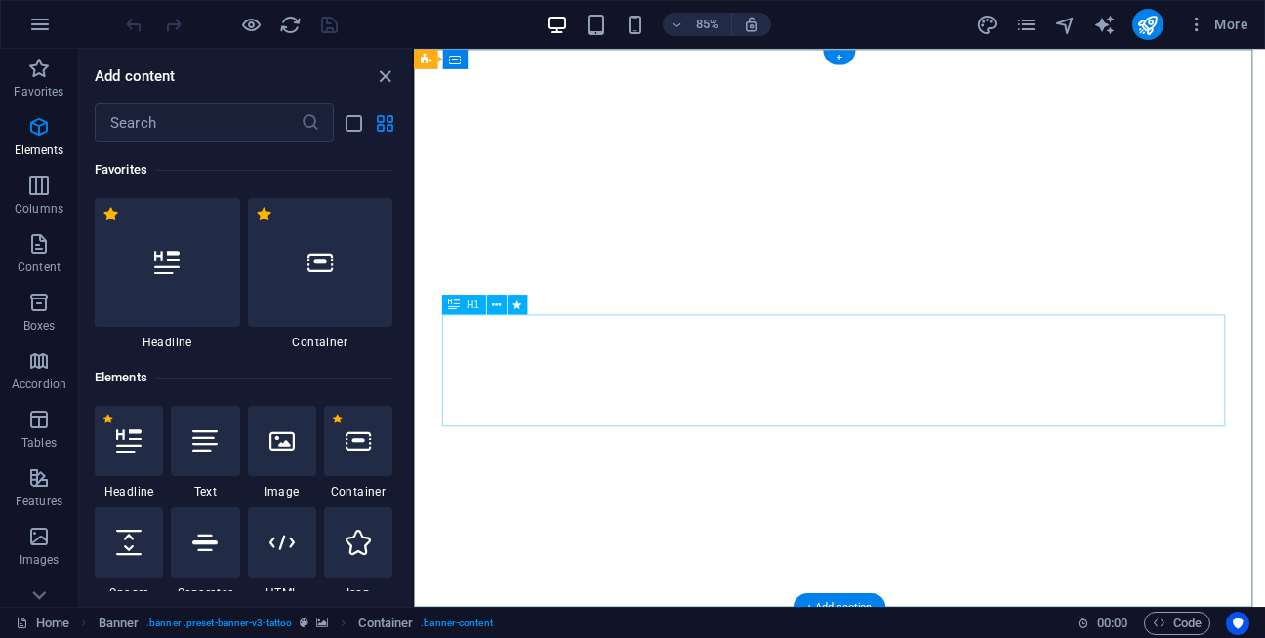
scroll to position [3414, 0]
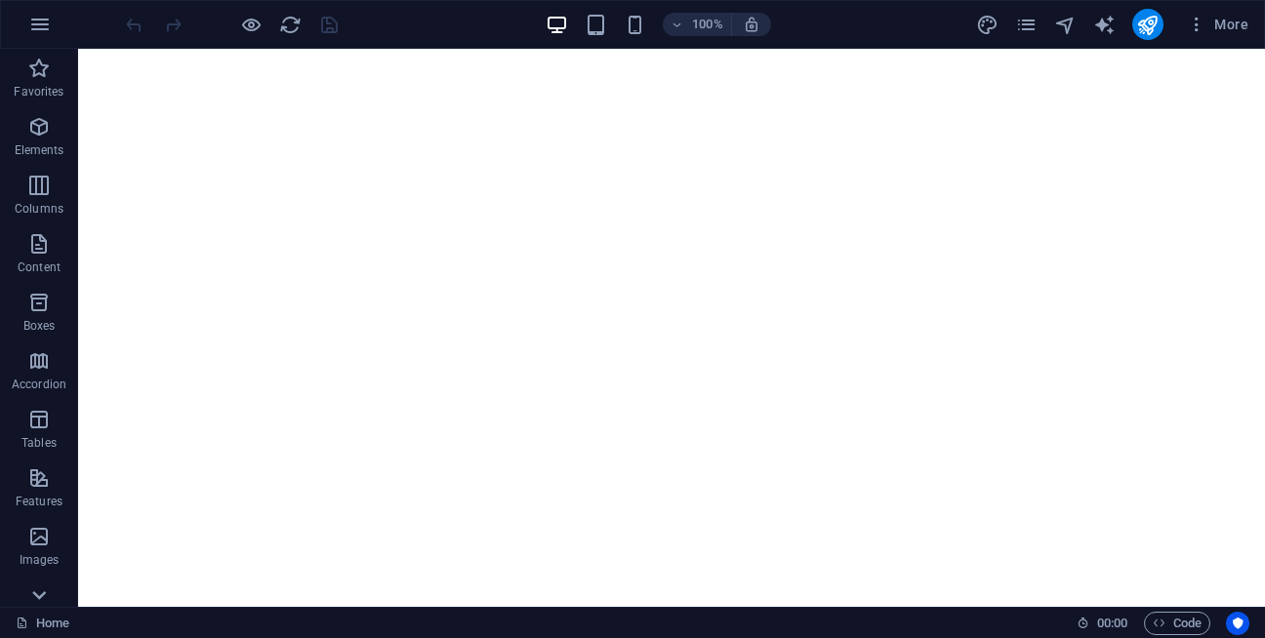
click at [38, 594] on icon at bounding box center [38, 595] width 27 height 27
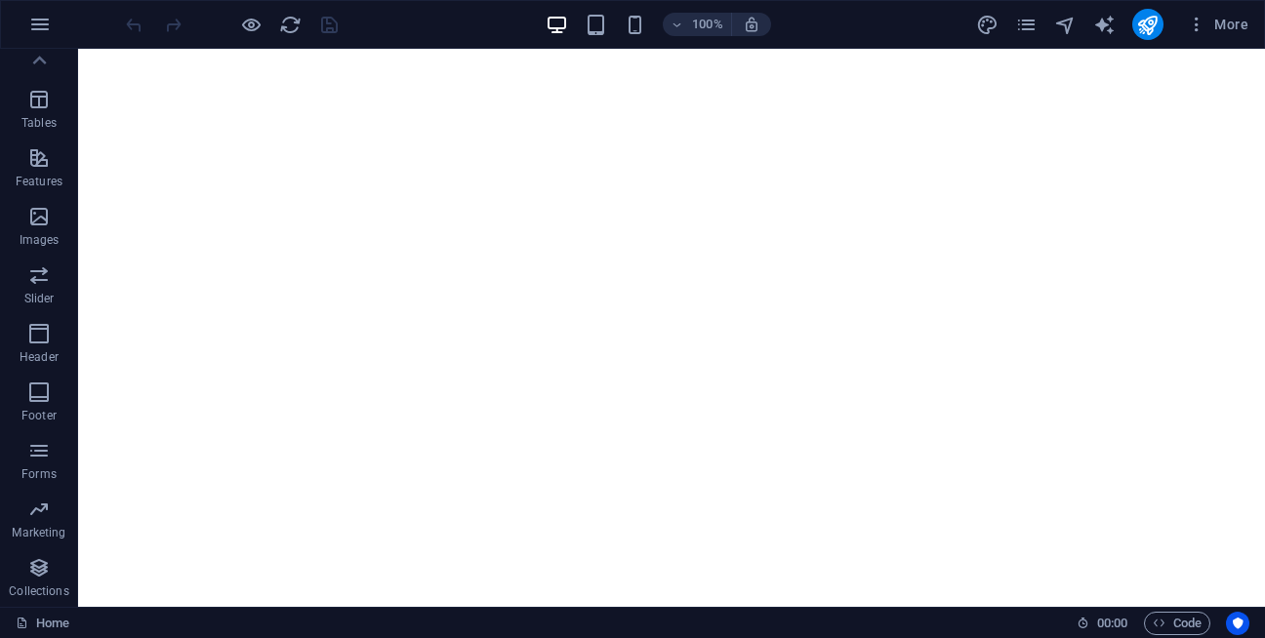
click at [38, 594] on p "Collections" at bounding box center [39, 592] width 60 height 16
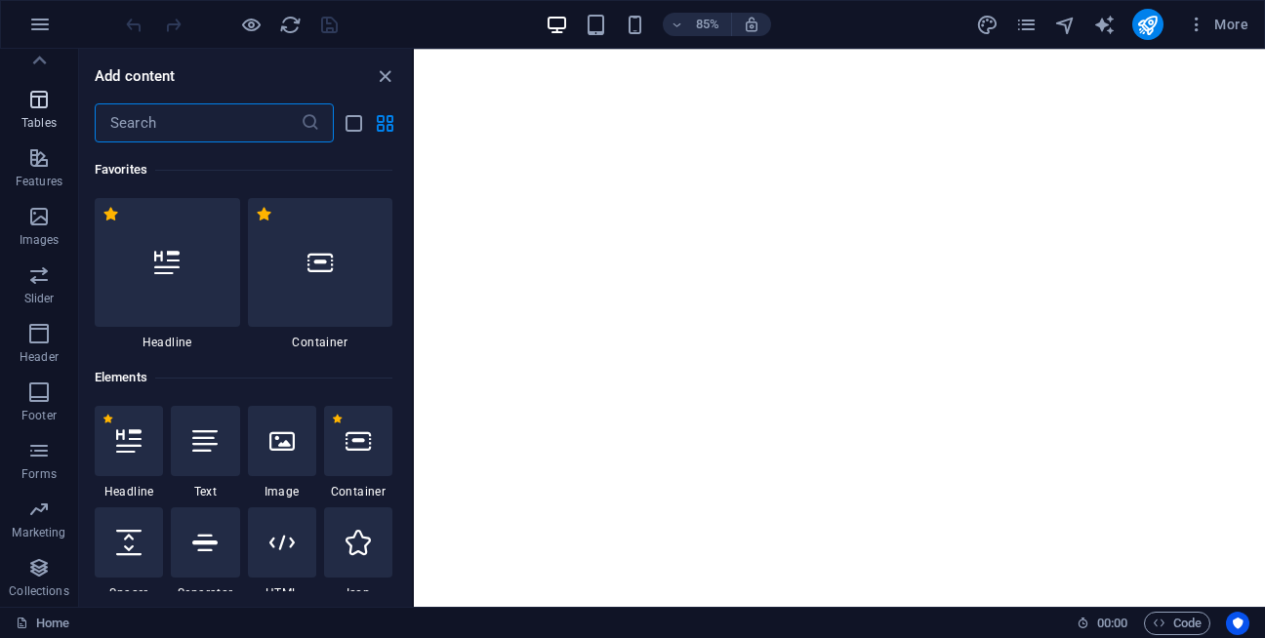
scroll to position [17863, 0]
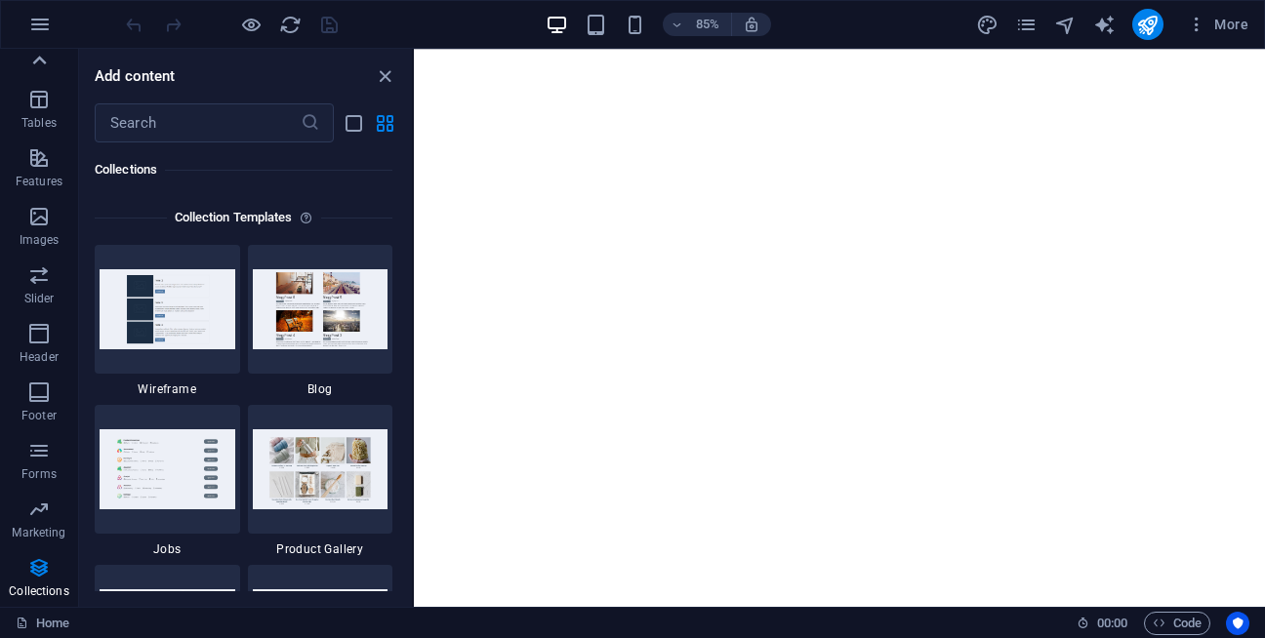
drag, startPoint x: 52, startPoint y: 75, endPoint x: 37, endPoint y: 61, distance: 20.0
click at [37, 61] on div "Favorites Elements Columns Content Boxes Accordion Tables Features Images Slide…" at bounding box center [39, 328] width 78 height 558
click at [37, 61] on icon at bounding box center [40, 60] width 14 height 9
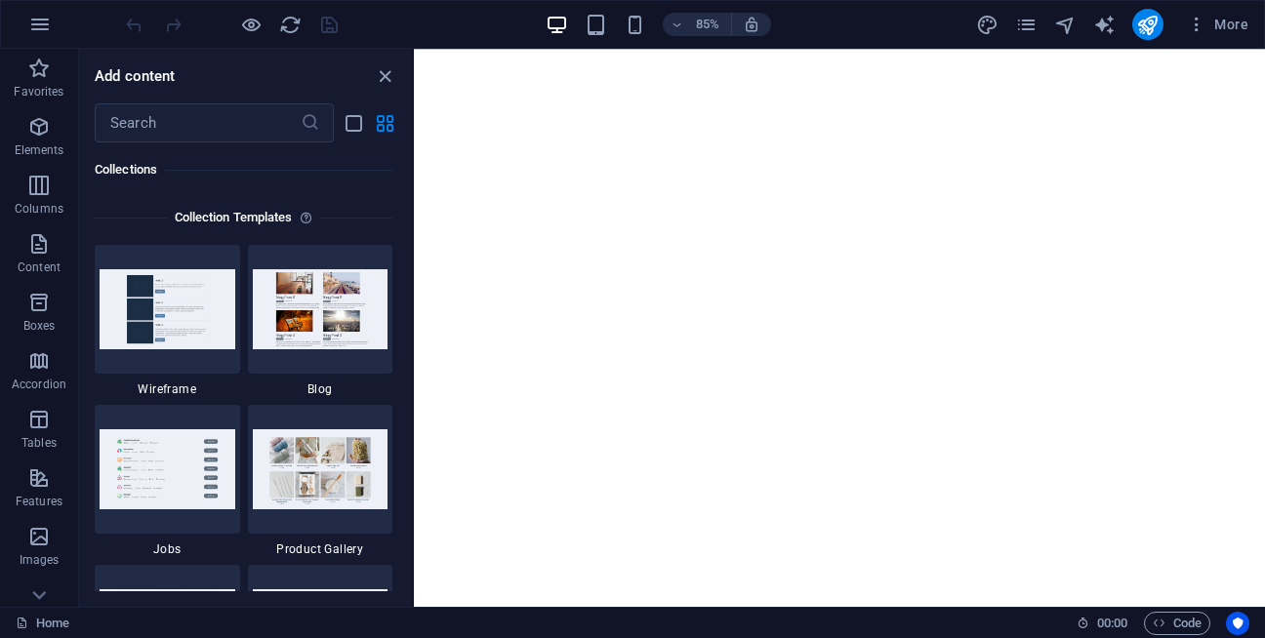
click at [37, 61] on icon "button" at bounding box center [38, 68] width 23 height 23
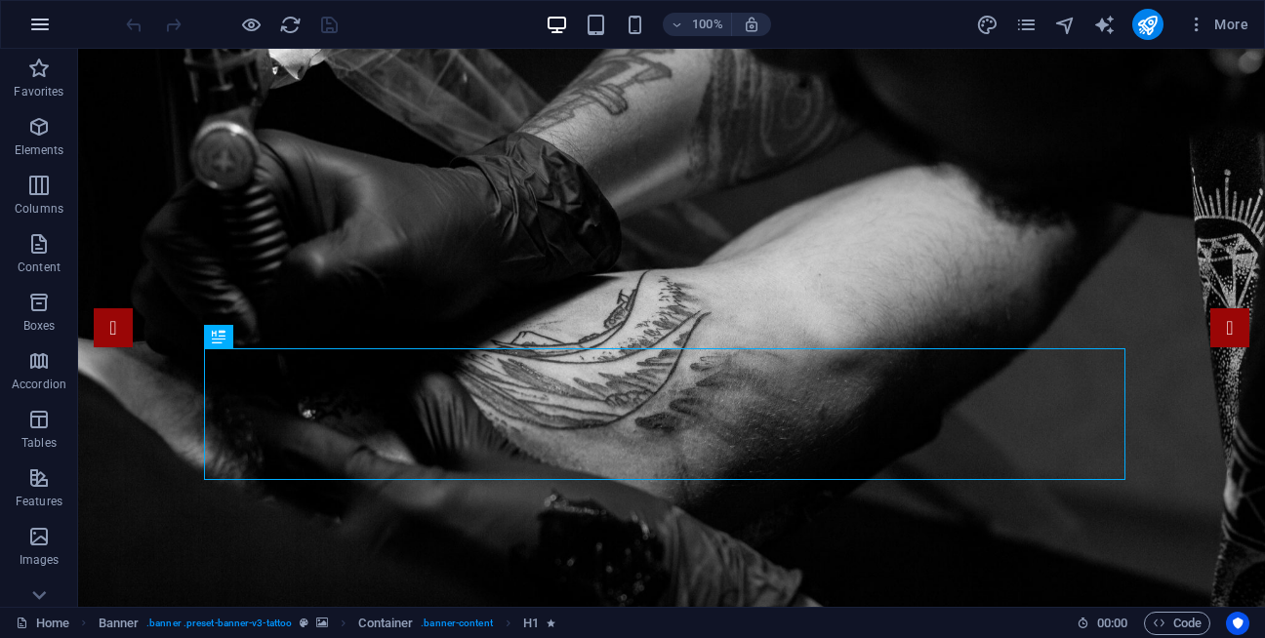
click at [28, 16] on icon "button" at bounding box center [39, 24] width 23 height 23
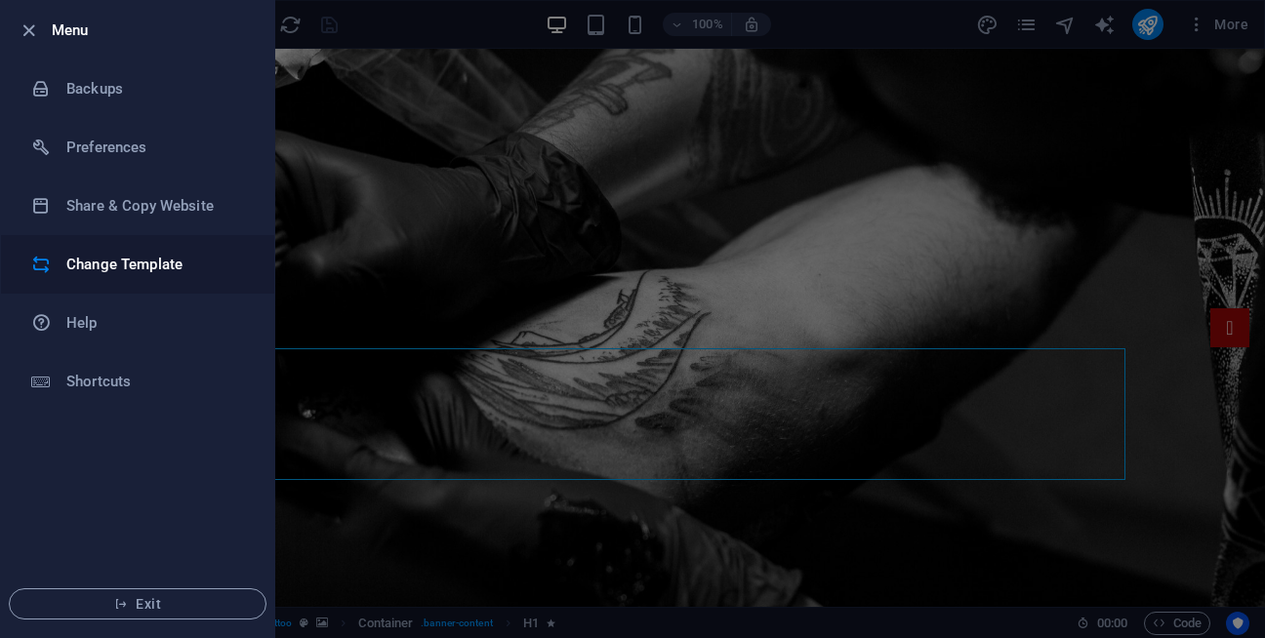
click at [138, 263] on h6 "Change Template" at bounding box center [156, 264] width 181 height 23
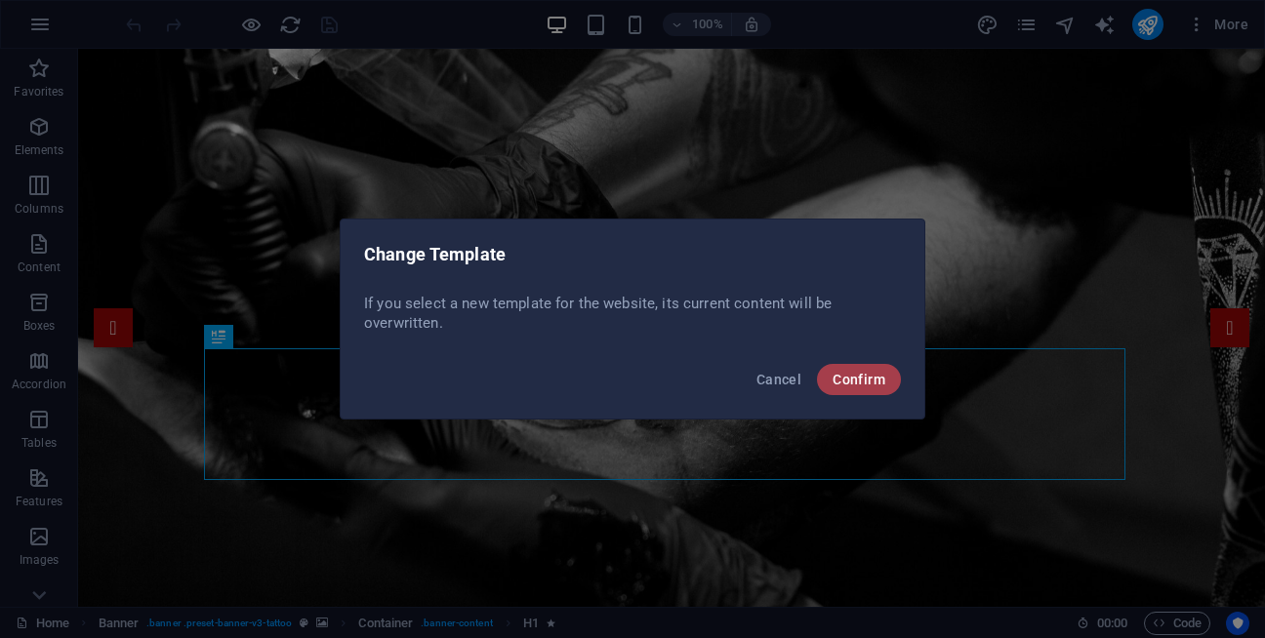
click at [856, 371] on button "Confirm" at bounding box center [859, 379] width 84 height 31
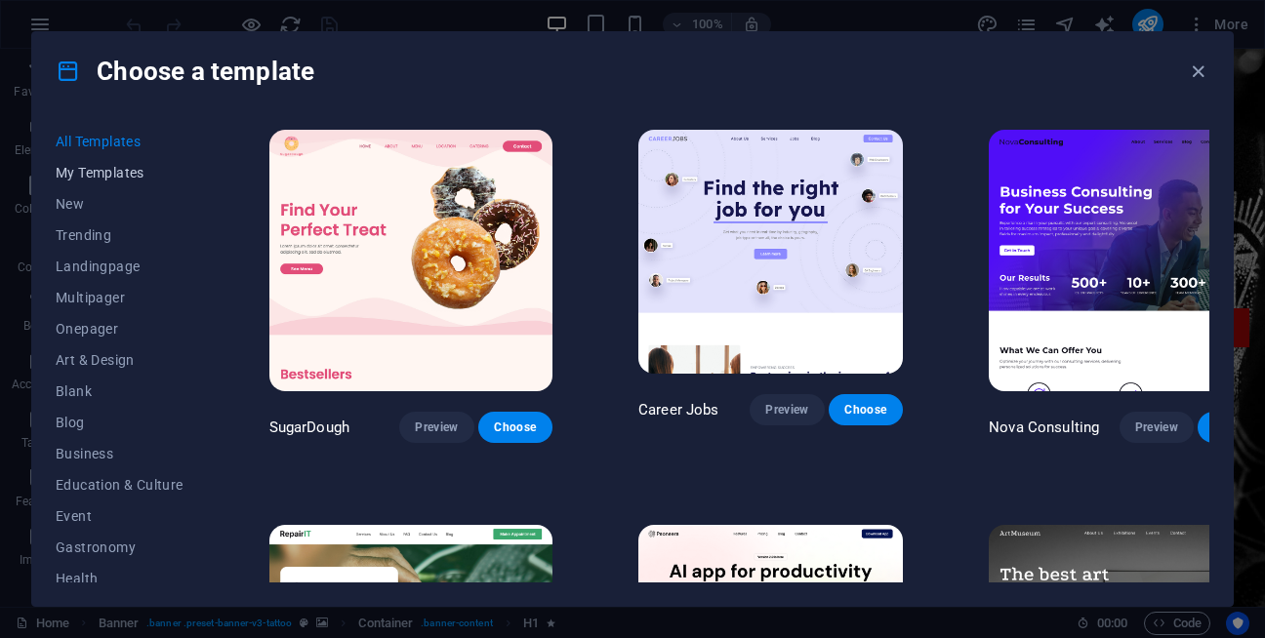
click at [111, 174] on span "My Templates" at bounding box center [120, 173] width 128 height 16
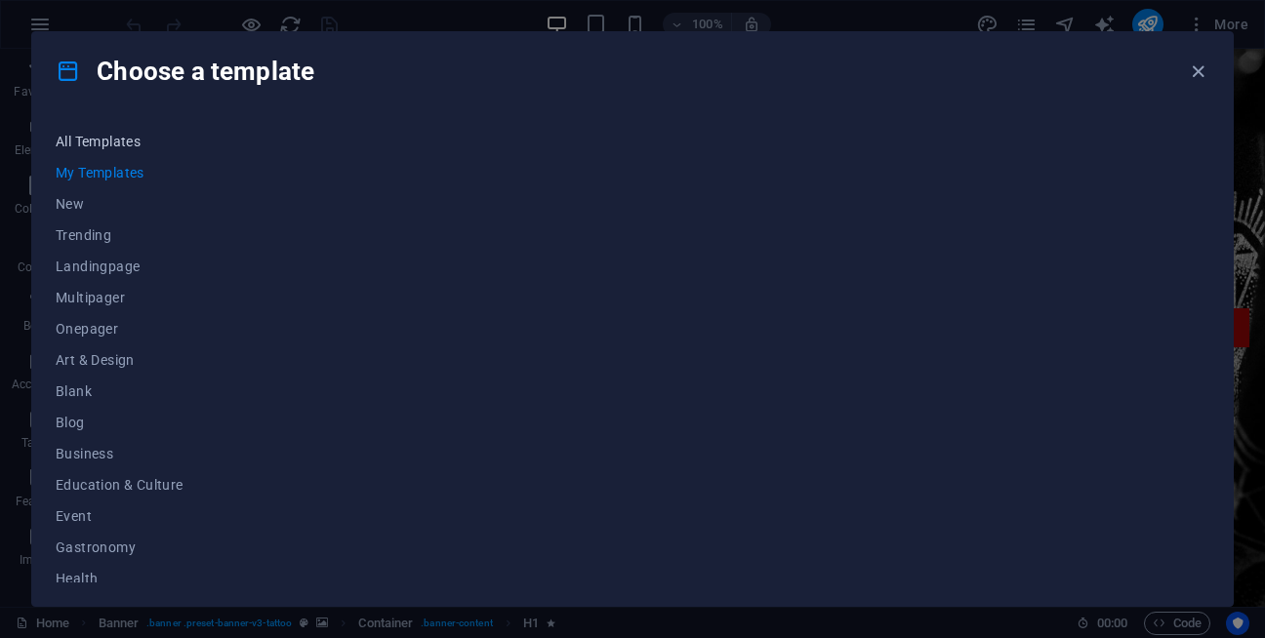
drag, startPoint x: 127, startPoint y: 457, endPoint x: 84, endPoint y: 151, distance: 308.4
click at [84, 151] on div "All Templates My Templates New Trending Landingpage Multipager Onepager Art & D…" at bounding box center [131, 354] width 151 height 457
click at [84, 151] on button "All Templates" at bounding box center [120, 141] width 128 height 31
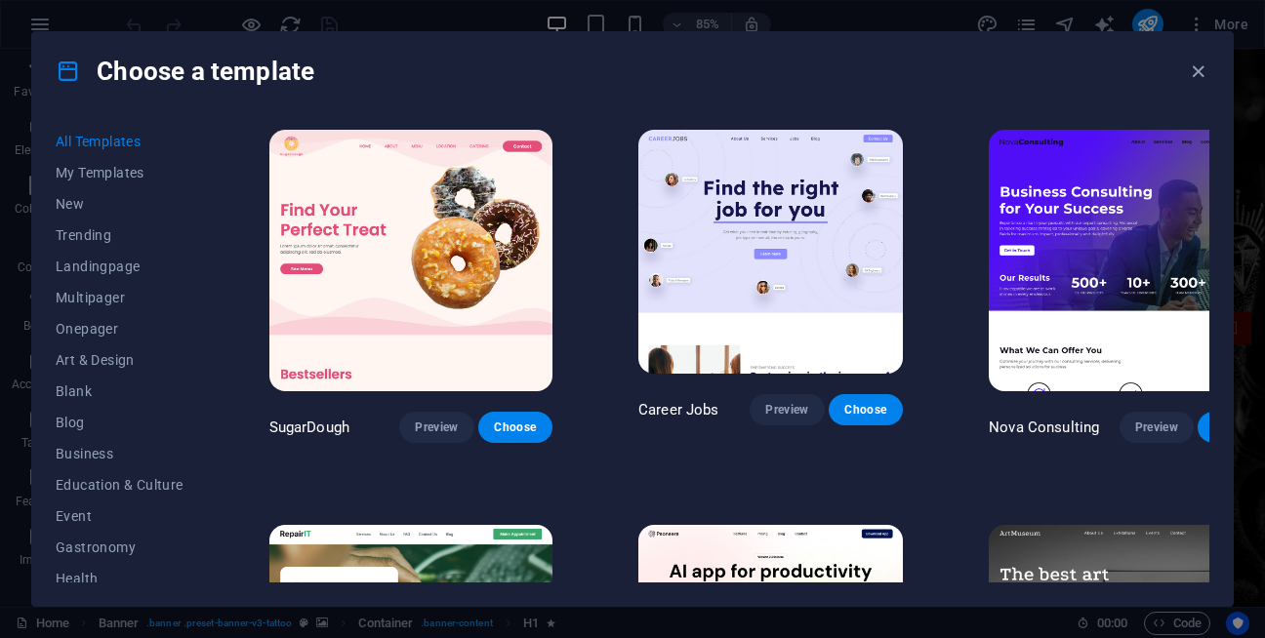
scroll to position [2522, 0]
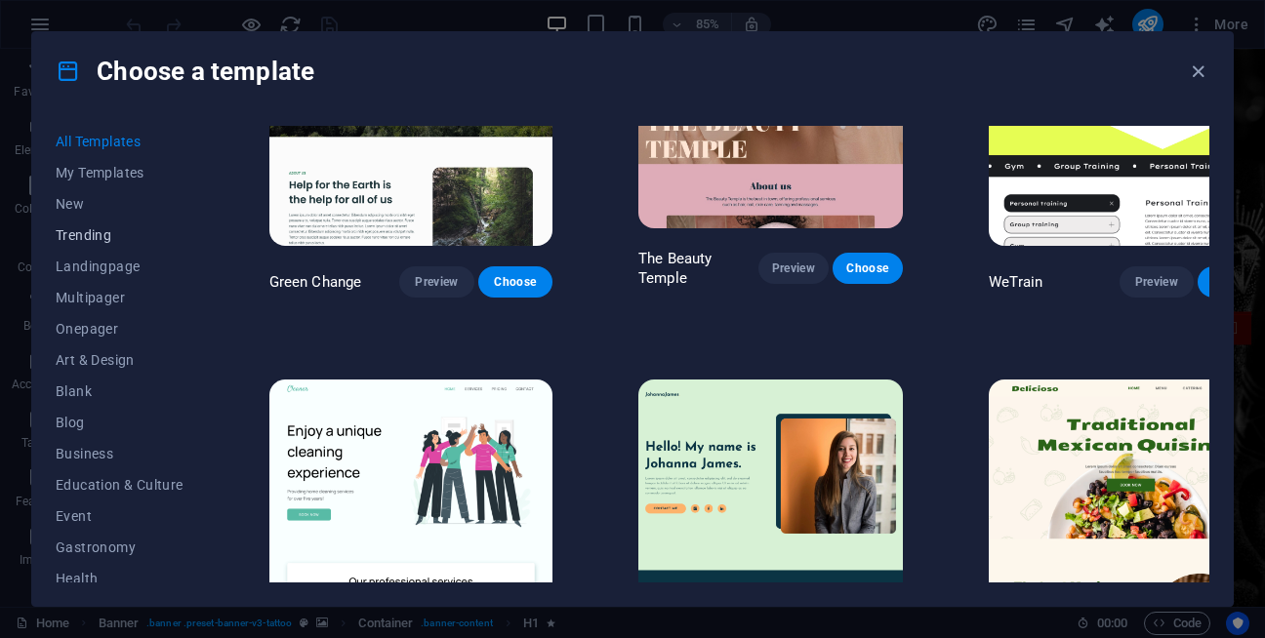
click at [81, 243] on button "Trending" at bounding box center [120, 235] width 128 height 31
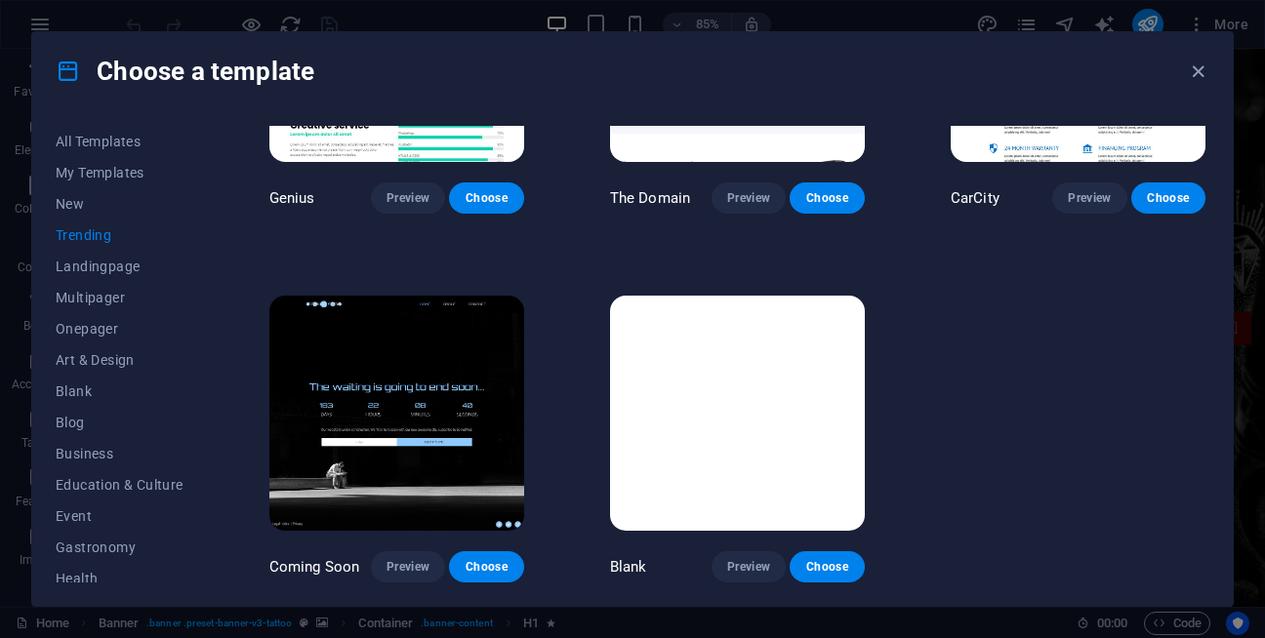
scroll to position [1034, 0]
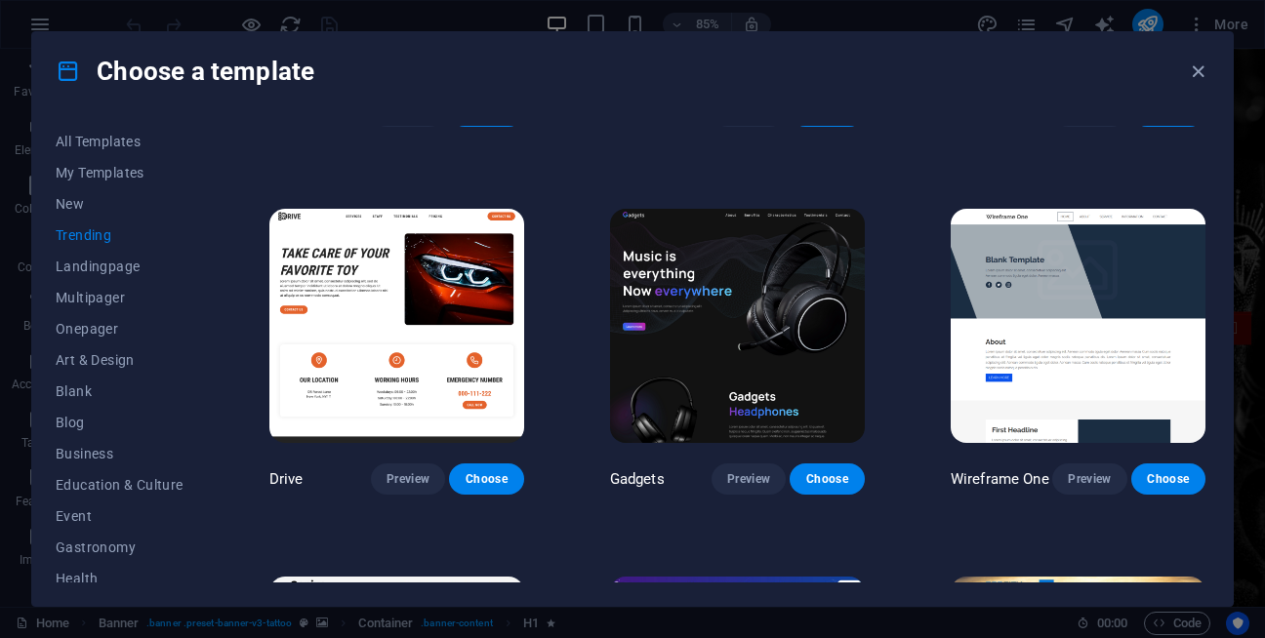
click at [81, 243] on button "Trending" at bounding box center [120, 235] width 128 height 31
